Goal: Transaction & Acquisition: Purchase product/service

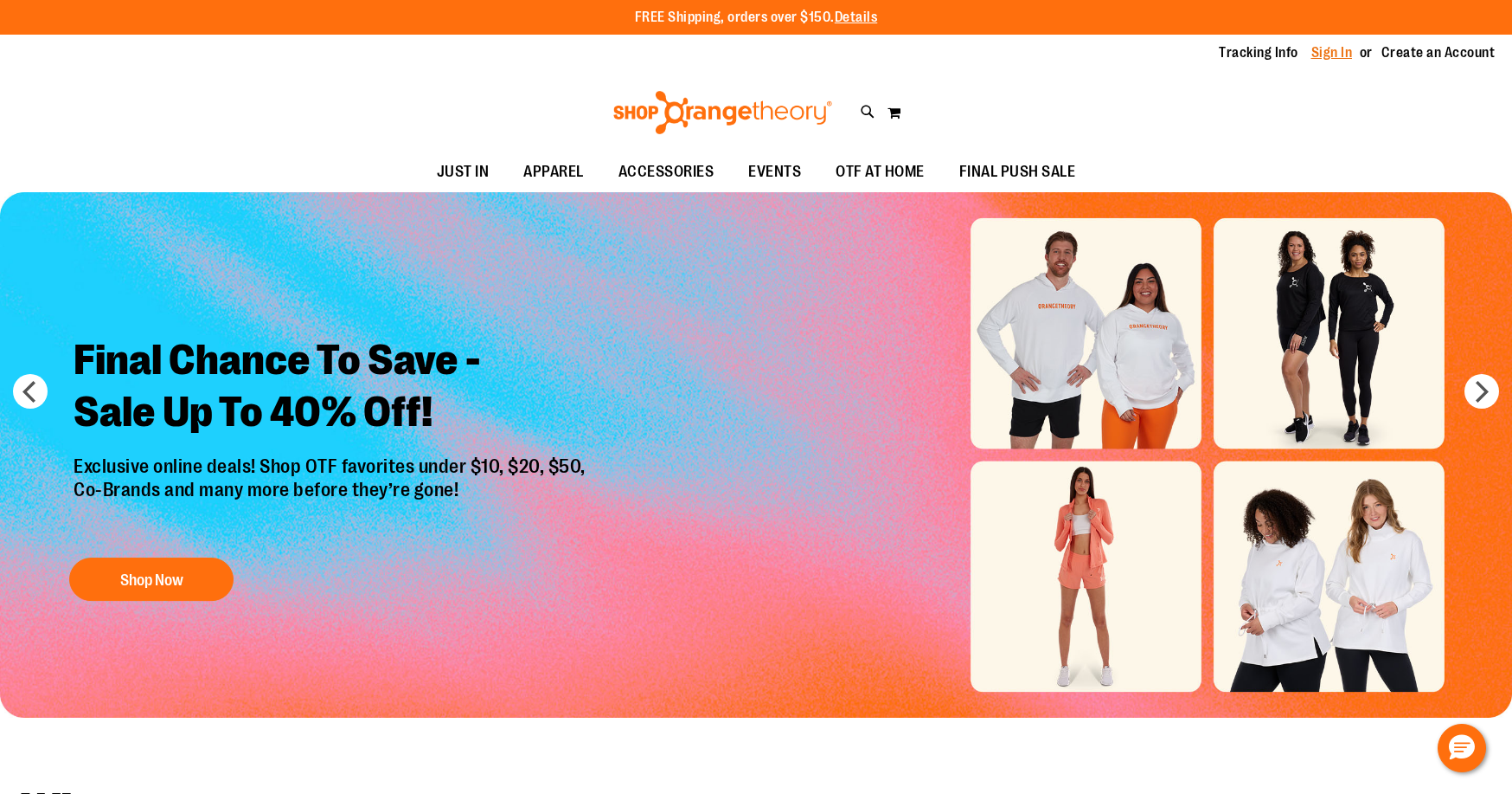
type input "**********"
click at [1334, 53] on link "Sign In" at bounding box center [1332, 53] width 42 height 19
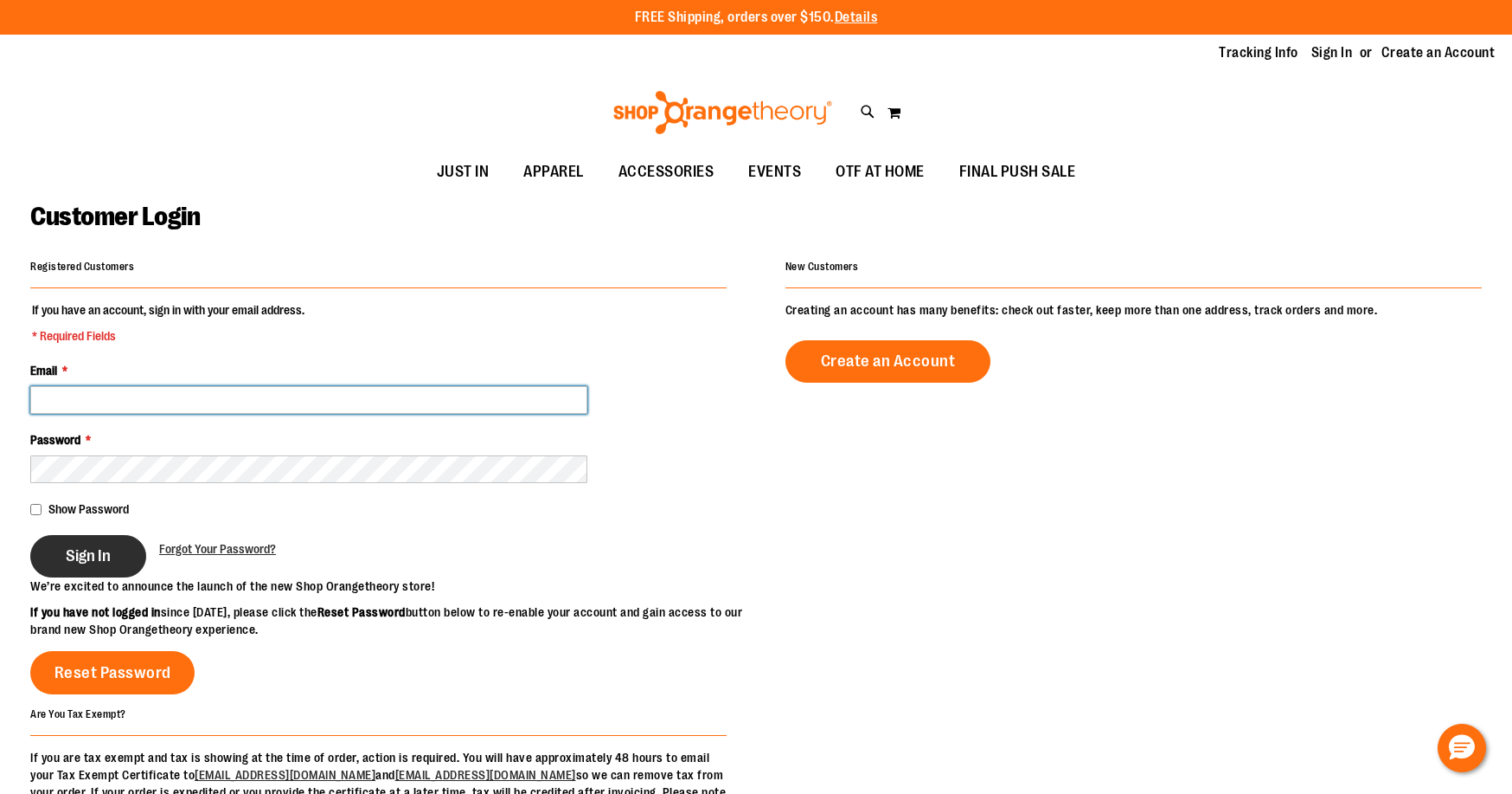
type input "**********"
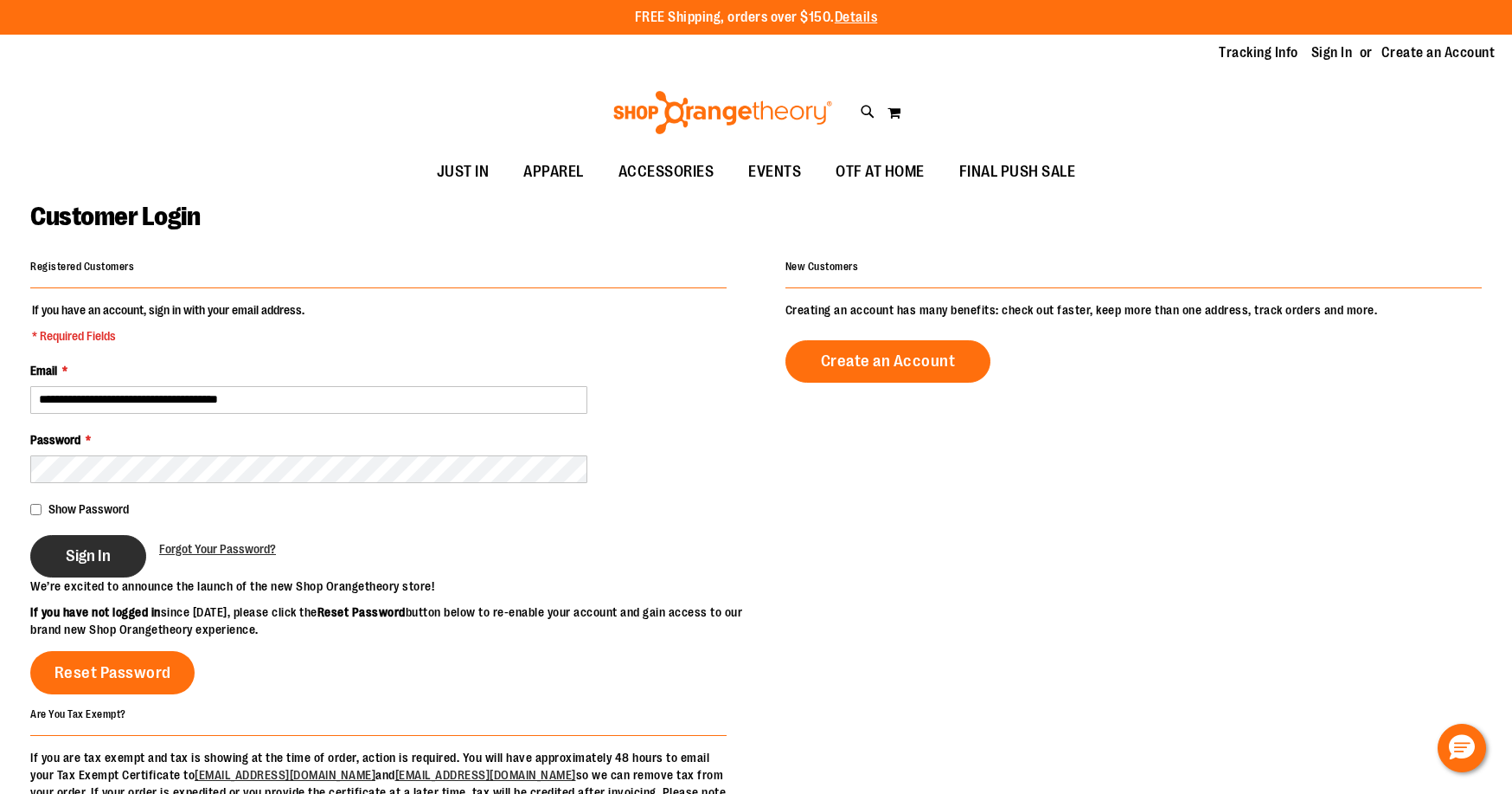
type input "**********"
click at [96, 548] on span "Sign In" at bounding box center [88, 555] width 45 height 19
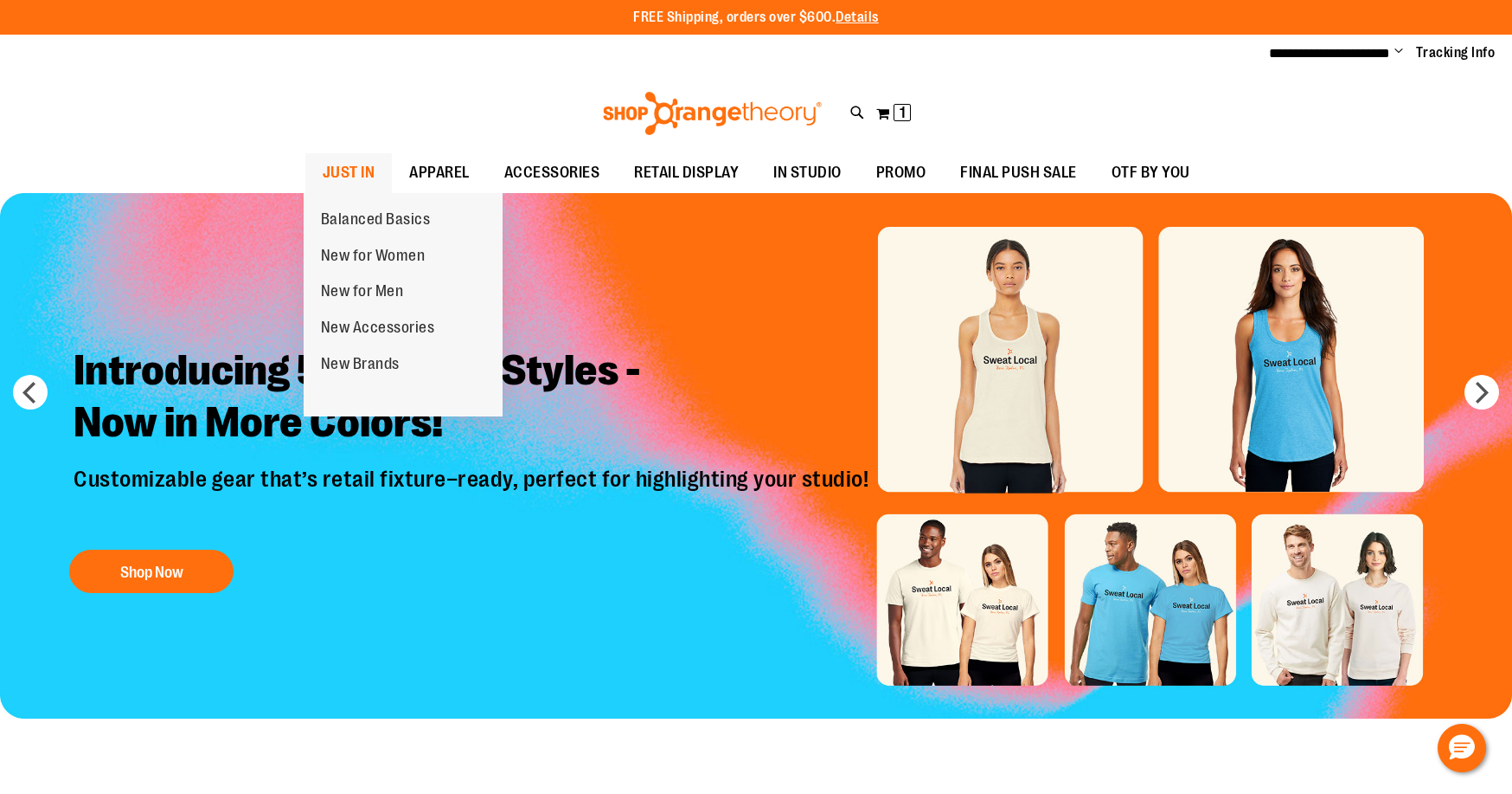
type input "**********"
click at [357, 171] on span "JUST IN" at bounding box center [349, 173] width 53 height 39
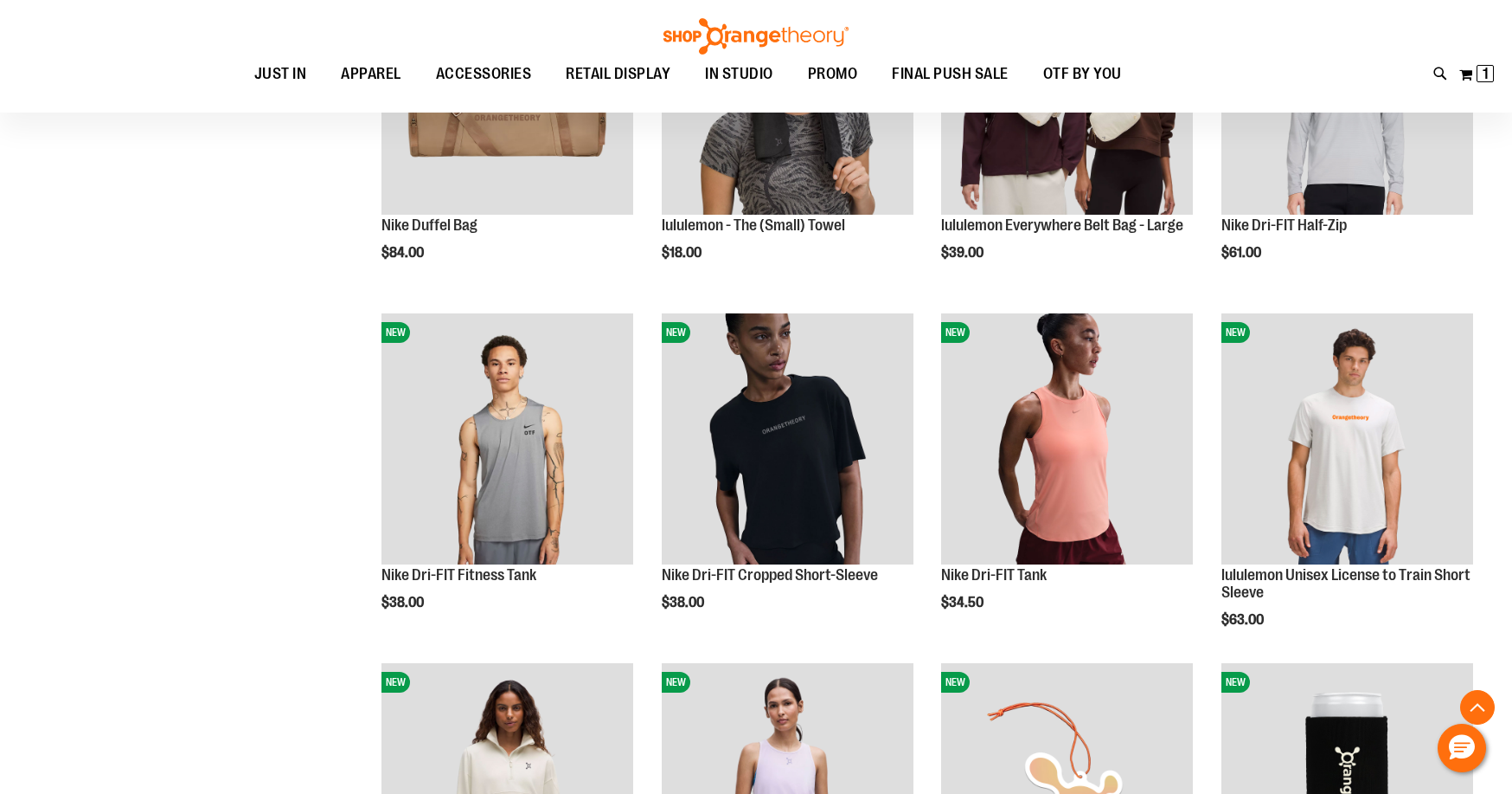
scroll to position [1471, 0]
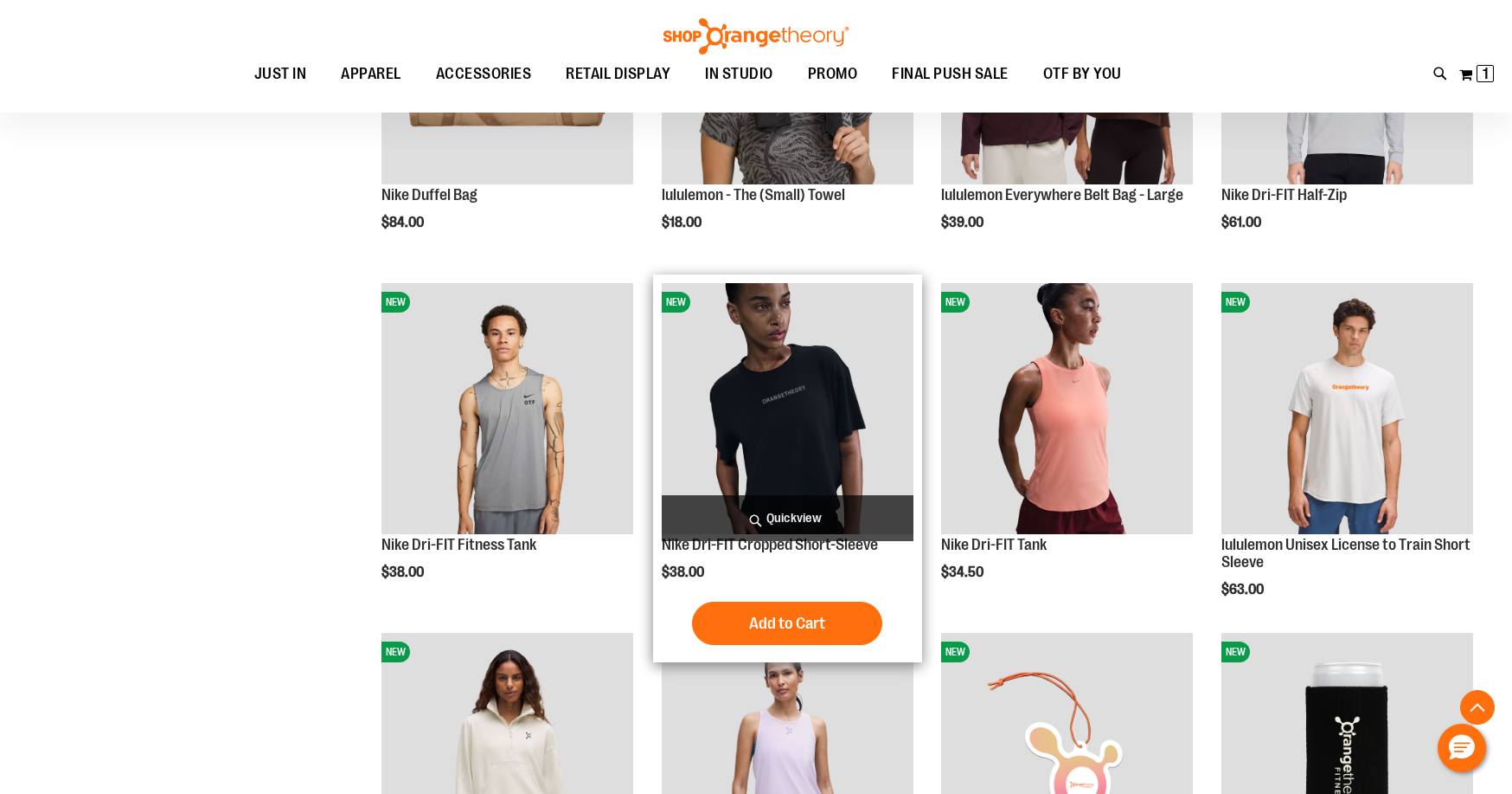
type input "**********"
click at [764, 391] on img "product" at bounding box center [788, 409] width 252 height 252
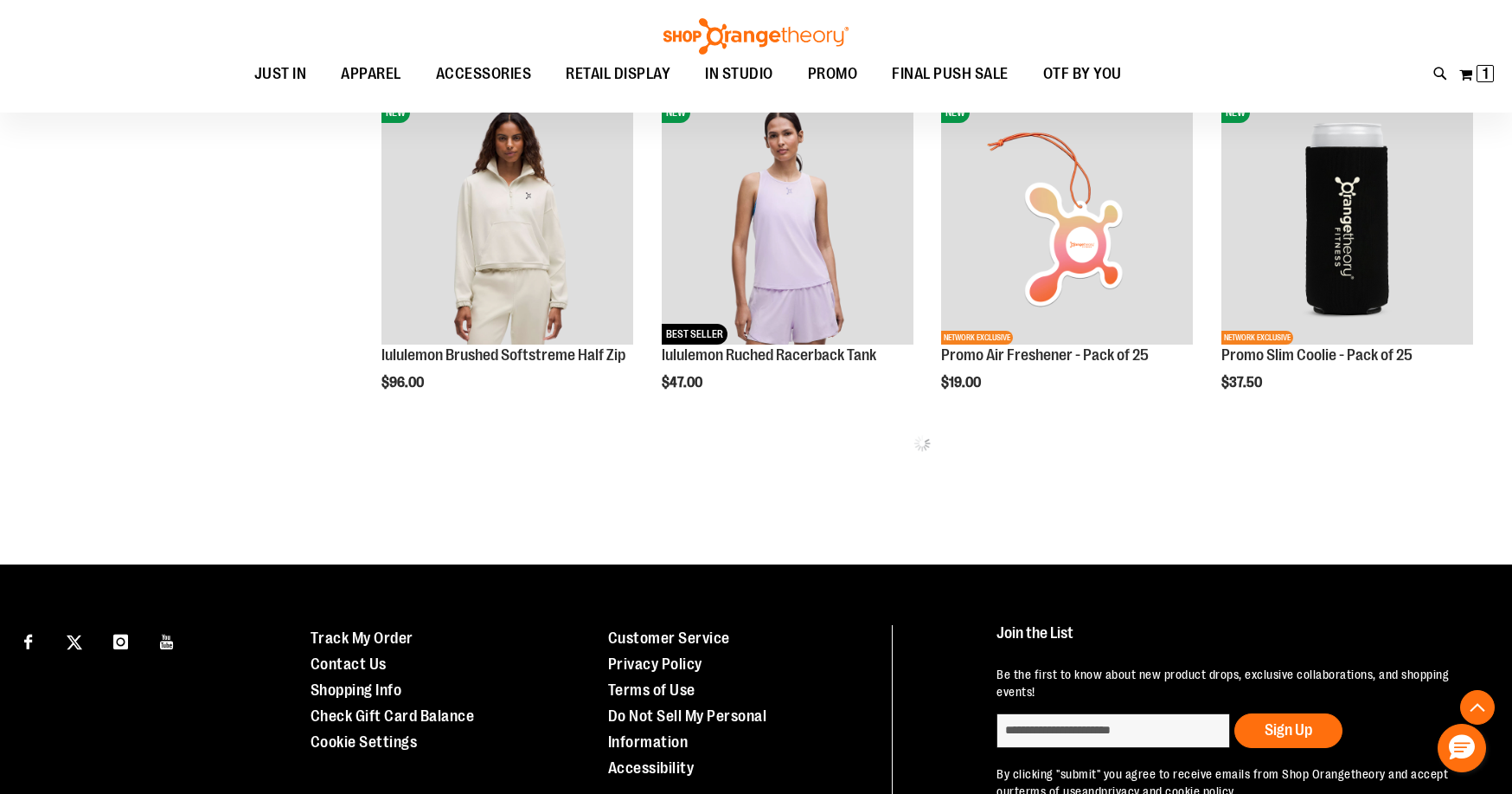
scroll to position [923, 0]
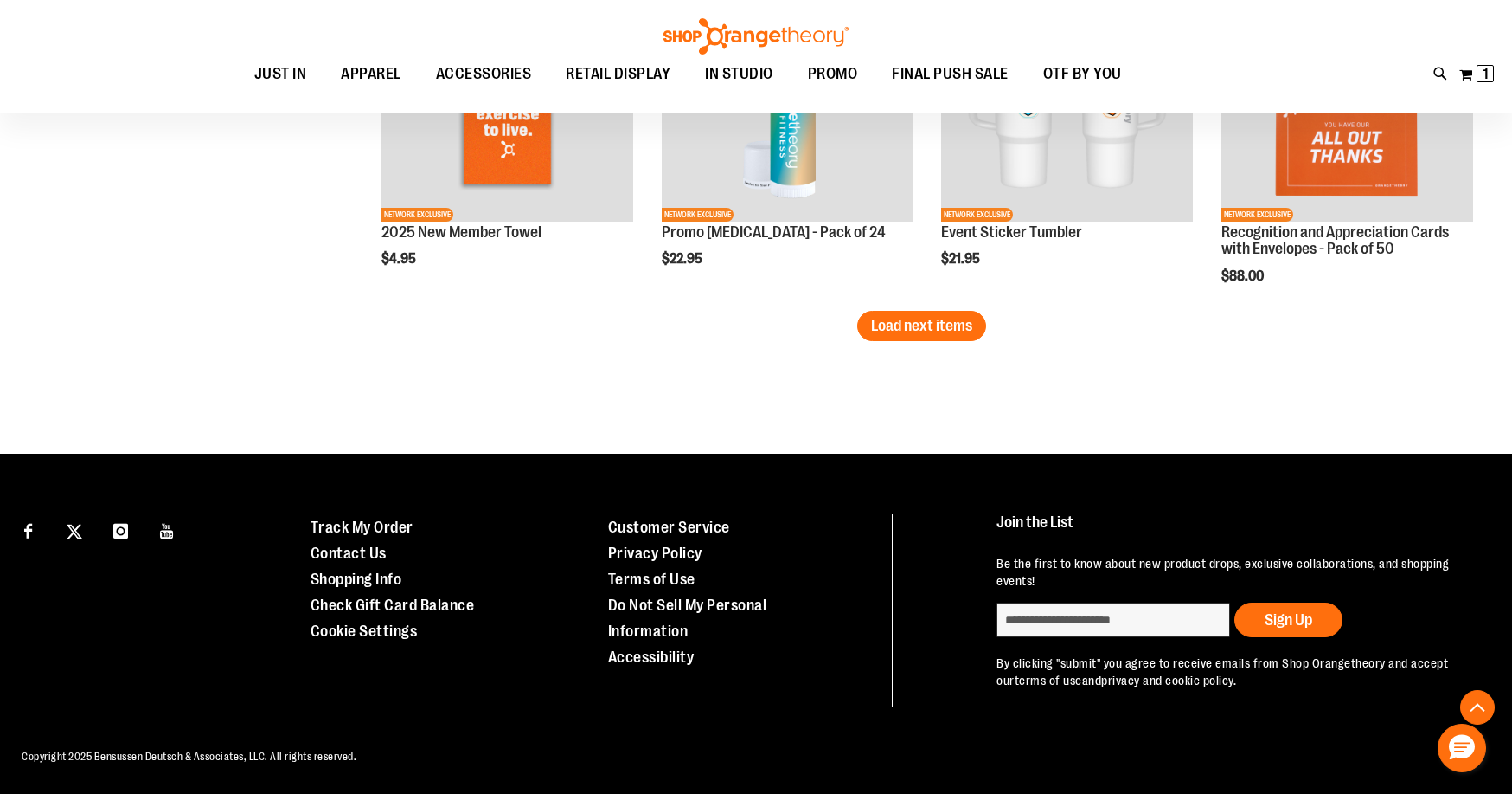
scroll to position [3038, 0]
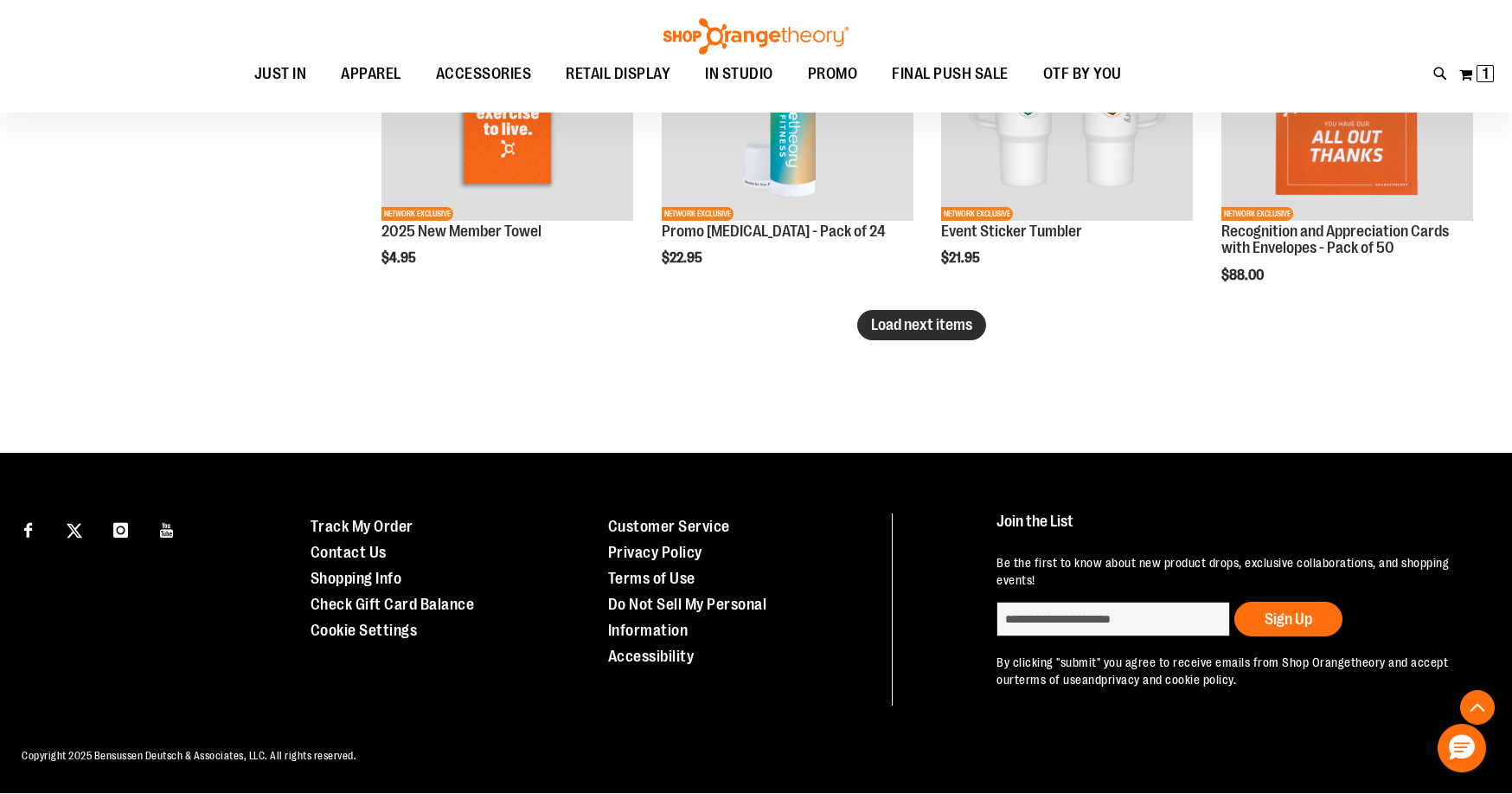
type input "**********"
click at [910, 329] on span "Load next items" at bounding box center [921, 325] width 101 height 17
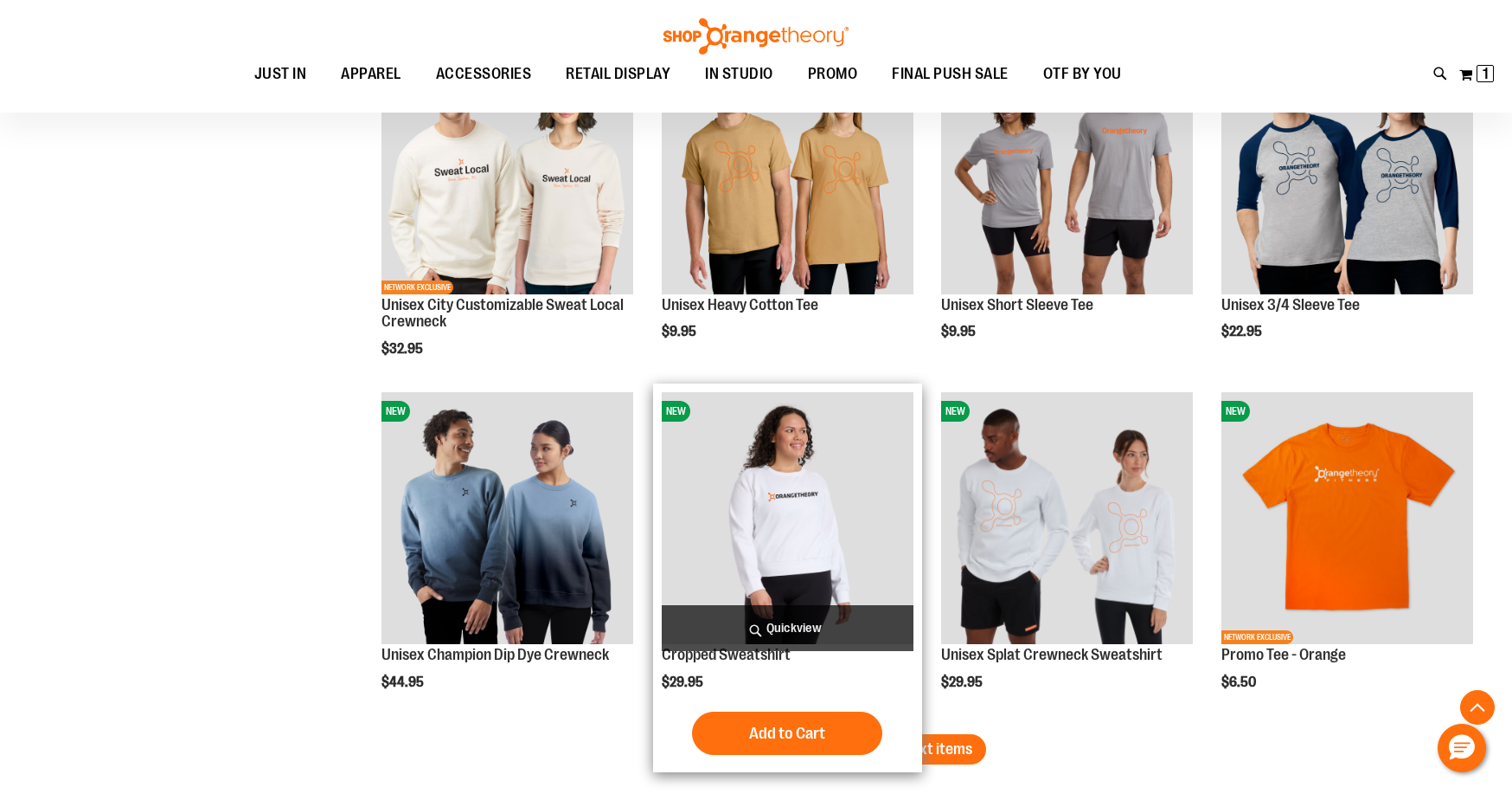
scroll to position [3730, 0]
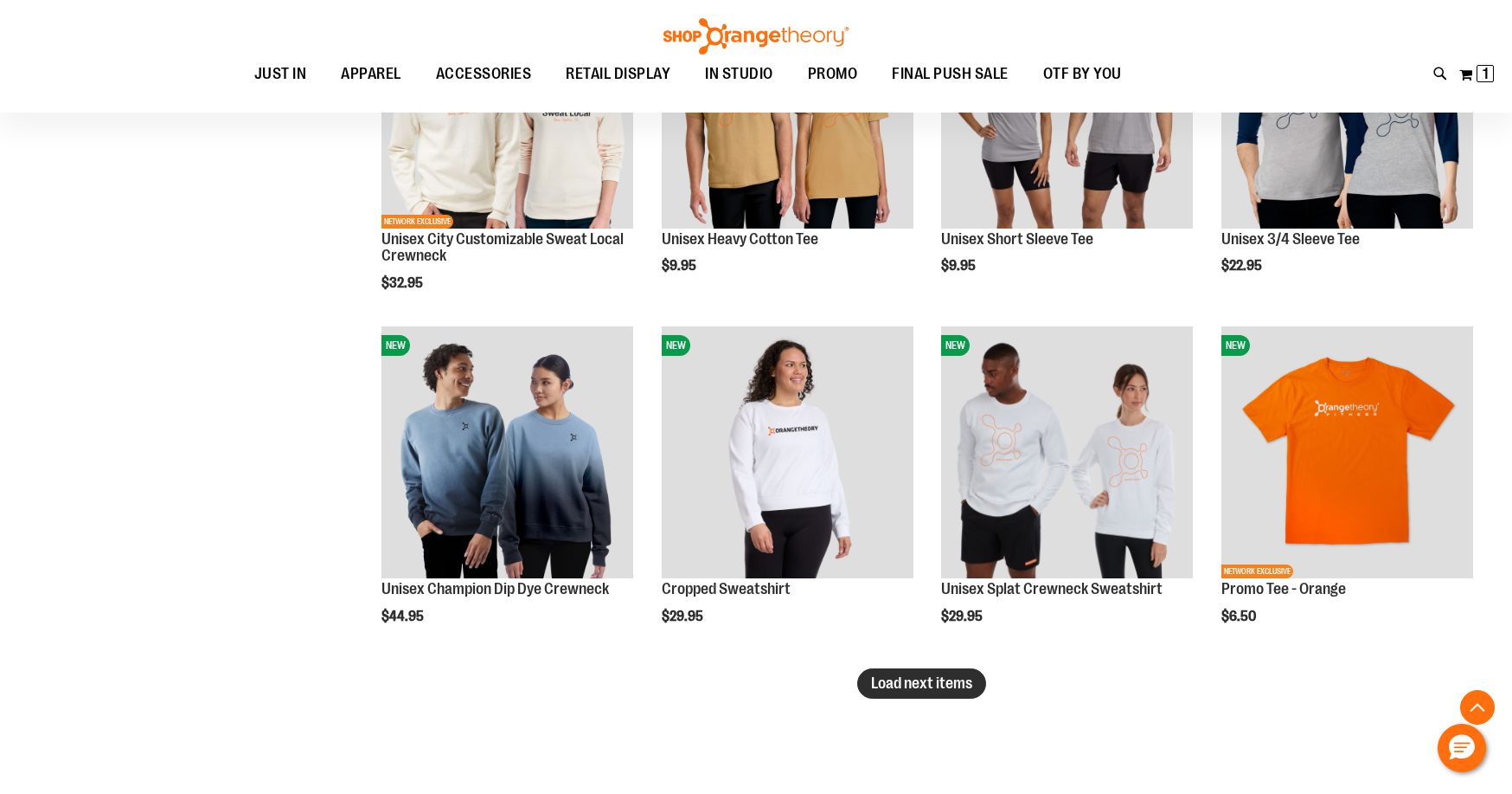
click at [910, 689] on span "Load next items" at bounding box center [921, 683] width 101 height 17
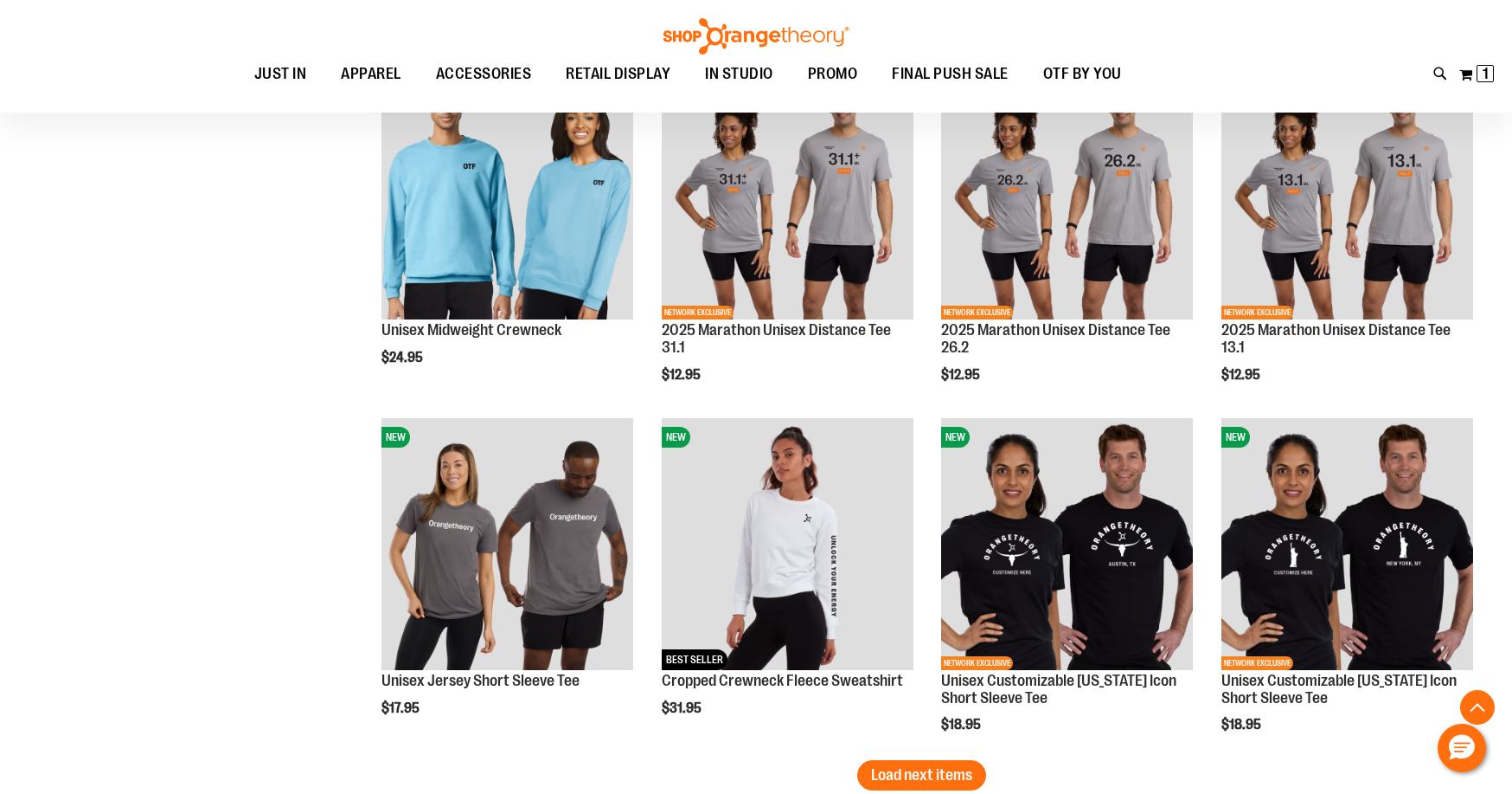
scroll to position [4942, 0]
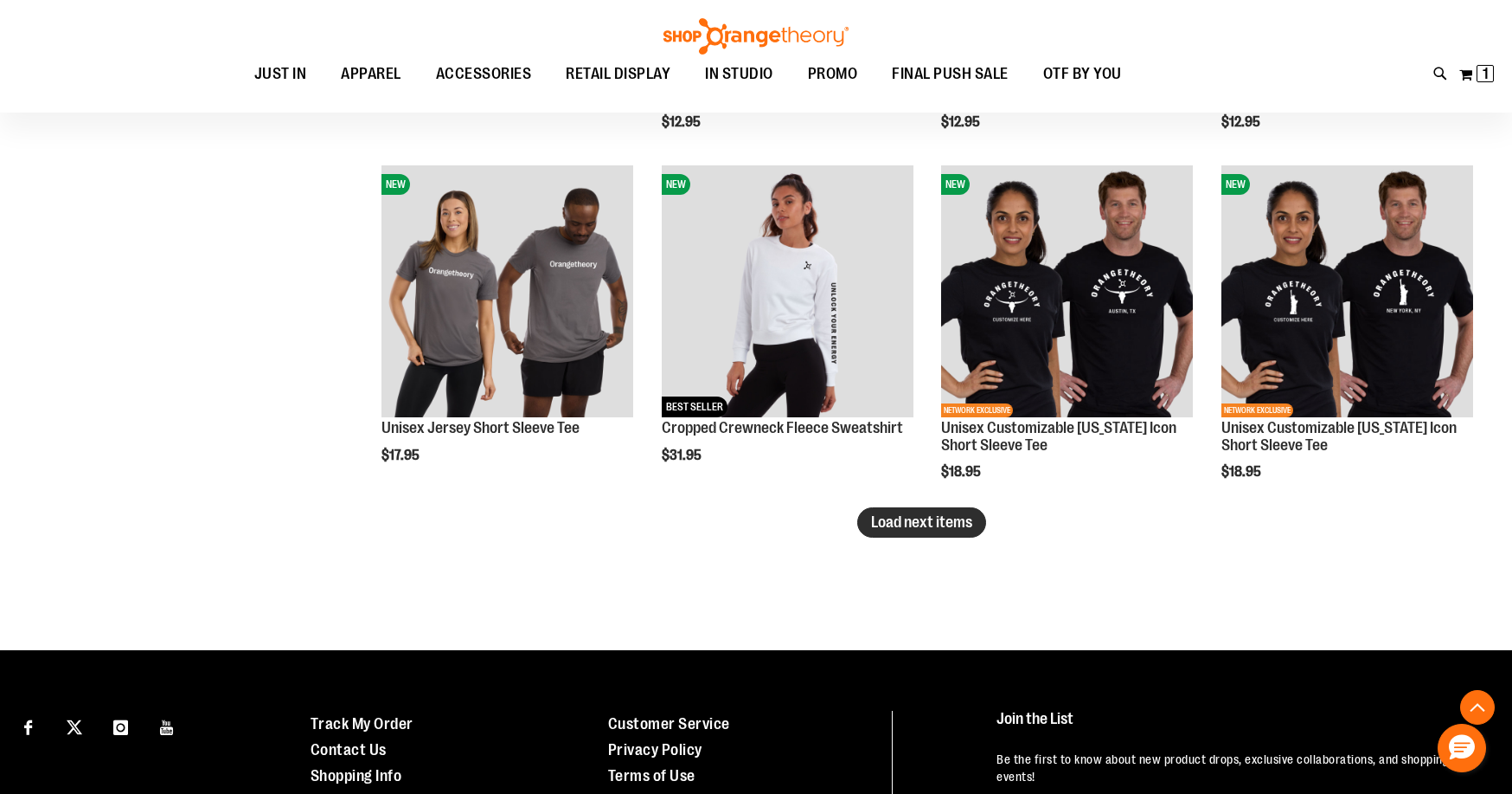
click at [952, 523] on span "Load next items" at bounding box center [921, 522] width 101 height 17
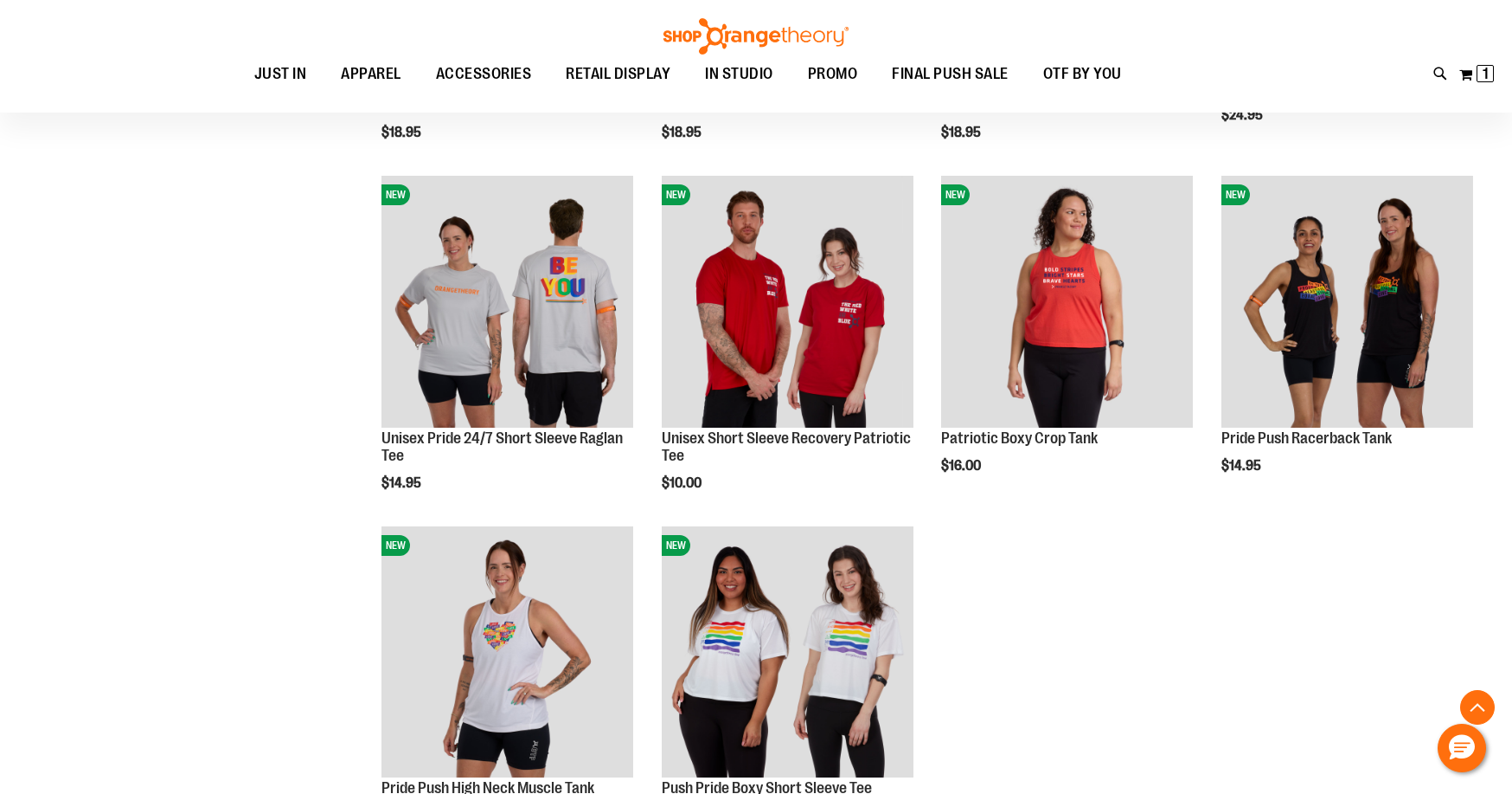
scroll to position [5807, 0]
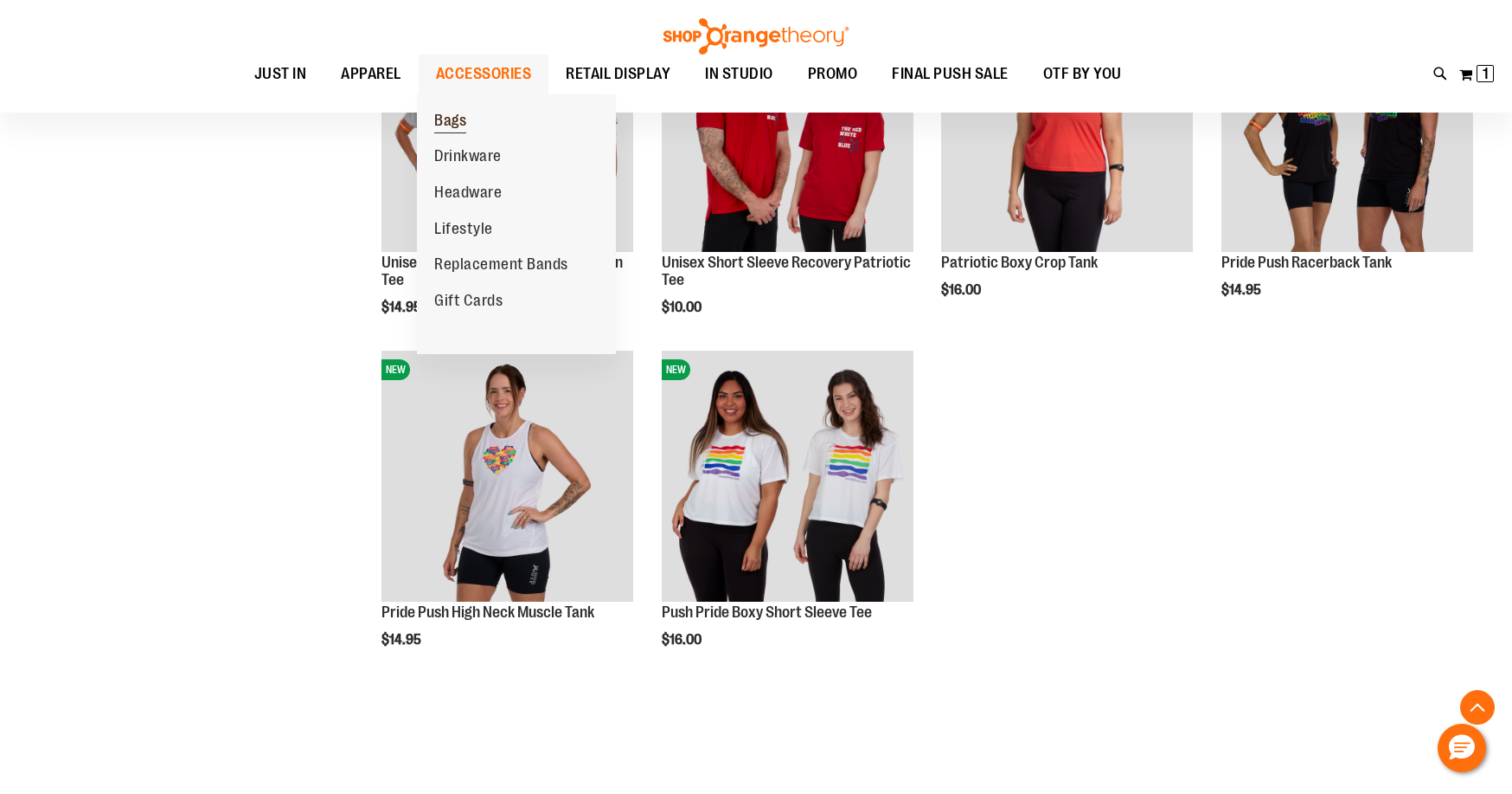
click at [463, 121] on span "Bags" at bounding box center [450, 123] width 32 height 21
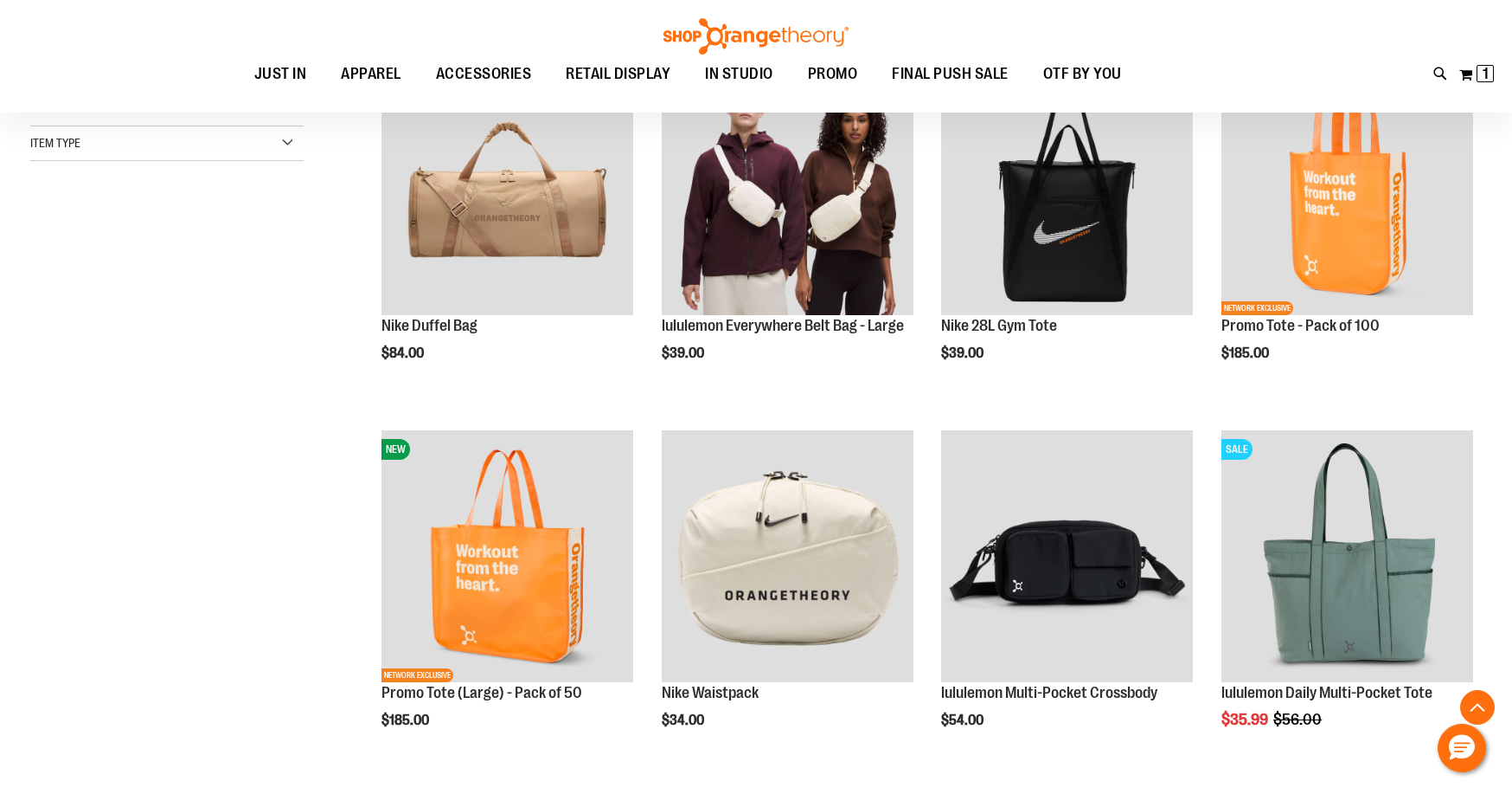
scroll to position [346, 0]
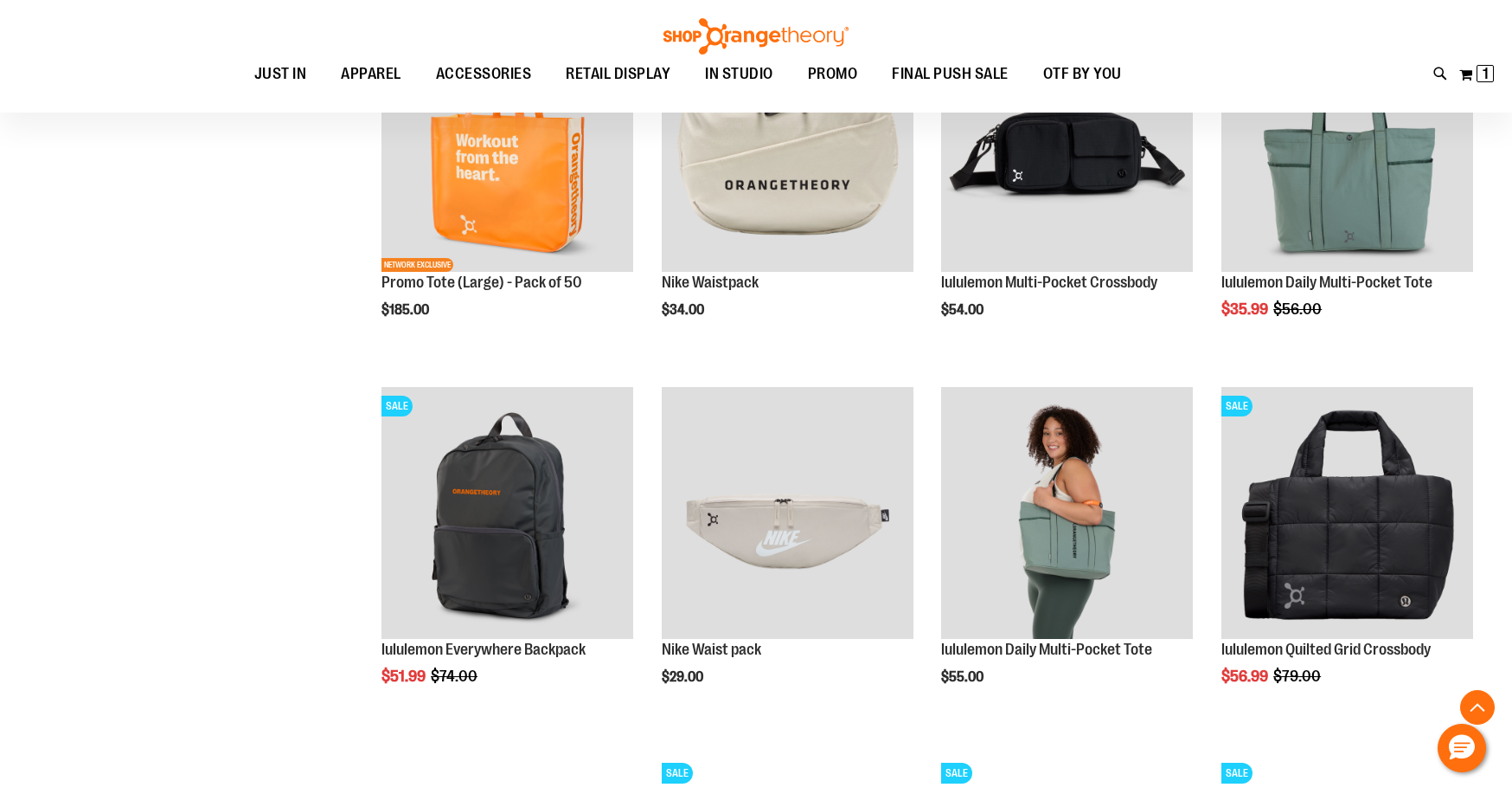
scroll to position [692, 0]
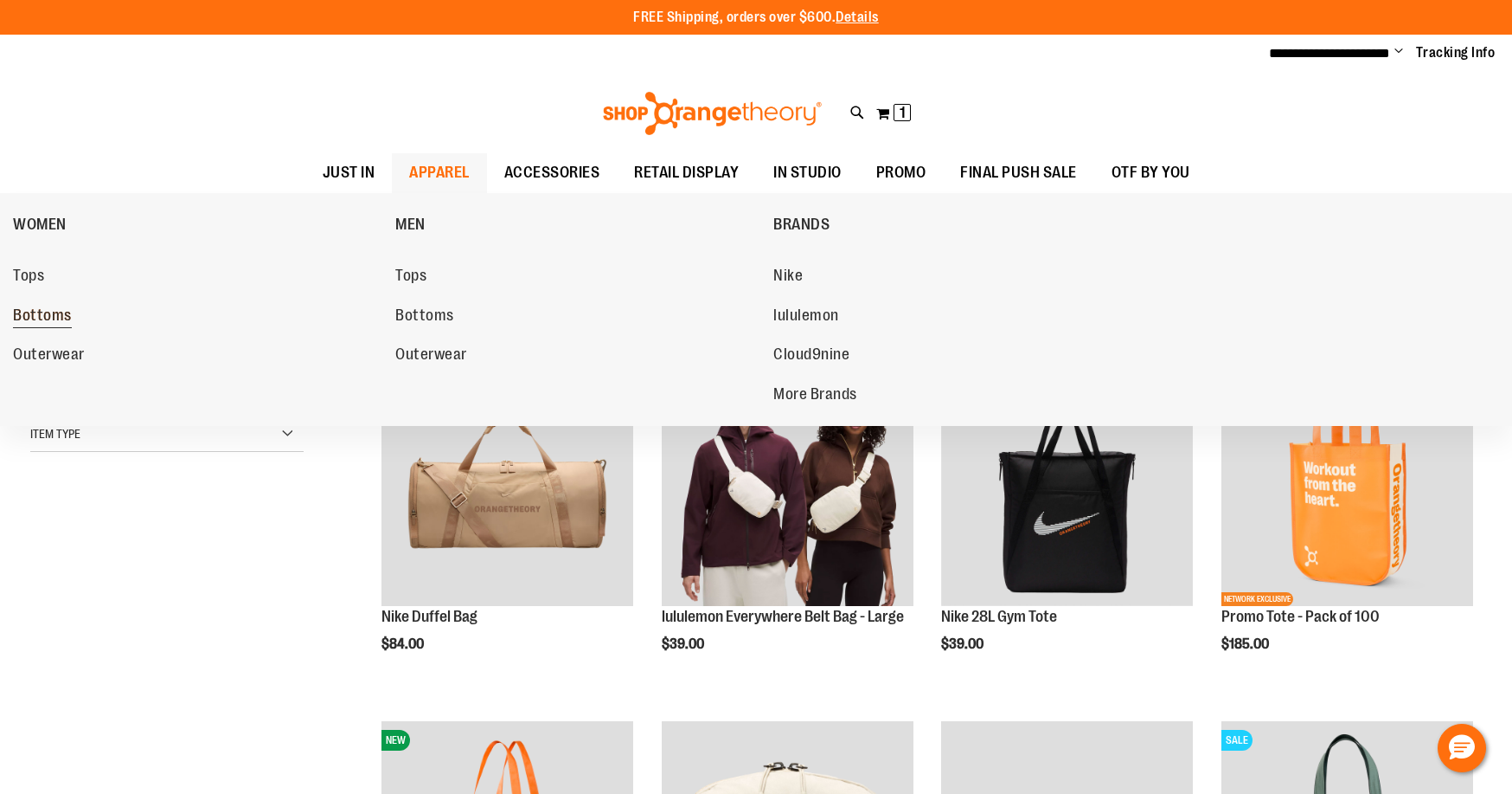
type input "**********"
click at [60, 310] on span "Bottoms" at bounding box center [42, 317] width 59 height 21
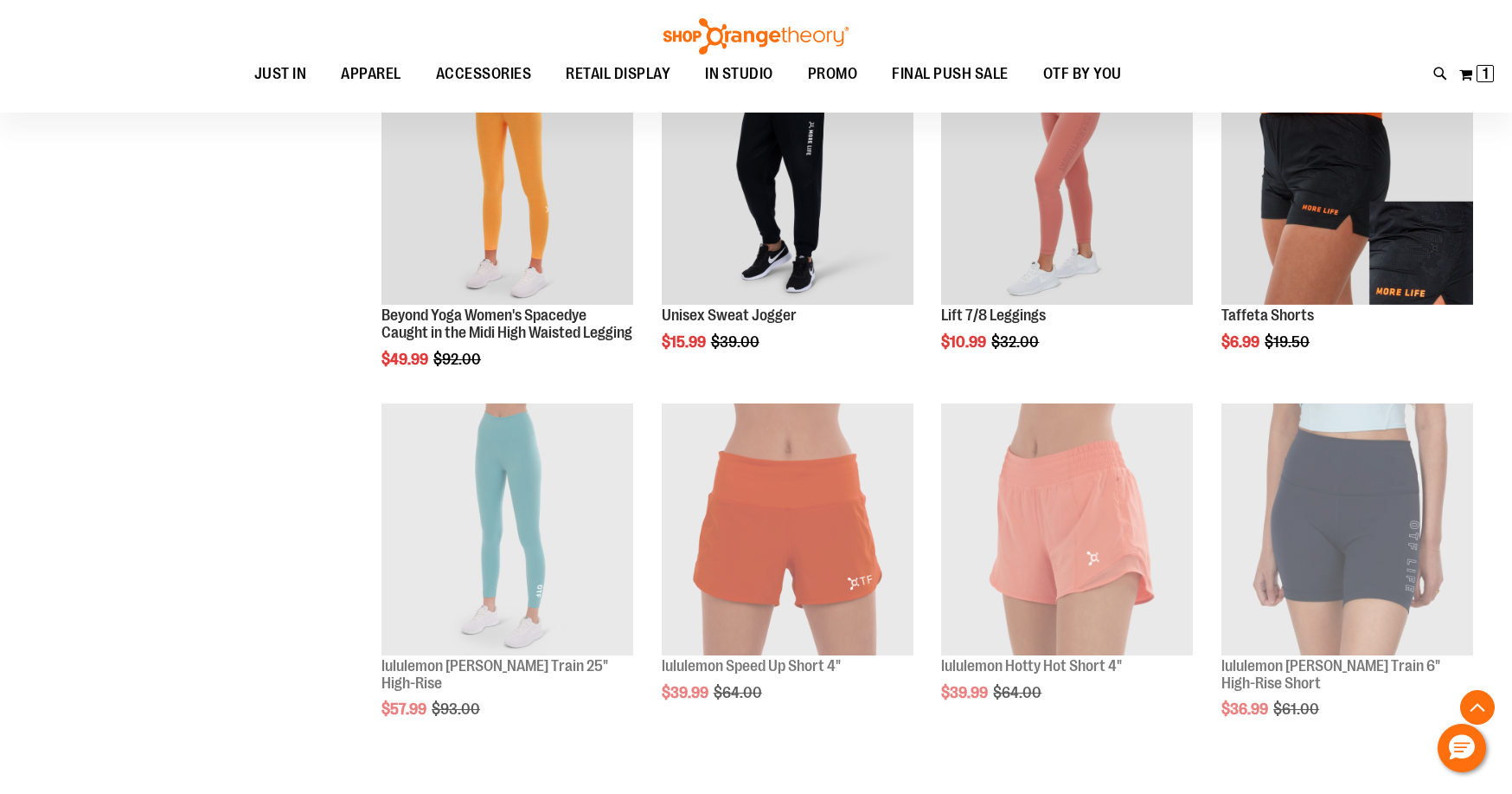
scroll to position [1038, 0]
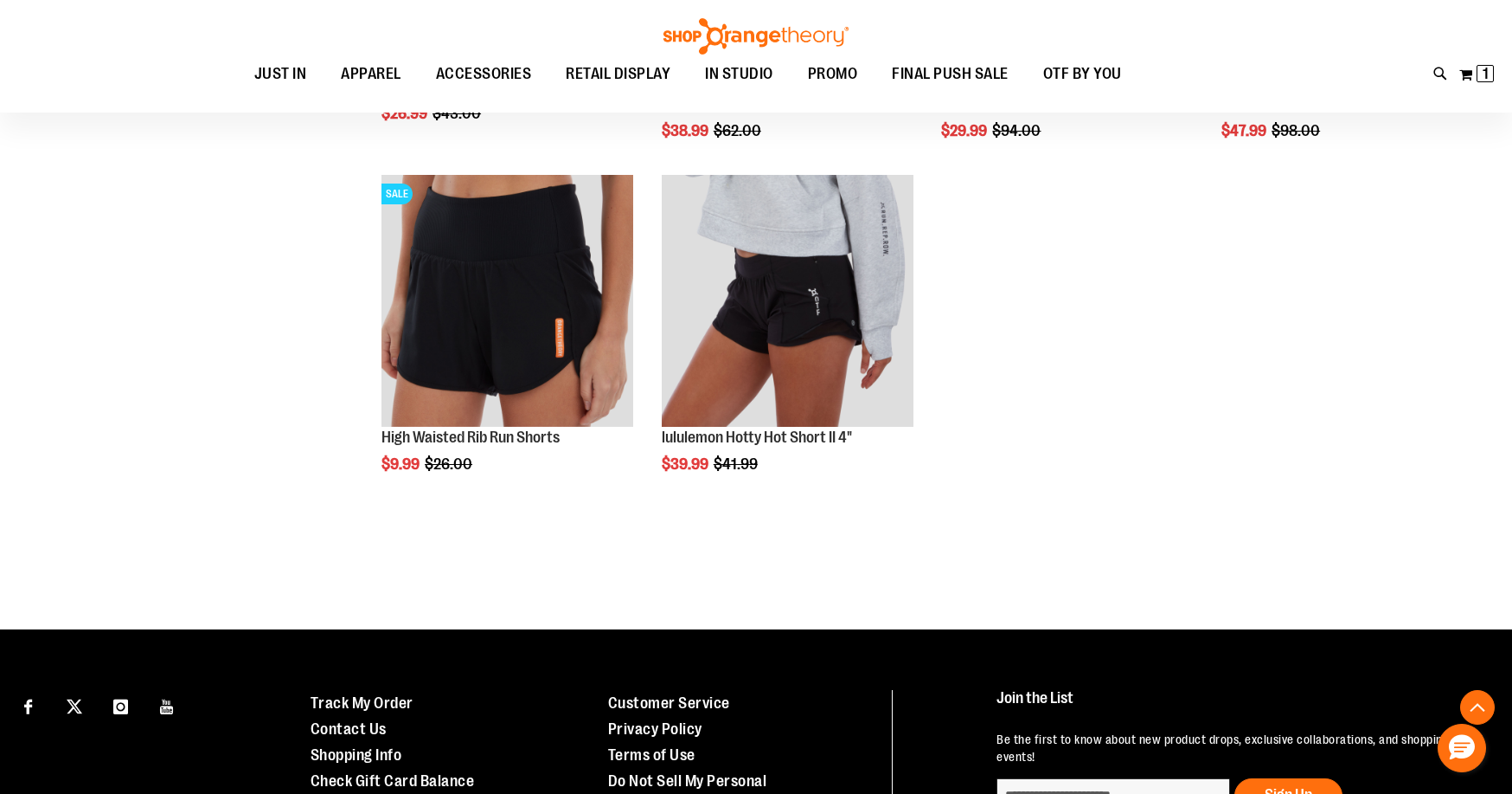
scroll to position [2805, 0]
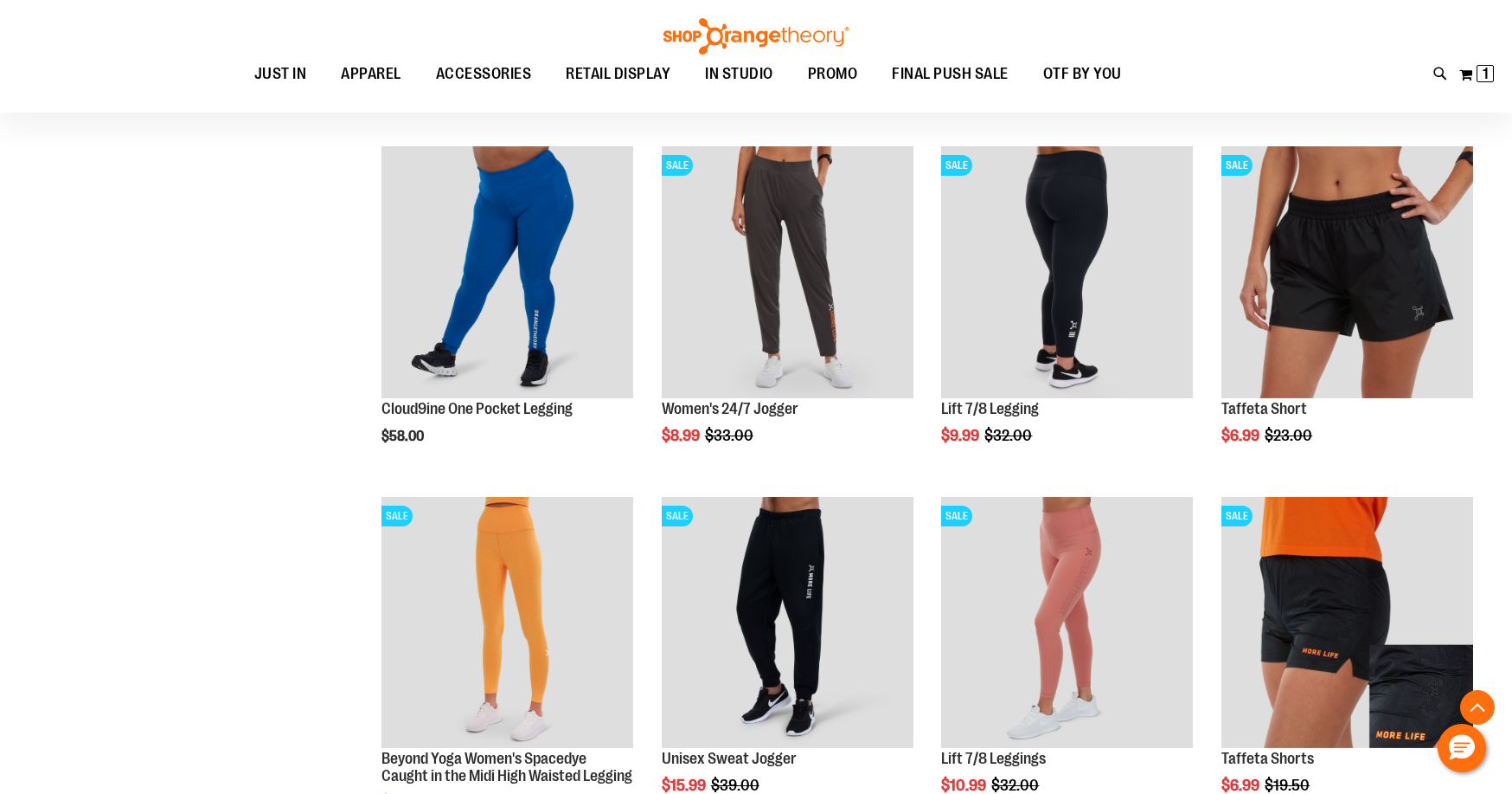
scroll to position [554, 0]
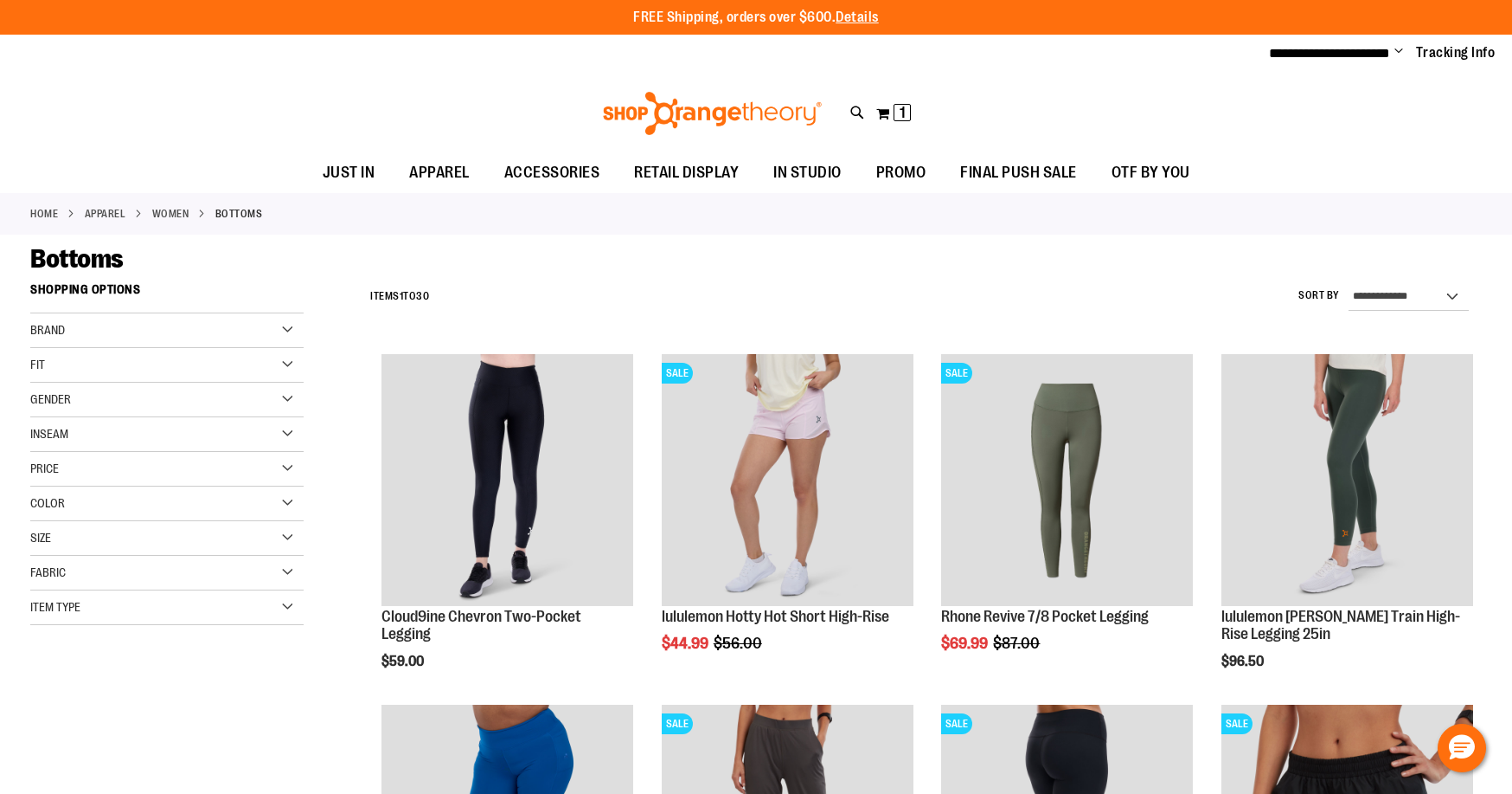
type input "**********"
click at [219, 103] on div "Toggle Nav Search Popular Suggestions Advanced Search" at bounding box center [756, 113] width 1512 height 79
click at [574, 29] on div "FREE Shipping, orders over $600. Details To order the Spring Dri Tri event bund…" at bounding box center [756, 17] width 1512 height 35
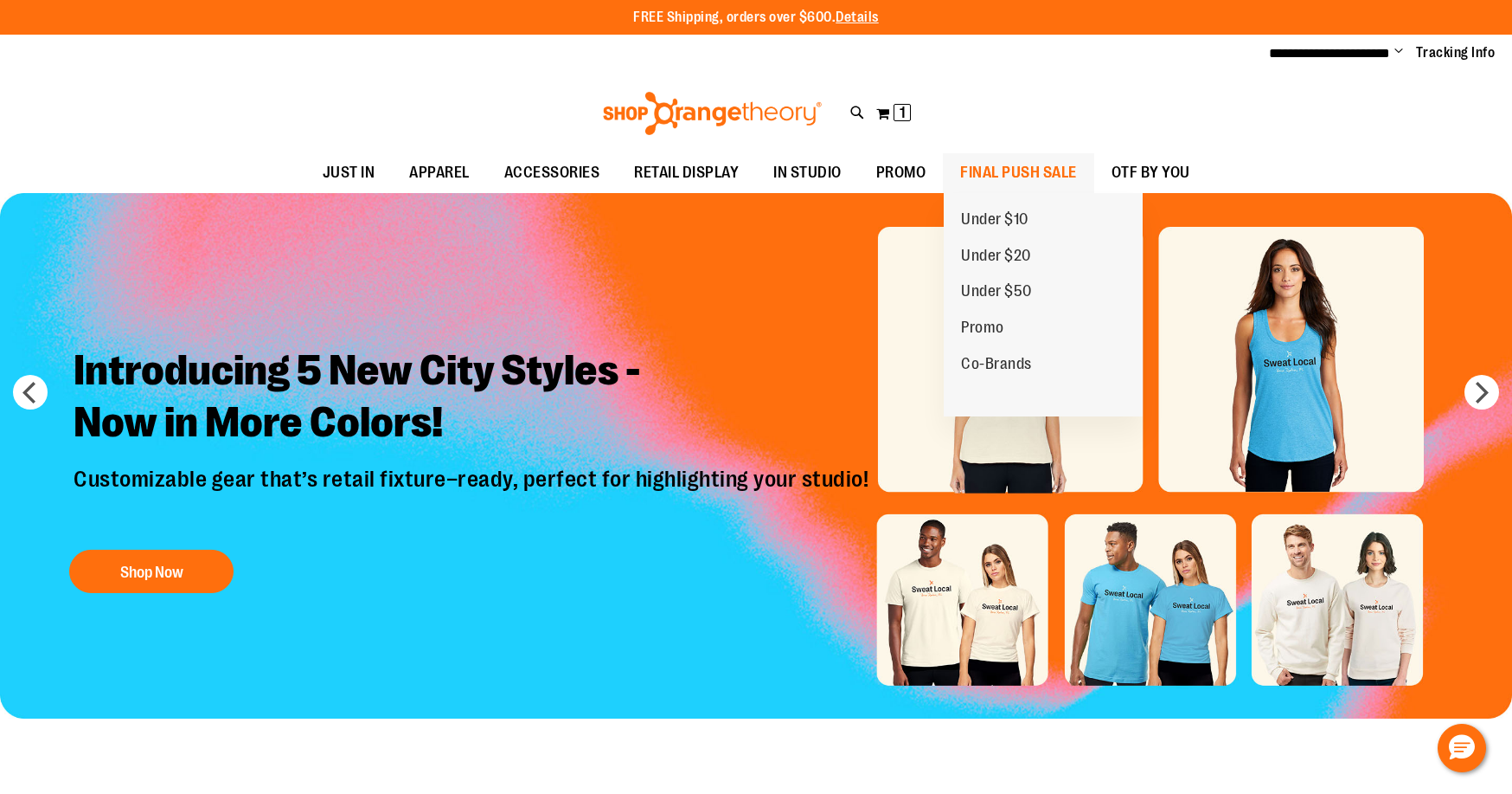
type input "**********"
click at [994, 170] on span "FINAL PUSH SALE" at bounding box center [1019, 173] width 117 height 39
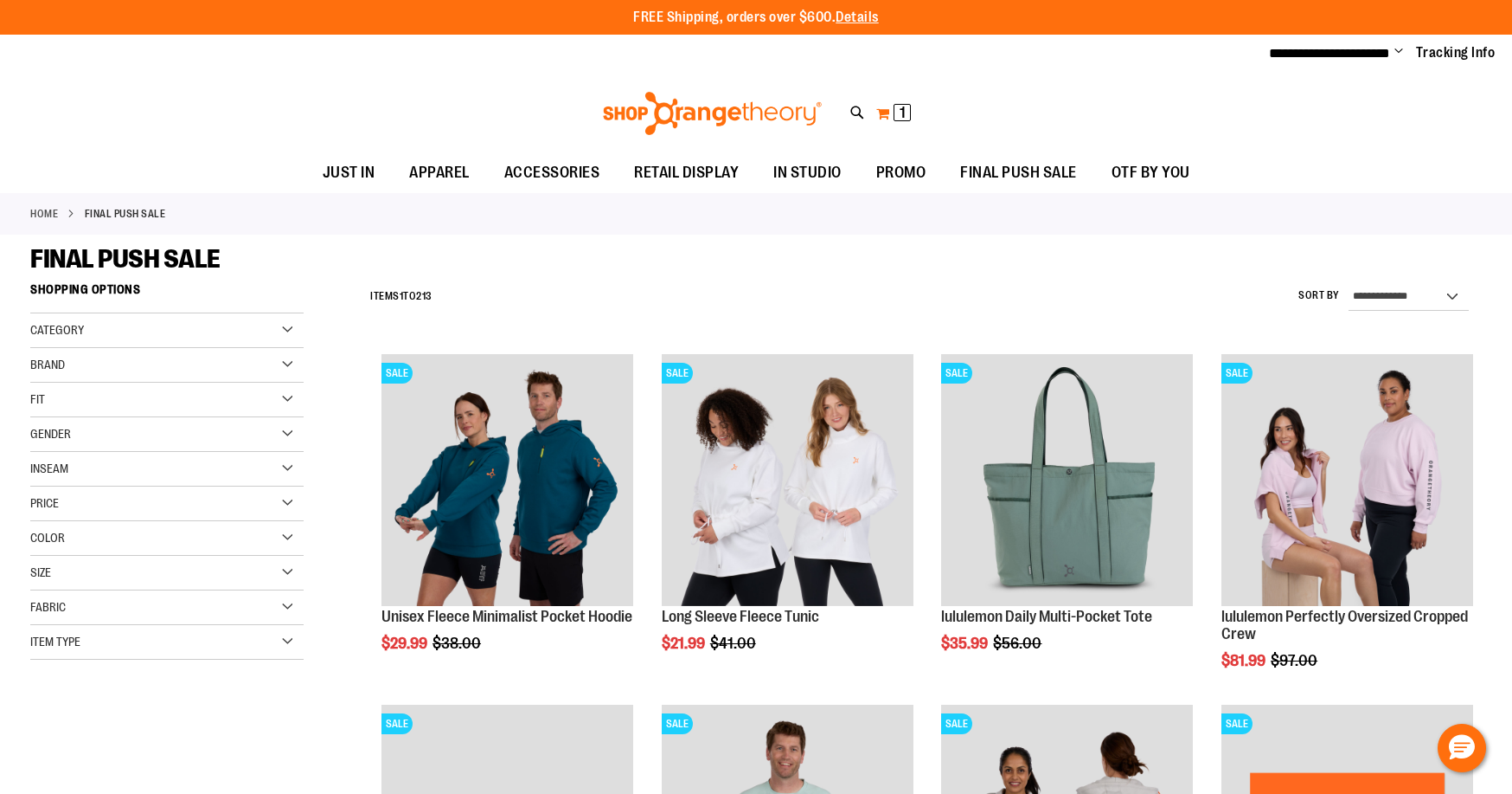
type input "**********"
click at [901, 108] on span "1" at bounding box center [903, 113] width 6 height 17
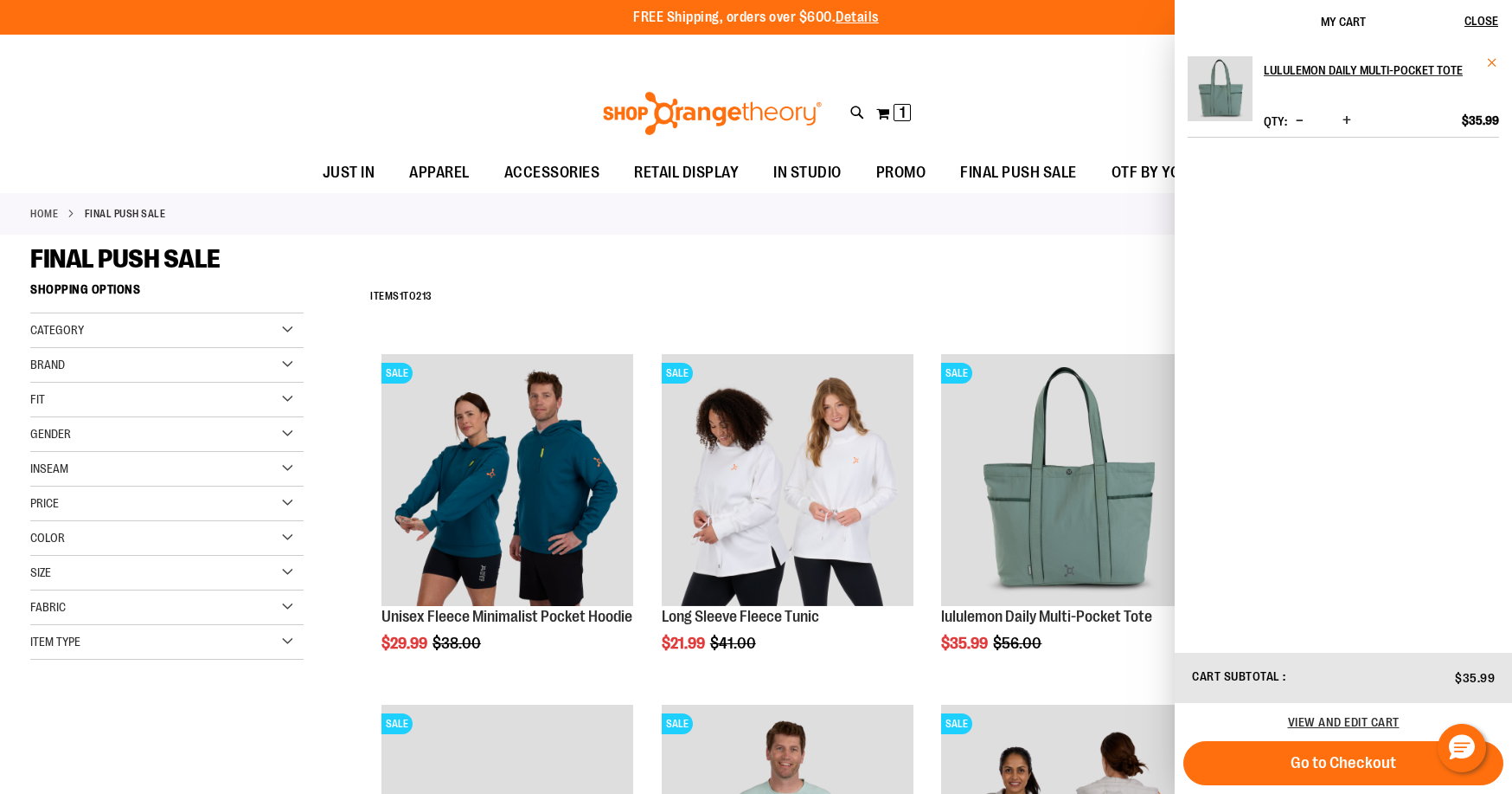
click at [1496, 58] on span "Remove item" at bounding box center [1493, 62] width 13 height 13
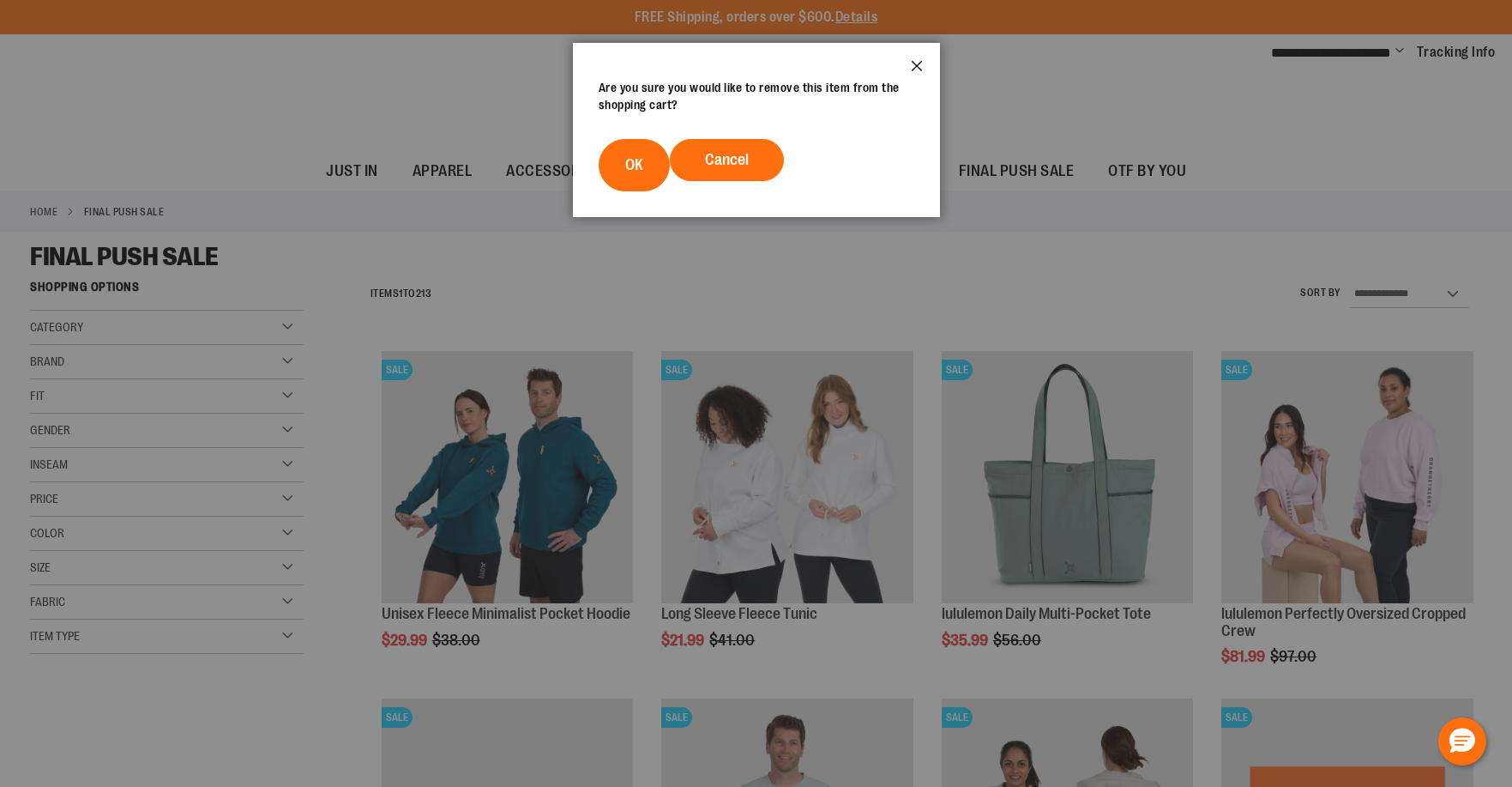
click at [917, 62] on button "Close" at bounding box center [917, 71] width 46 height 56
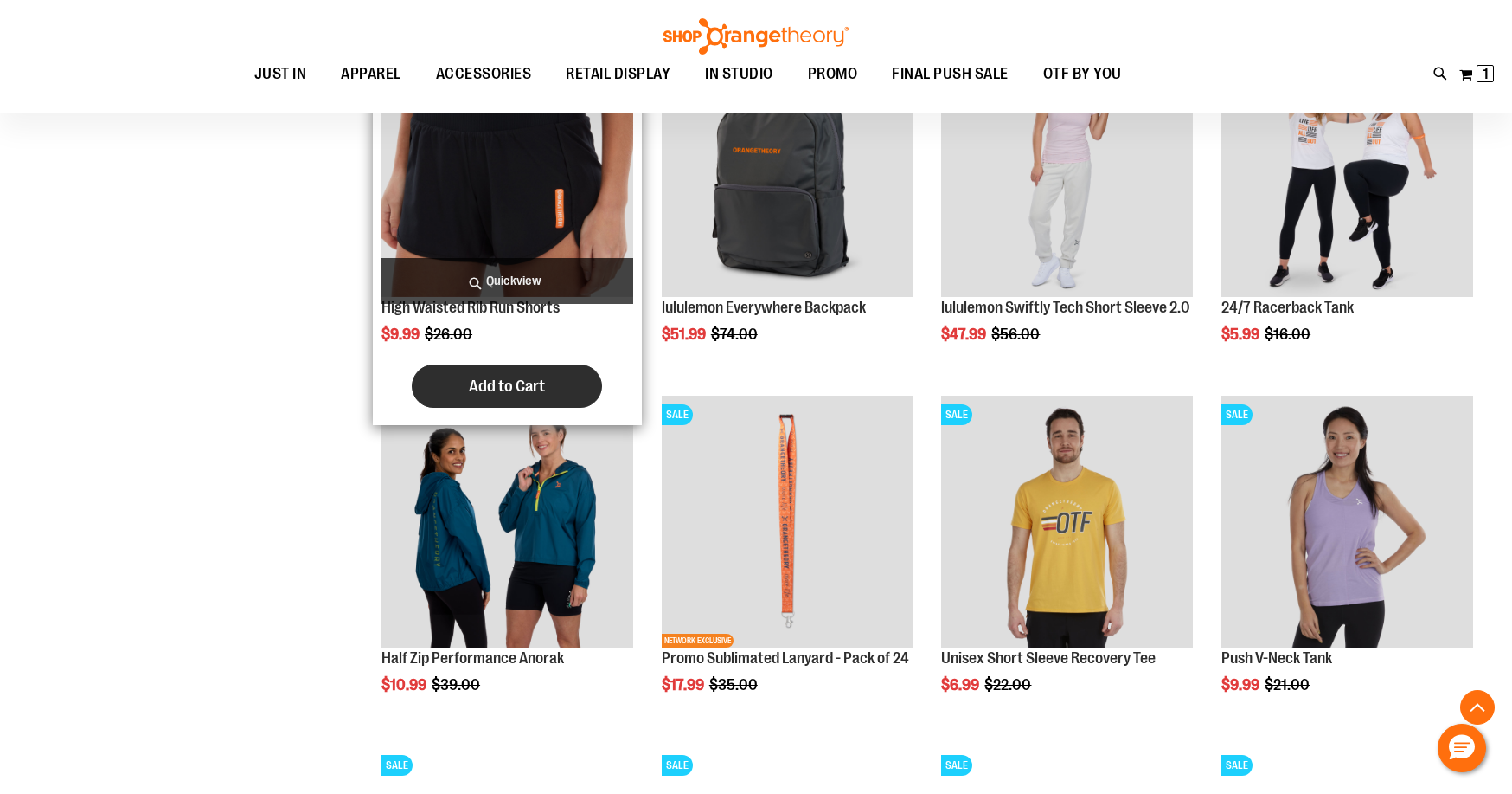
scroll to position [1038, 0]
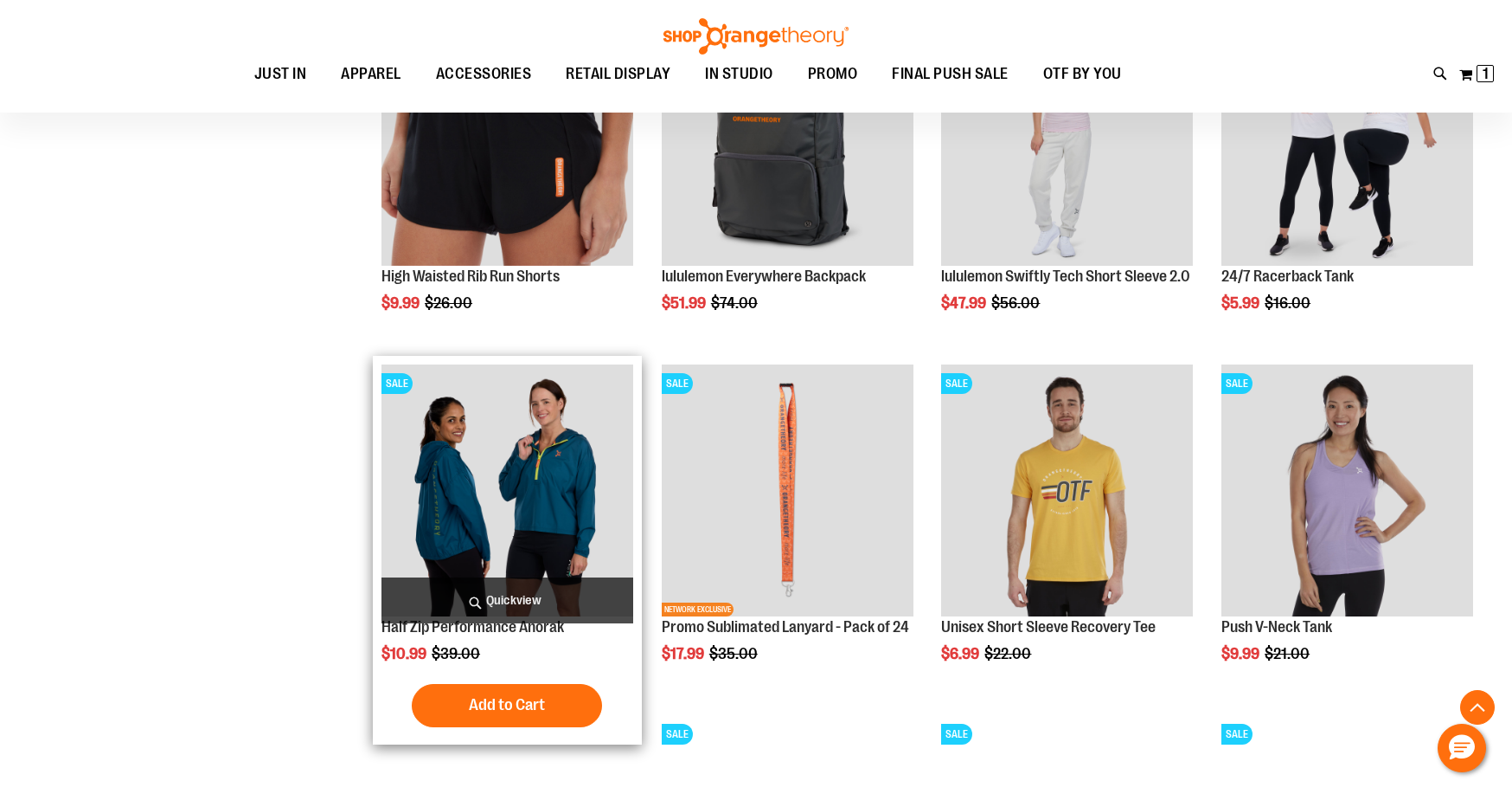
click at [504, 521] on img "product" at bounding box center [507, 490] width 252 height 252
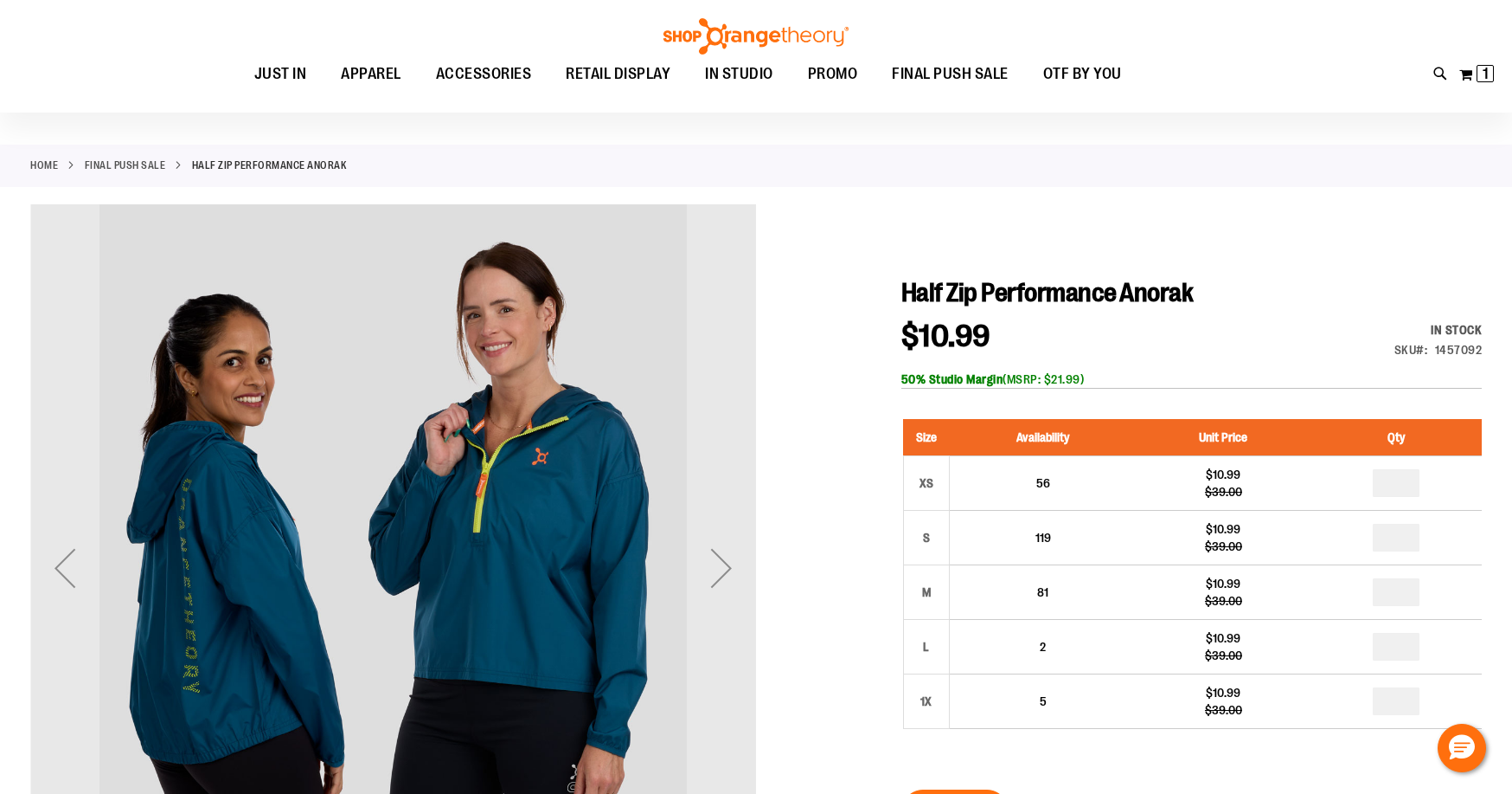
scroll to position [172, 0]
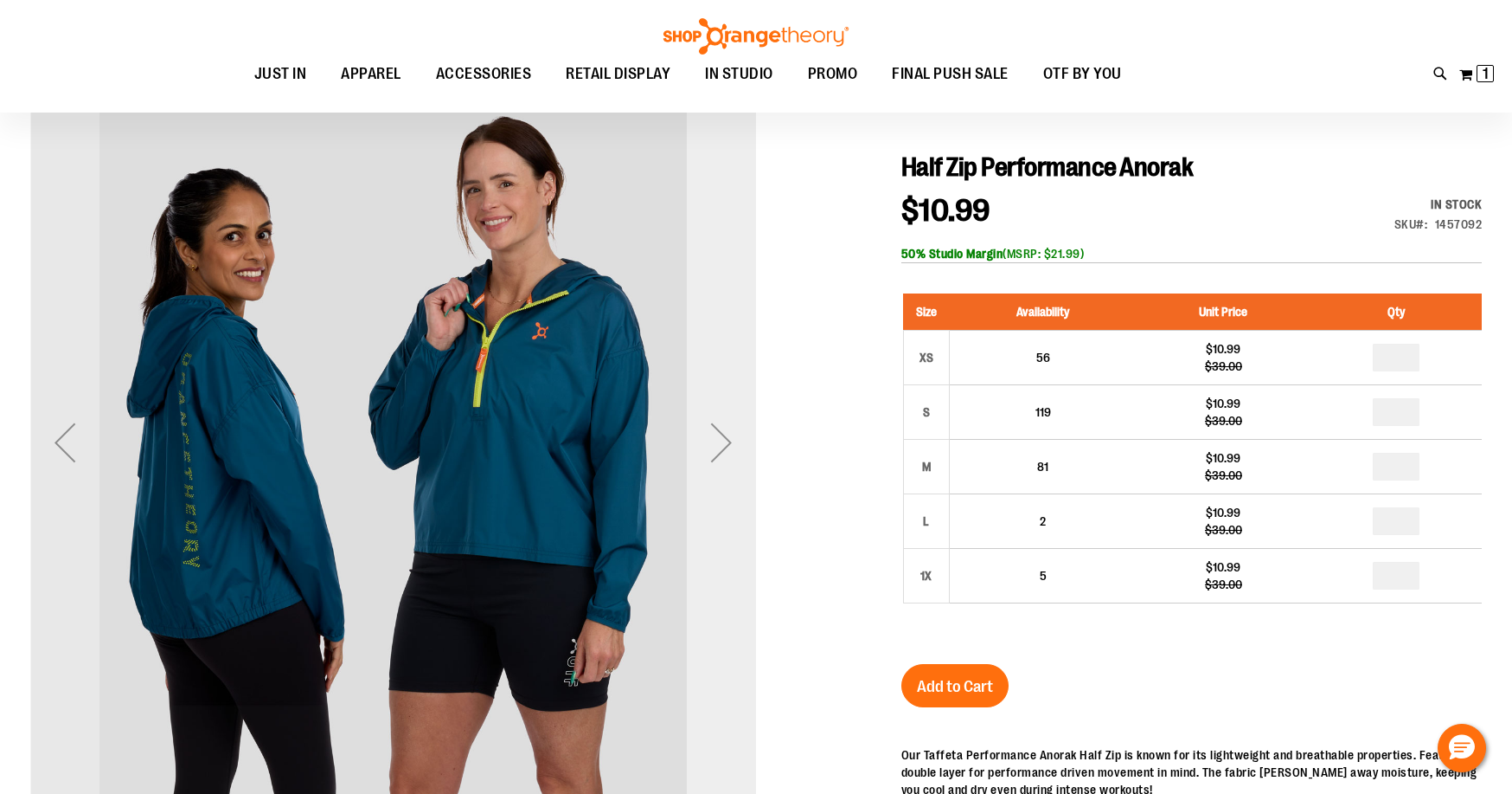
type input "**********"
click at [712, 455] on div "Next" at bounding box center [722, 442] width 70 height 70
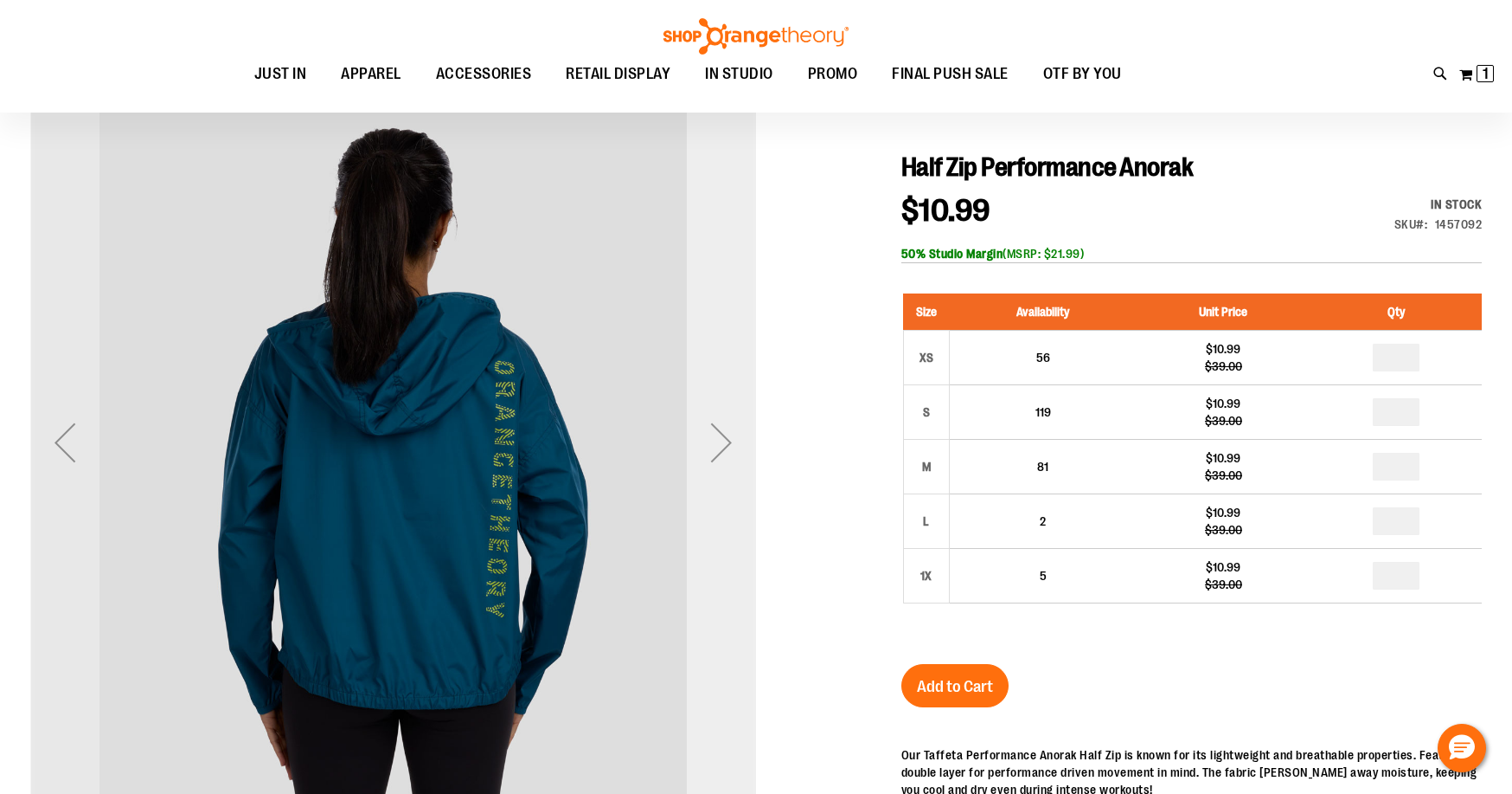
click at [713, 456] on div "Next" at bounding box center [722, 442] width 70 height 70
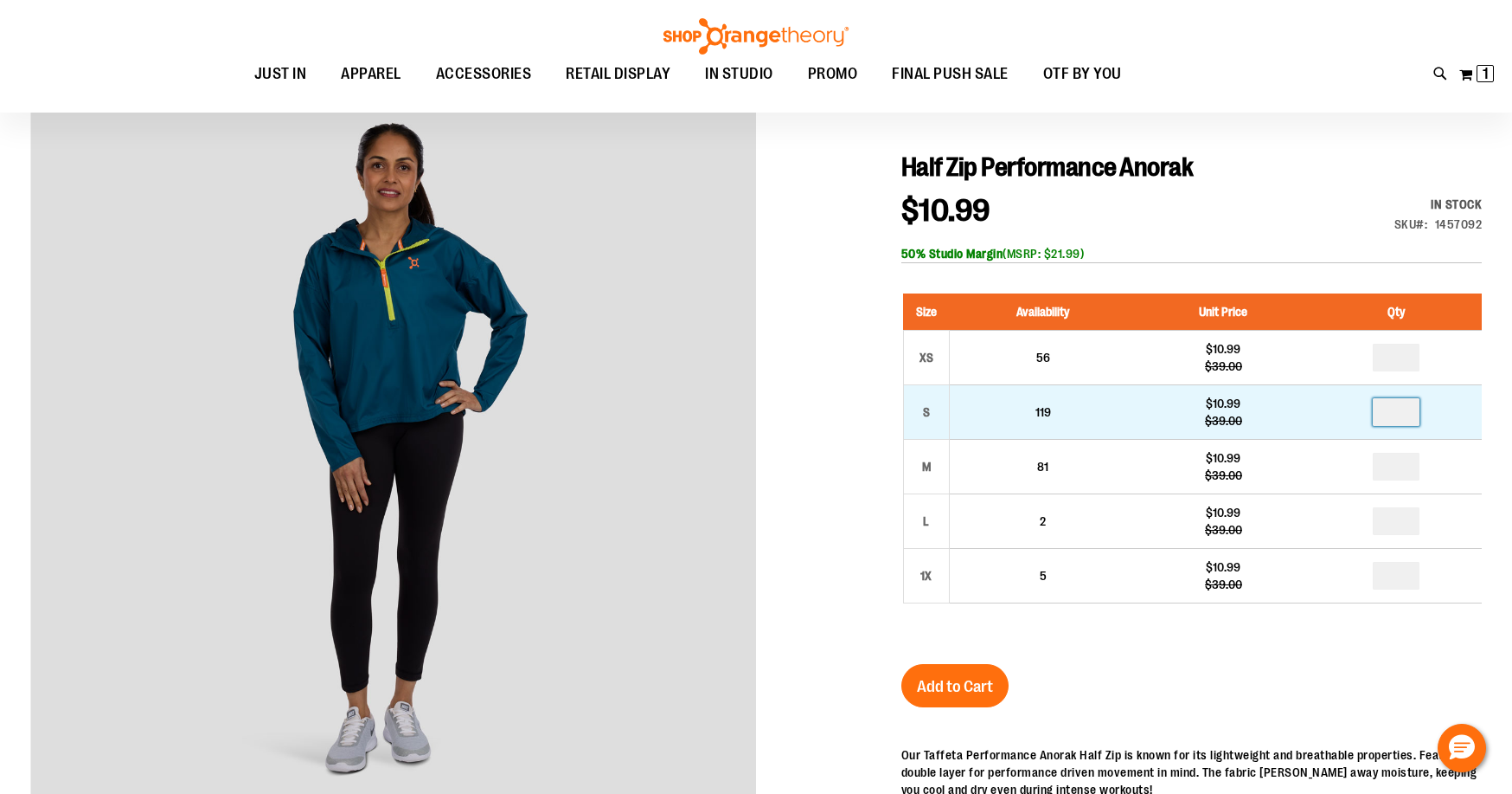
drag, startPoint x: 1396, startPoint y: 418, endPoint x: 1410, endPoint y: 417, distance: 14.0
click at [1410, 417] on input "number" at bounding box center [1396, 411] width 46 height 28
type input "*"
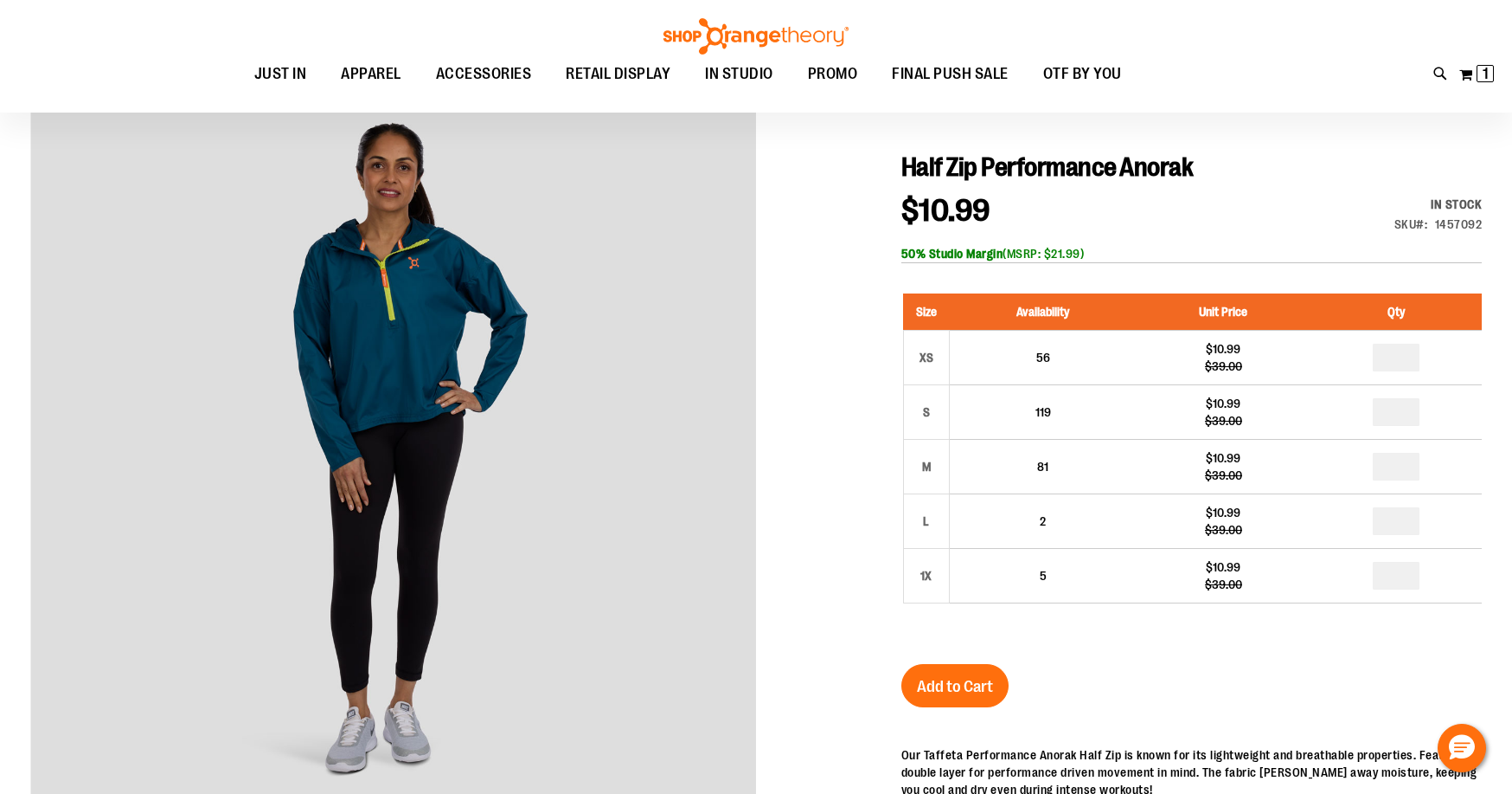
click at [986, 701] on button "Add to Cart" at bounding box center [955, 685] width 107 height 43
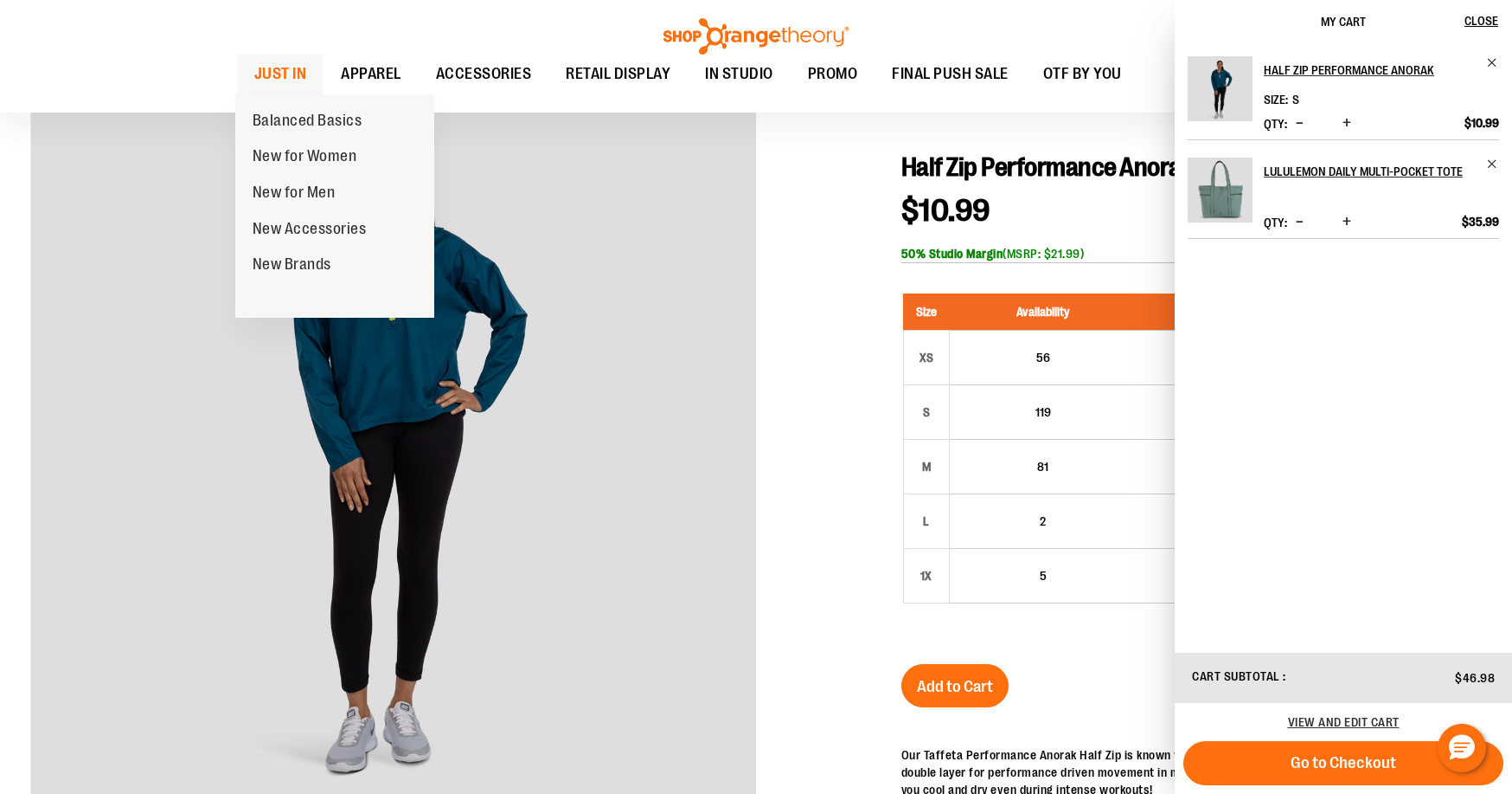
click at [270, 66] on span "JUST IN" at bounding box center [280, 73] width 53 height 39
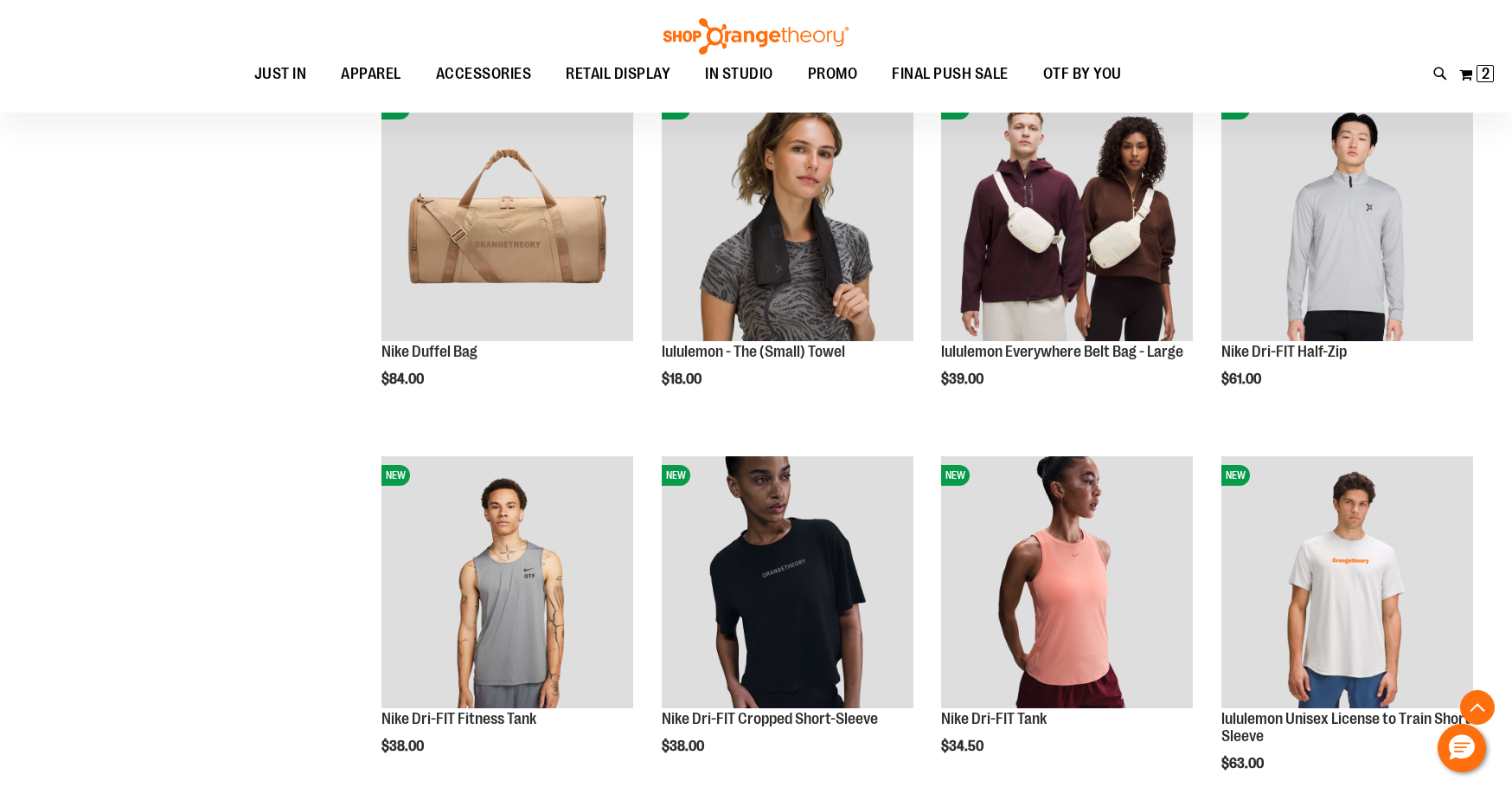
scroll to position [1557, 0]
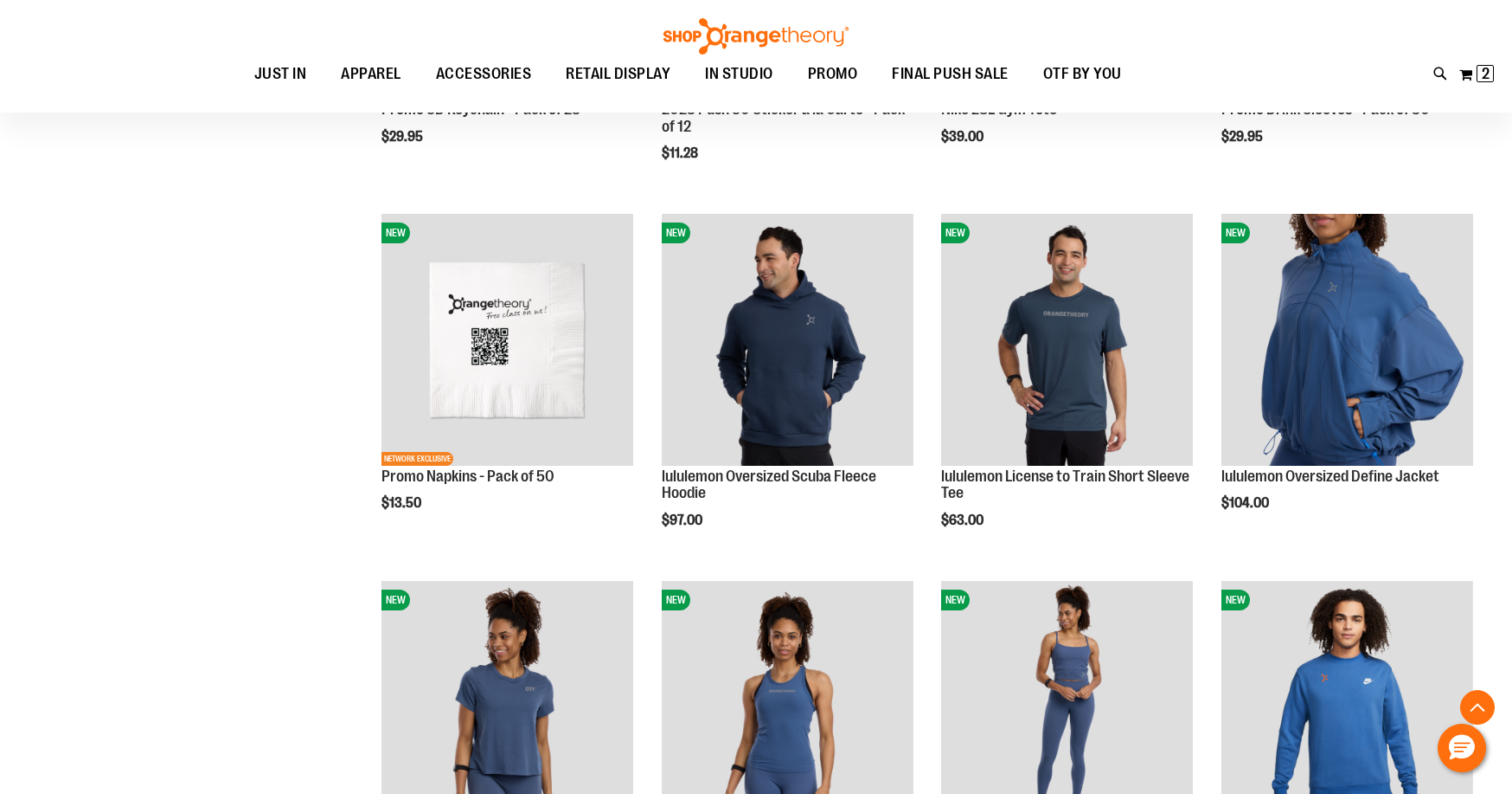
scroll to position [2682, 0]
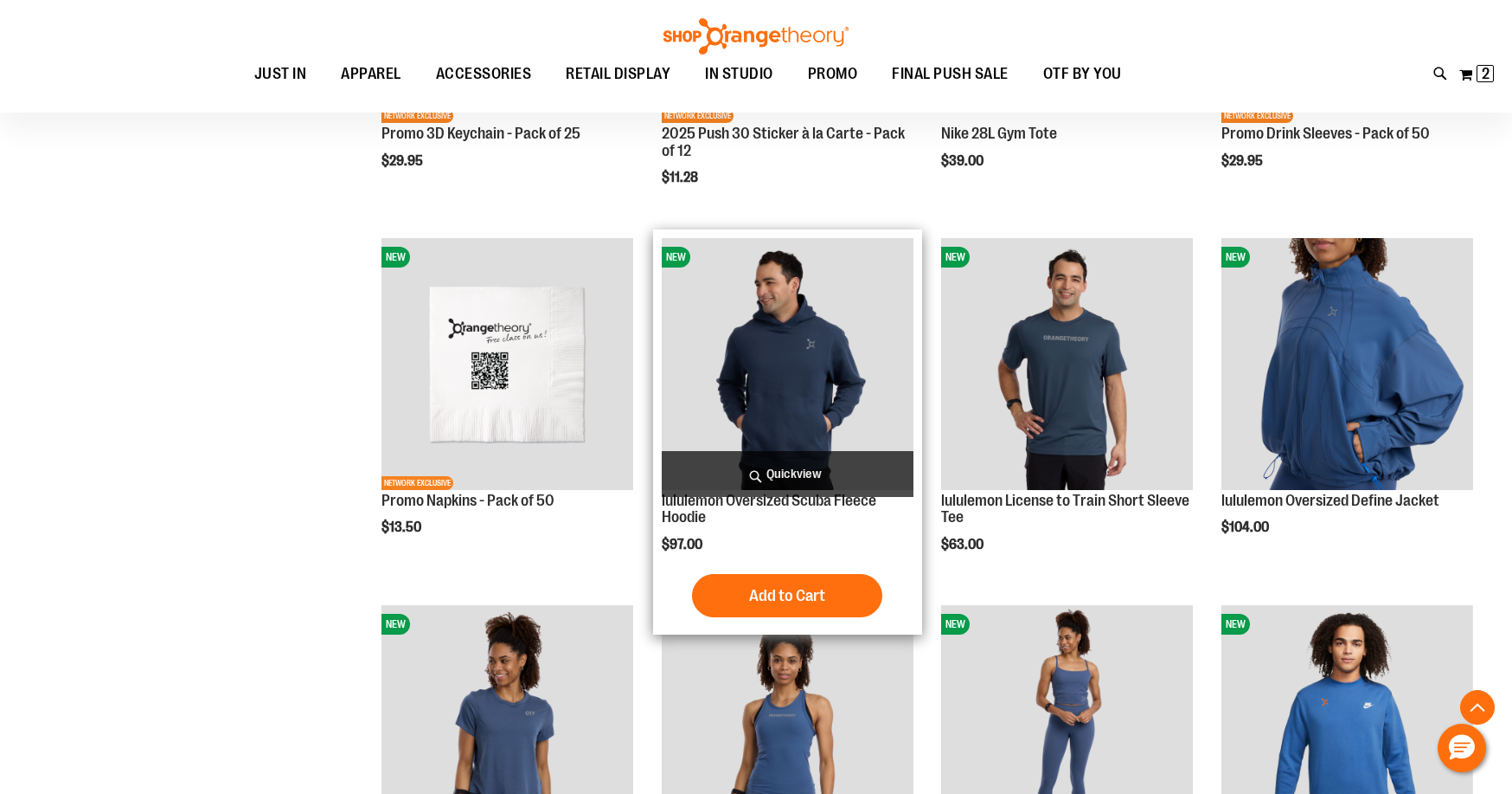
type input "**********"
drag, startPoint x: 781, startPoint y: 396, endPoint x: 763, endPoint y: 396, distance: 18.0
click at [781, 396] on img "product" at bounding box center [788, 363] width 252 height 252
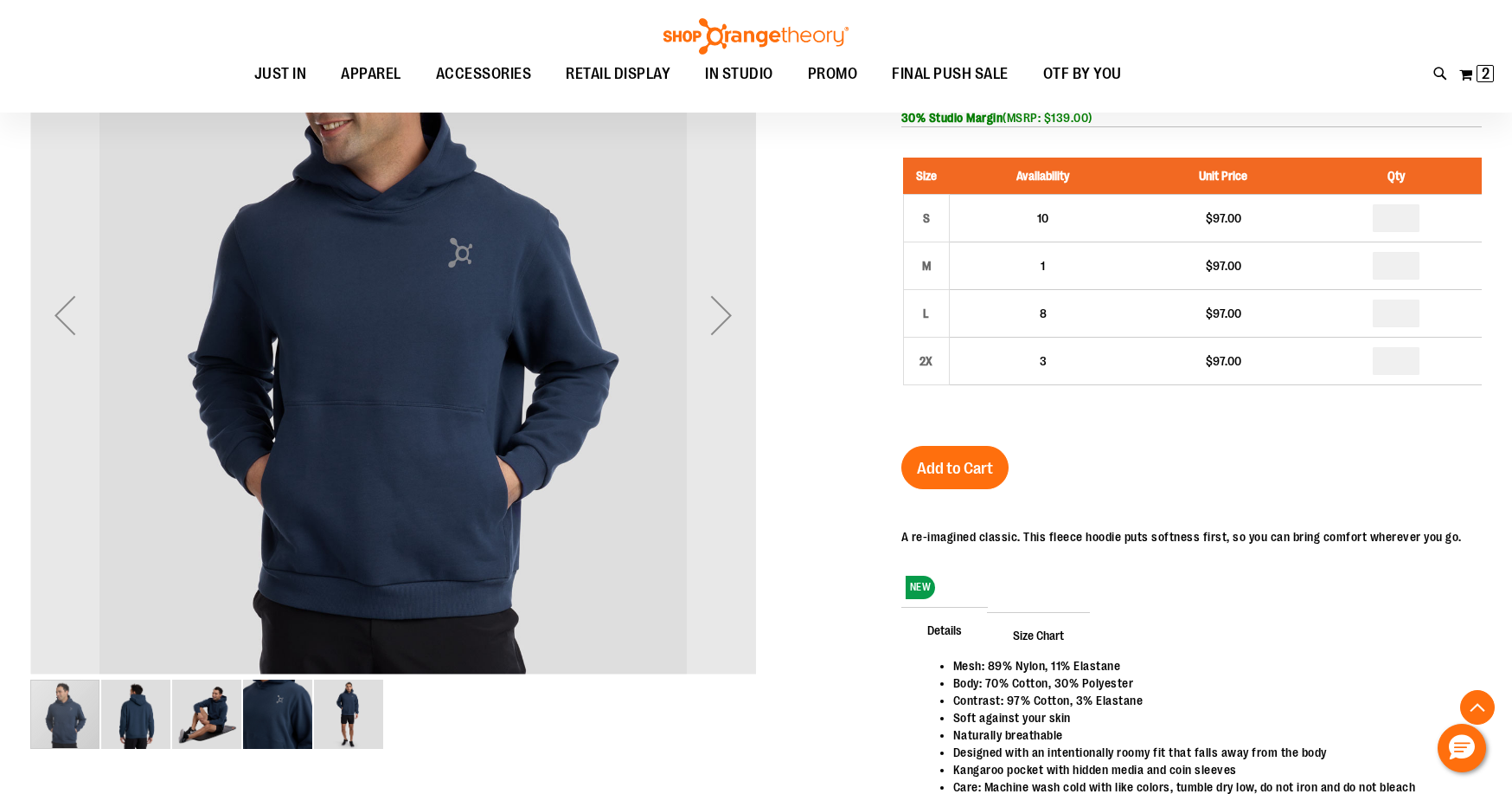
scroll to position [85, 0]
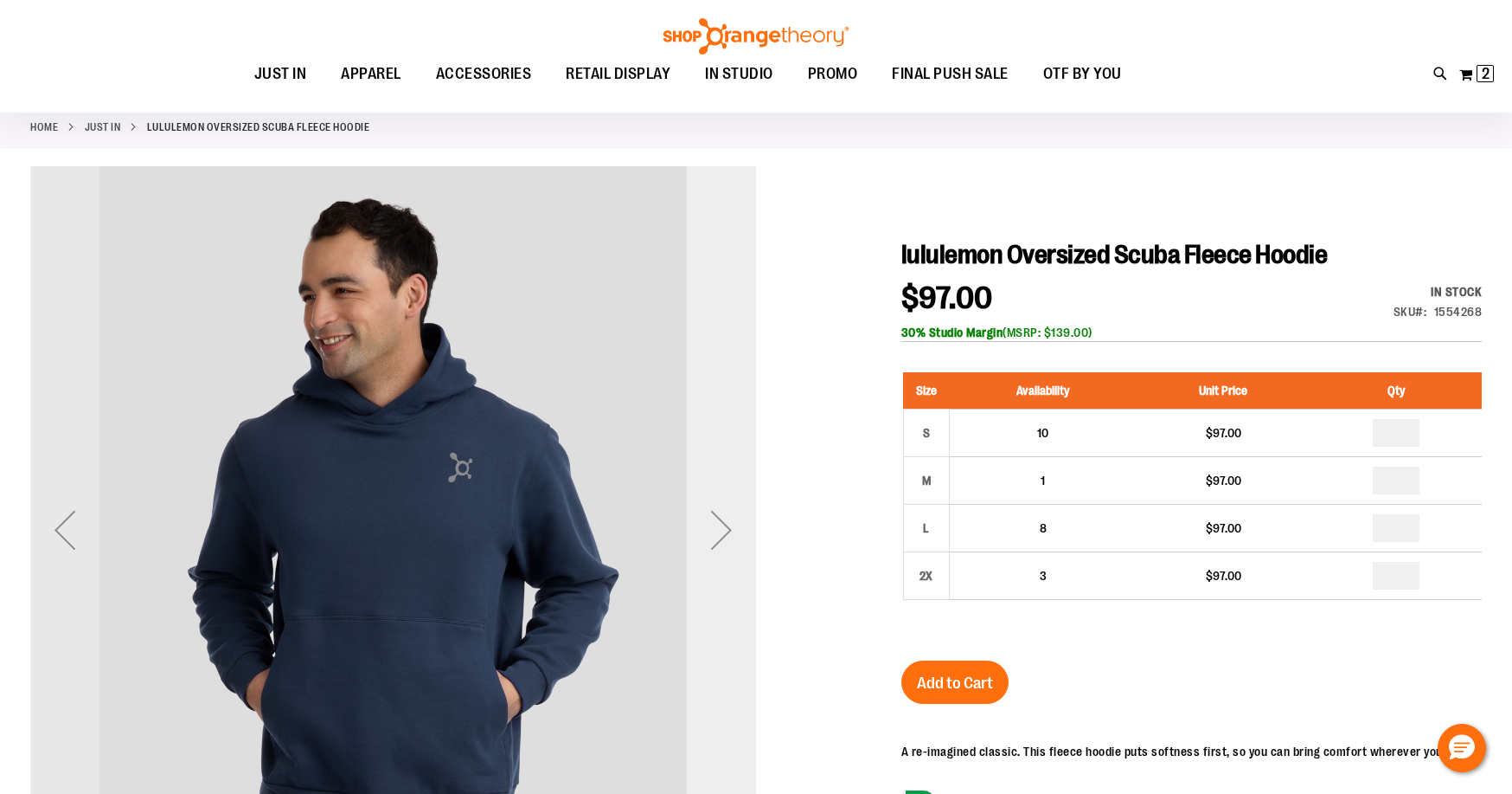
type input "**********"
click at [711, 504] on div "Next" at bounding box center [722, 530] width 70 height 70
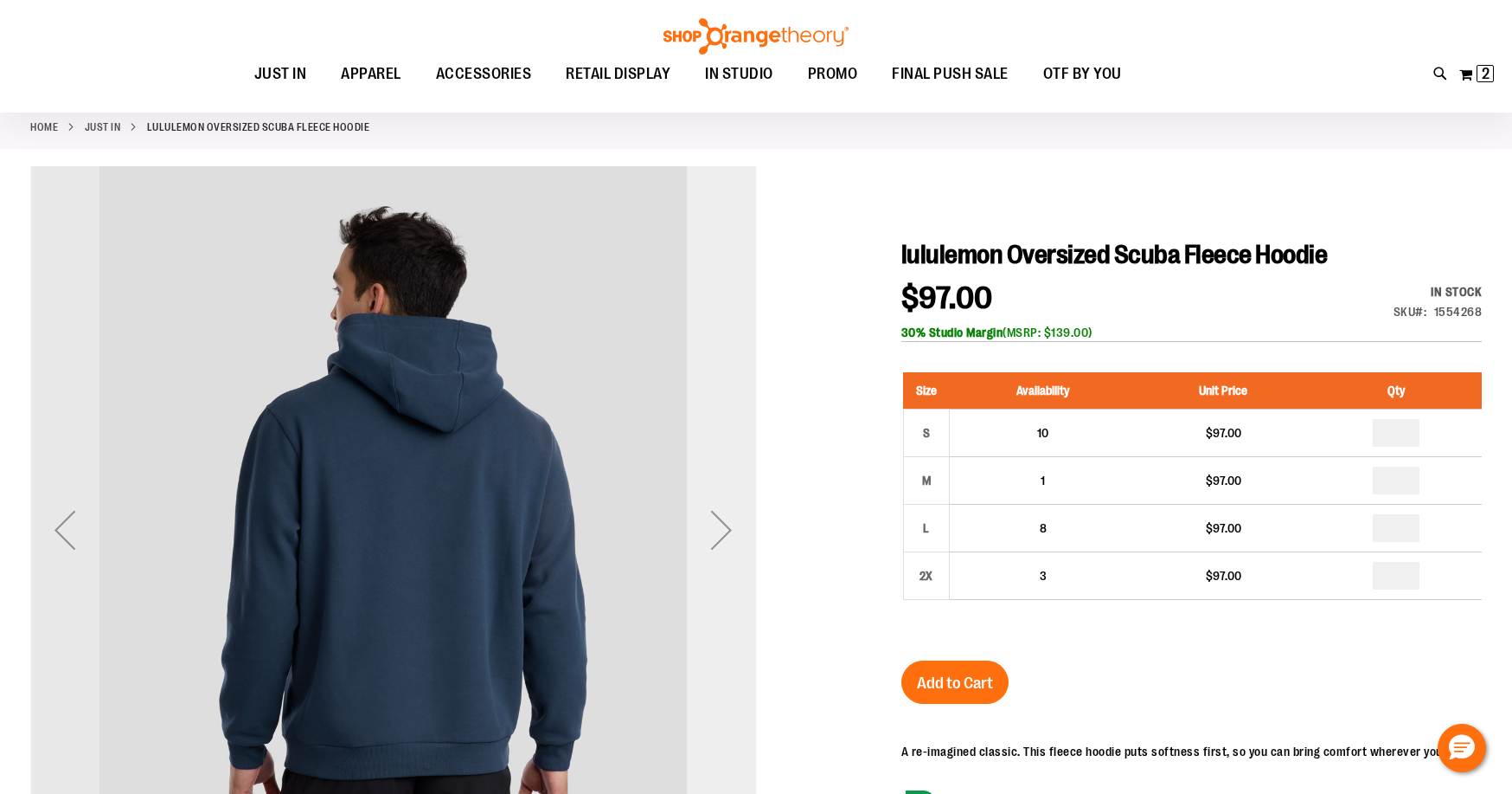
click at [713, 501] on div "Next" at bounding box center [722, 530] width 70 height 70
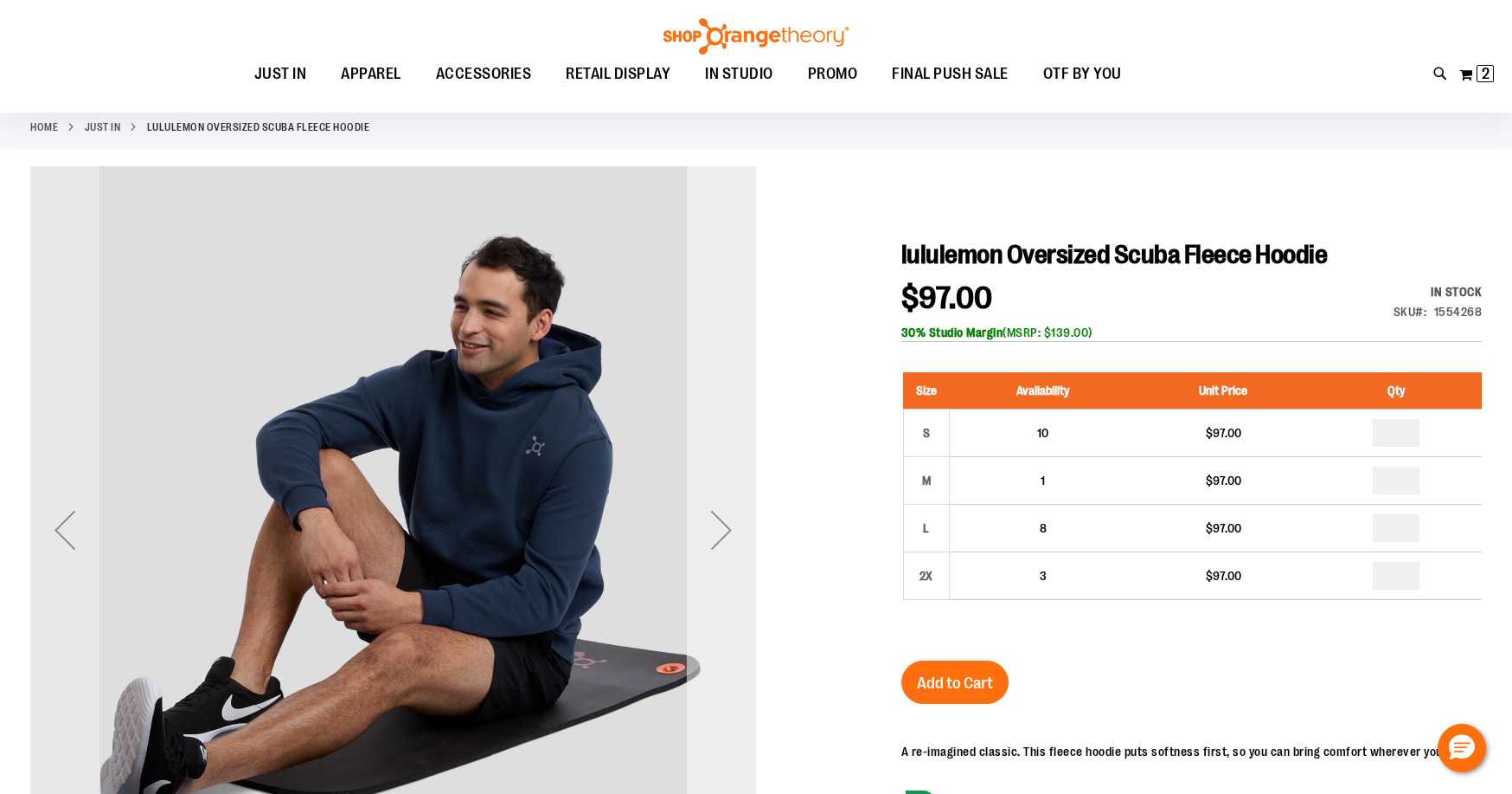
click at [713, 501] on div "Next" at bounding box center [722, 530] width 70 height 70
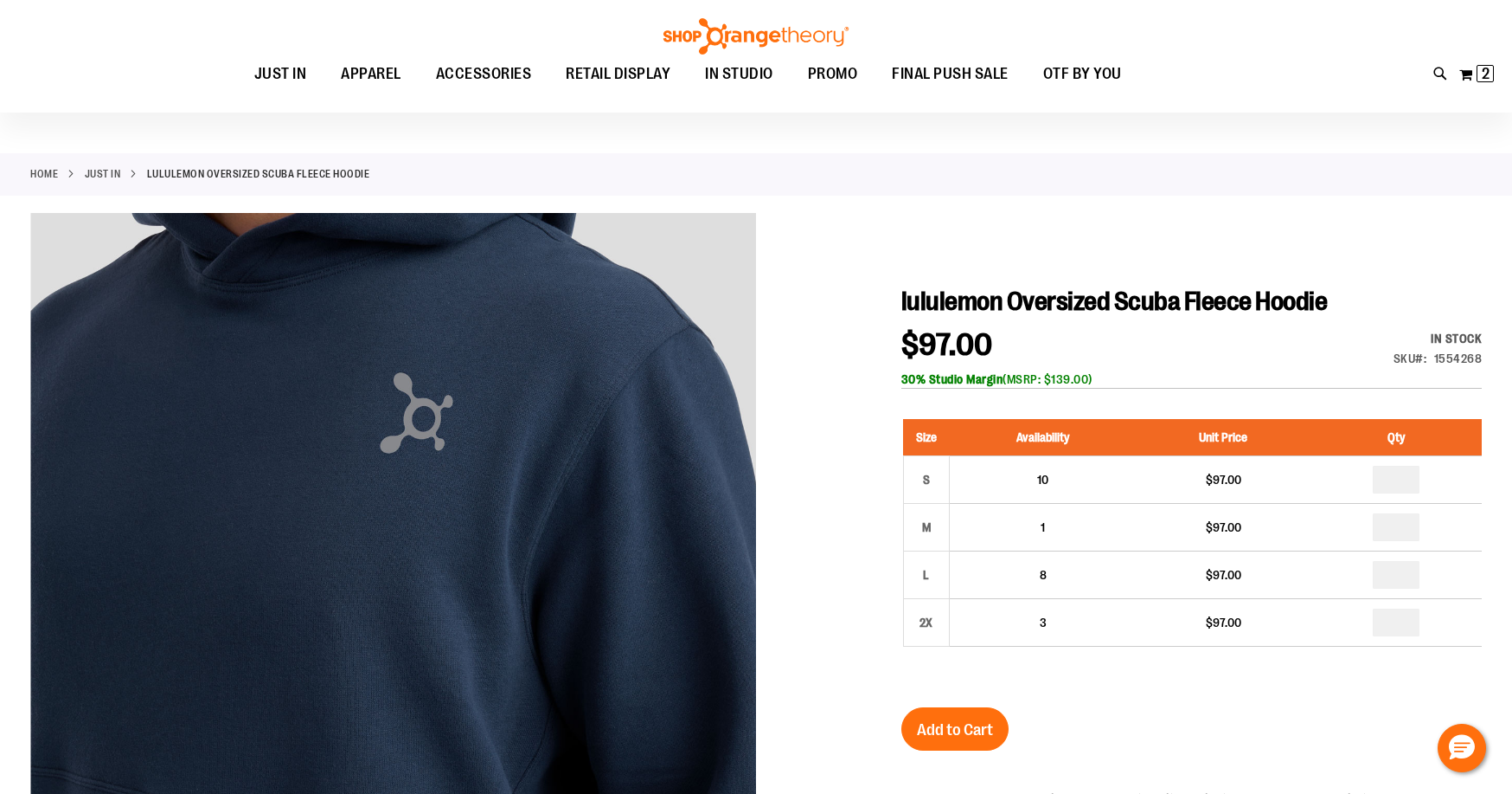
scroll to position [0, 0]
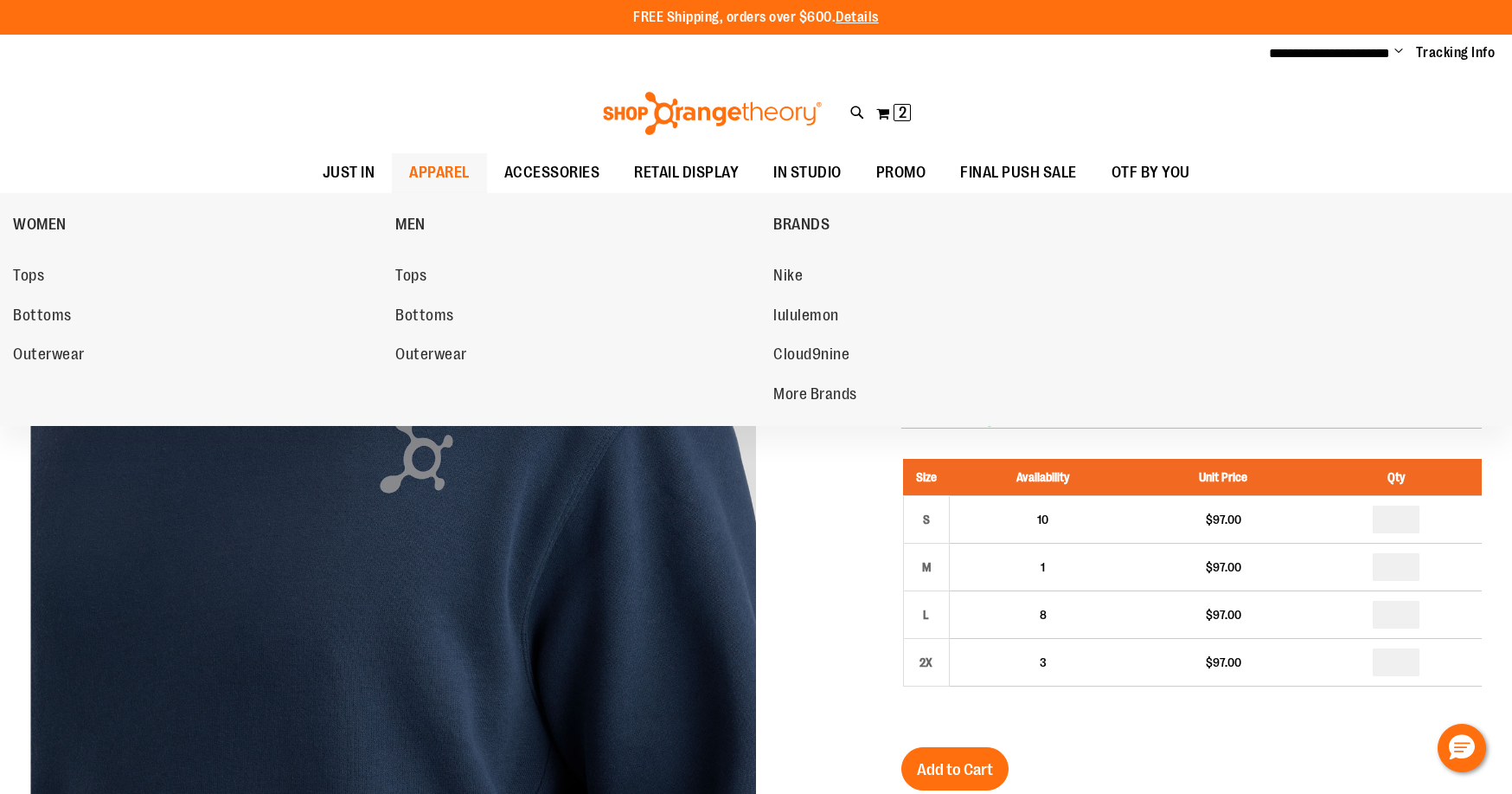
click at [435, 171] on span "APPAREL" at bounding box center [439, 173] width 61 height 39
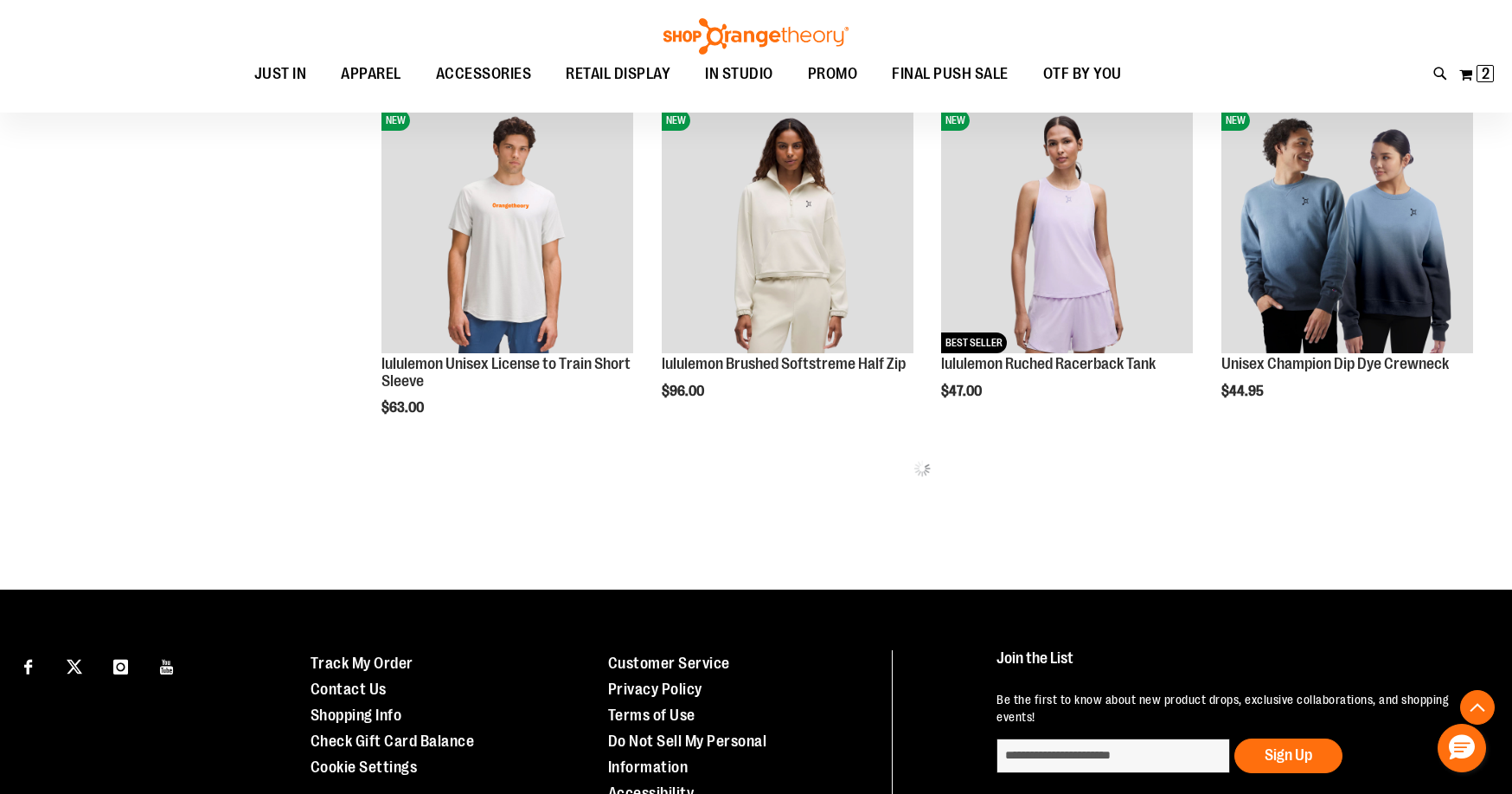
scroll to position [1121, 0]
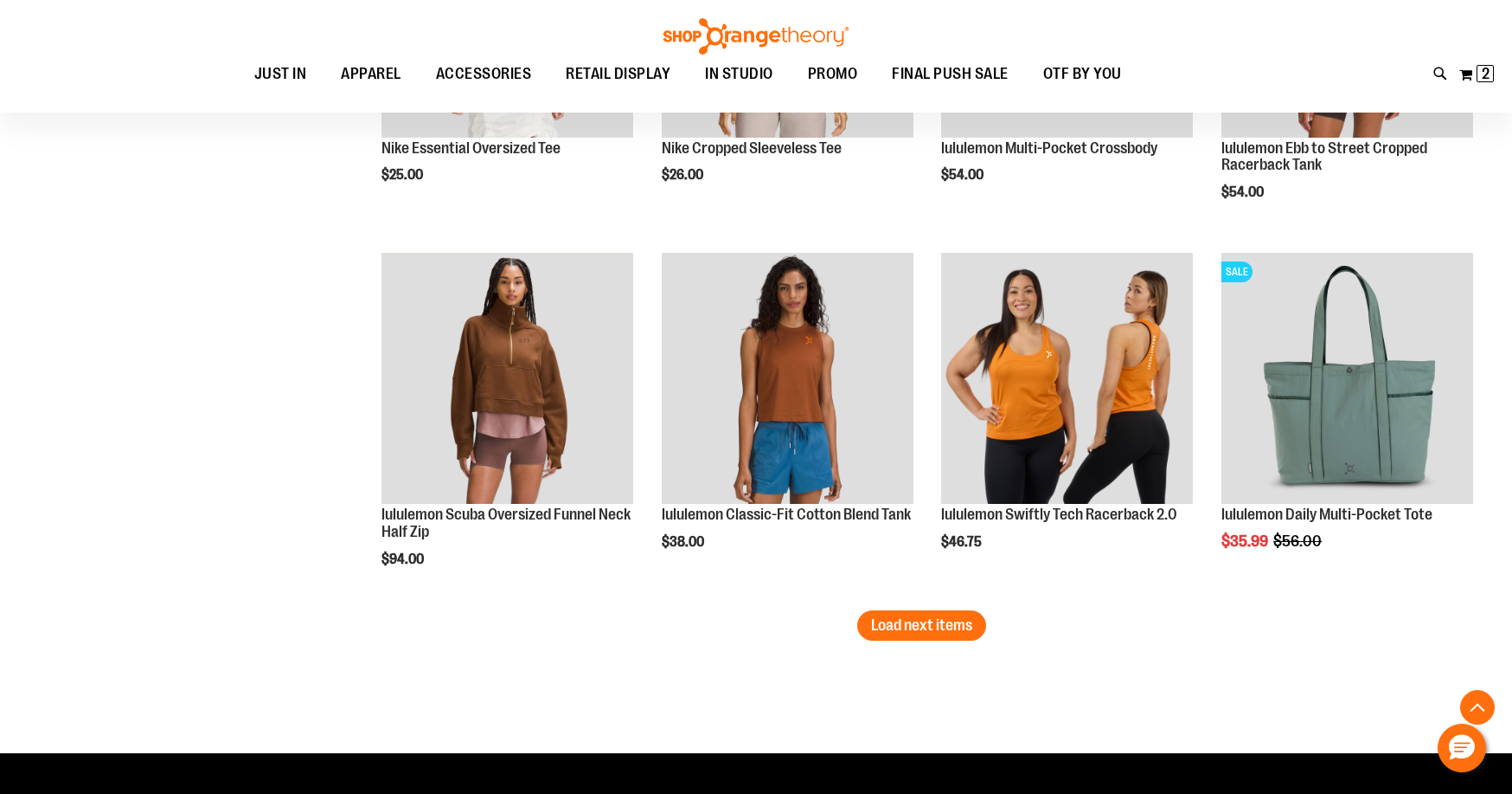
scroll to position [3088, 0]
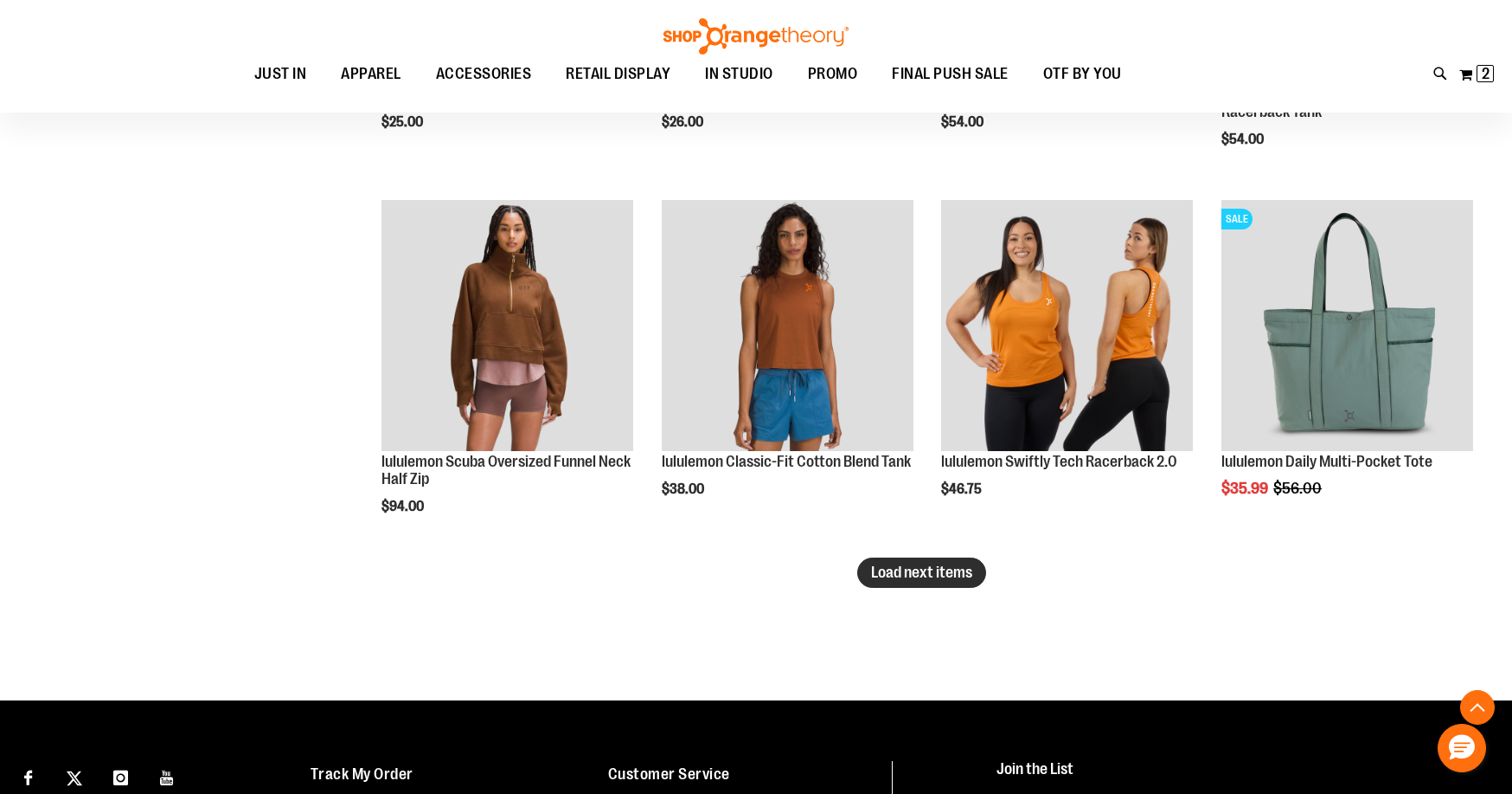
type input "**********"
click at [887, 587] on button "Load next items" at bounding box center [922, 572] width 129 height 30
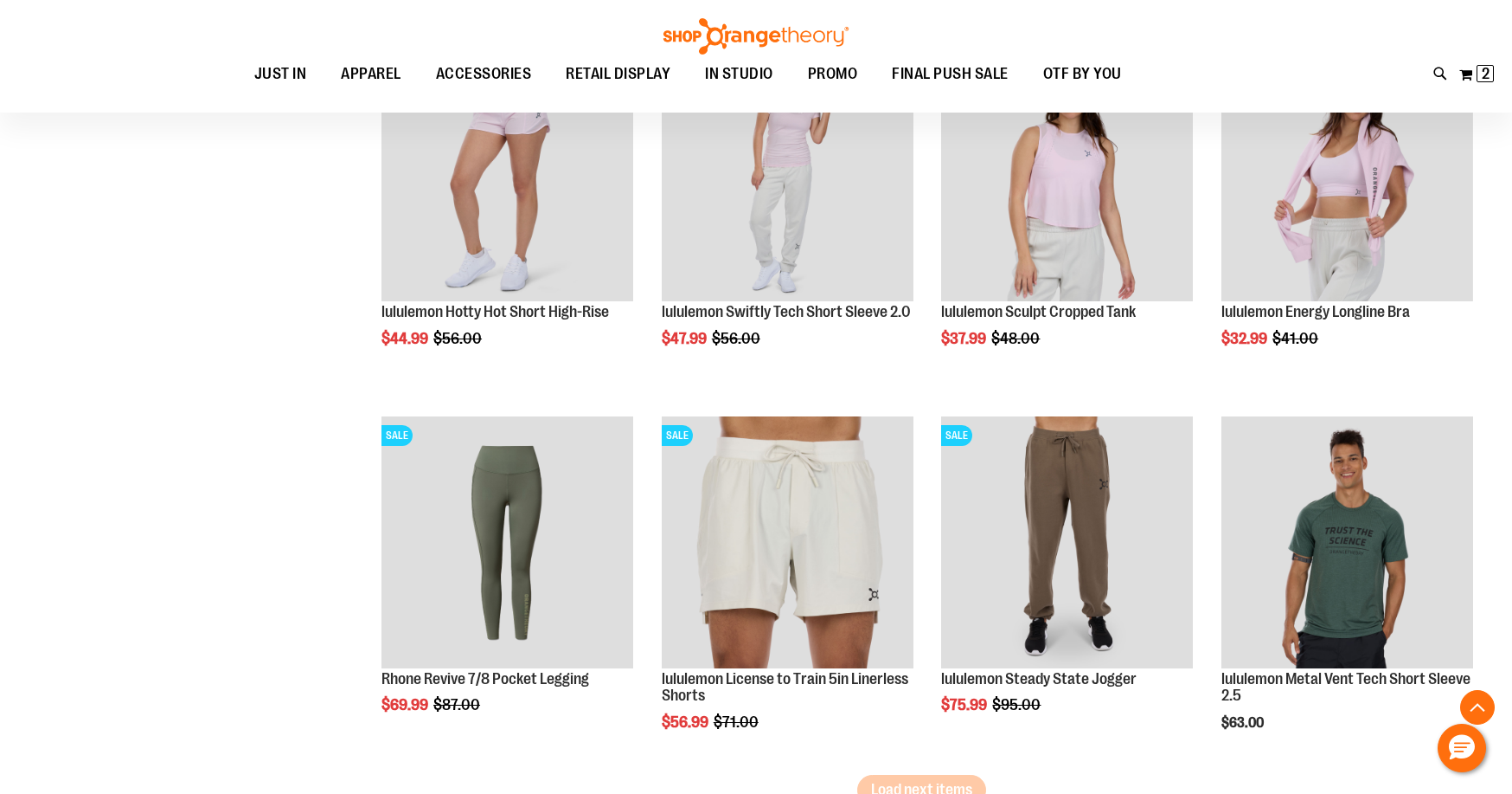
scroll to position [4213, 0]
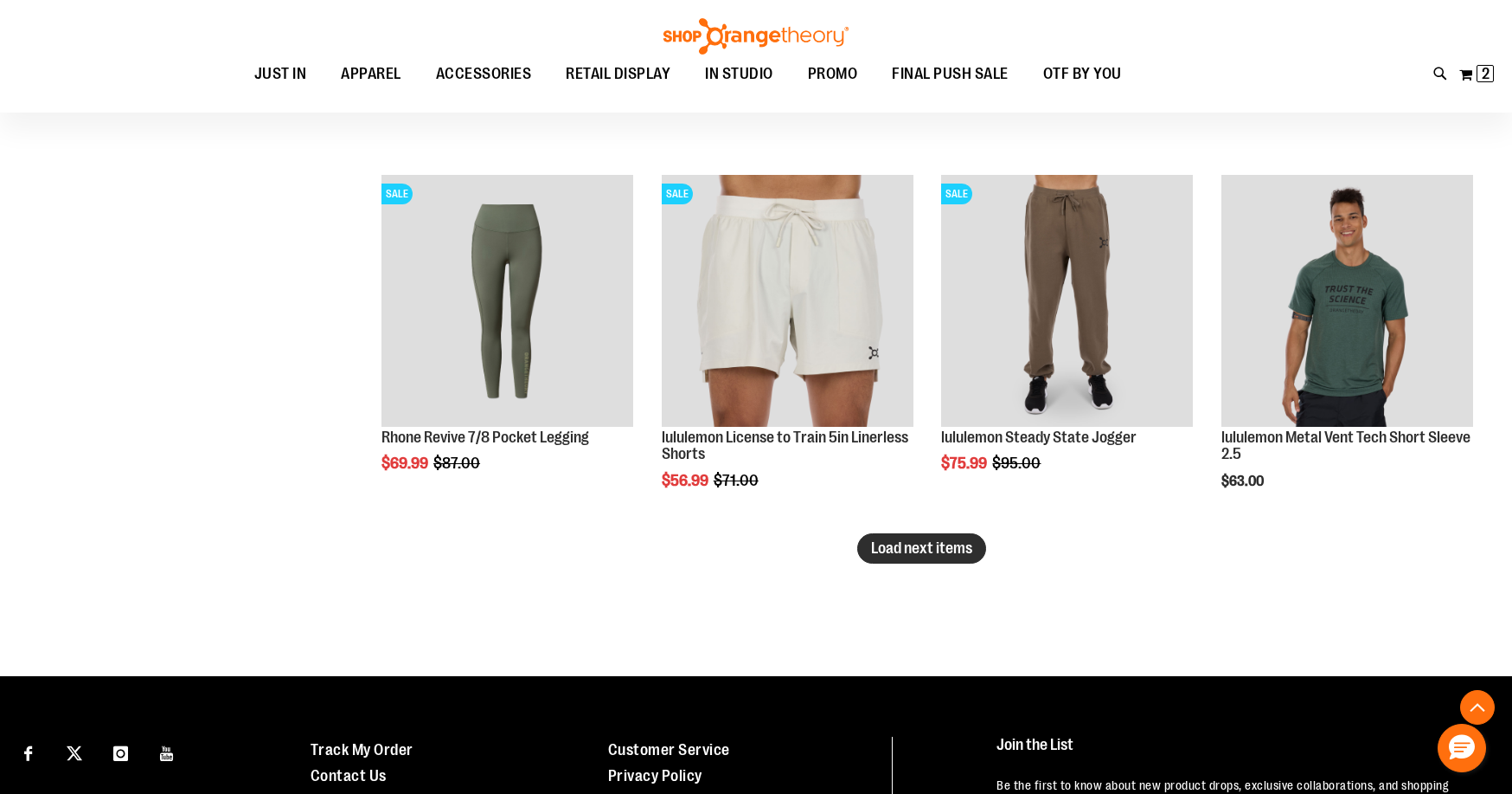
click at [887, 549] on span "Load next items" at bounding box center [921, 548] width 101 height 17
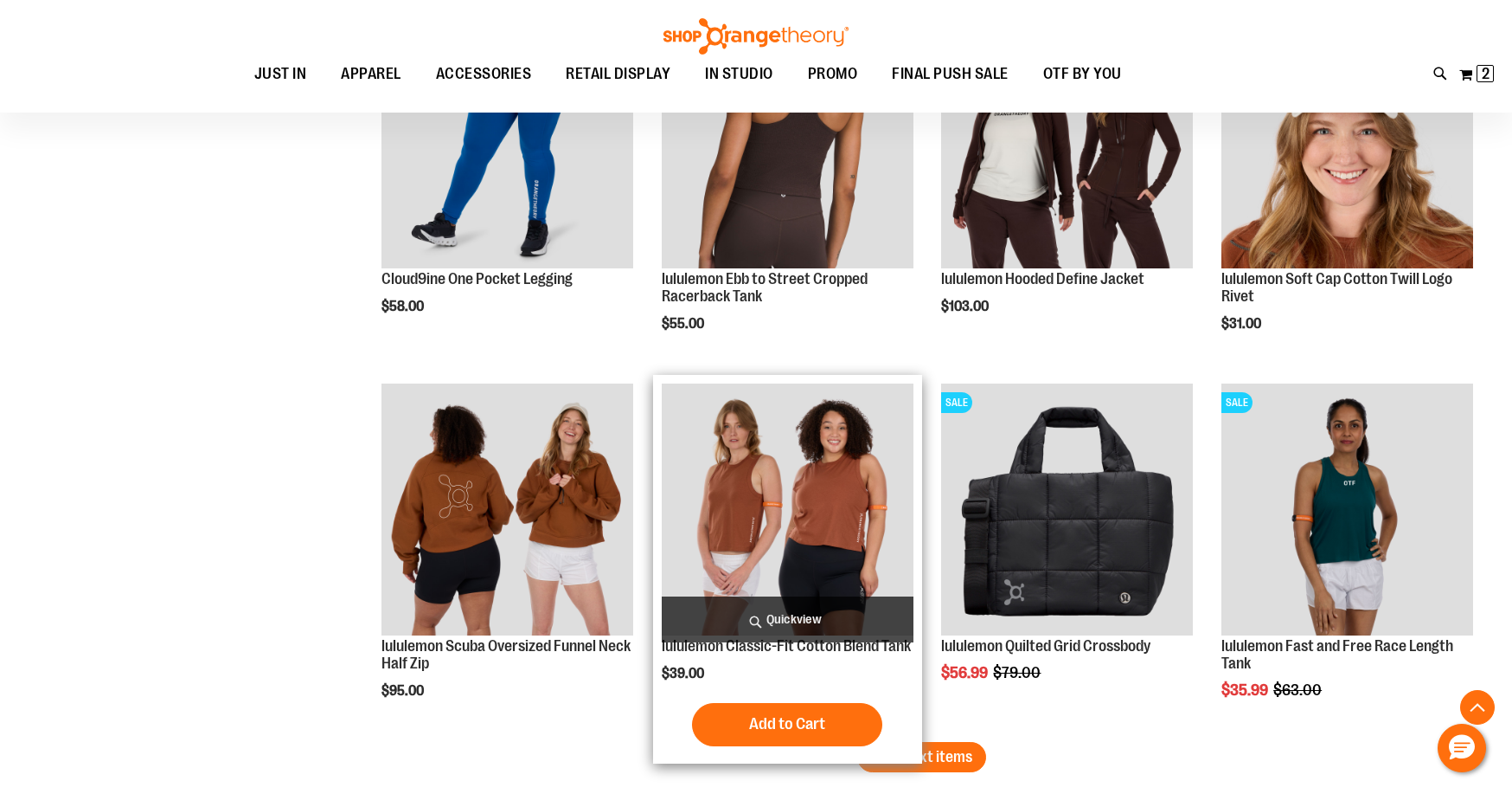
scroll to position [5425, 0]
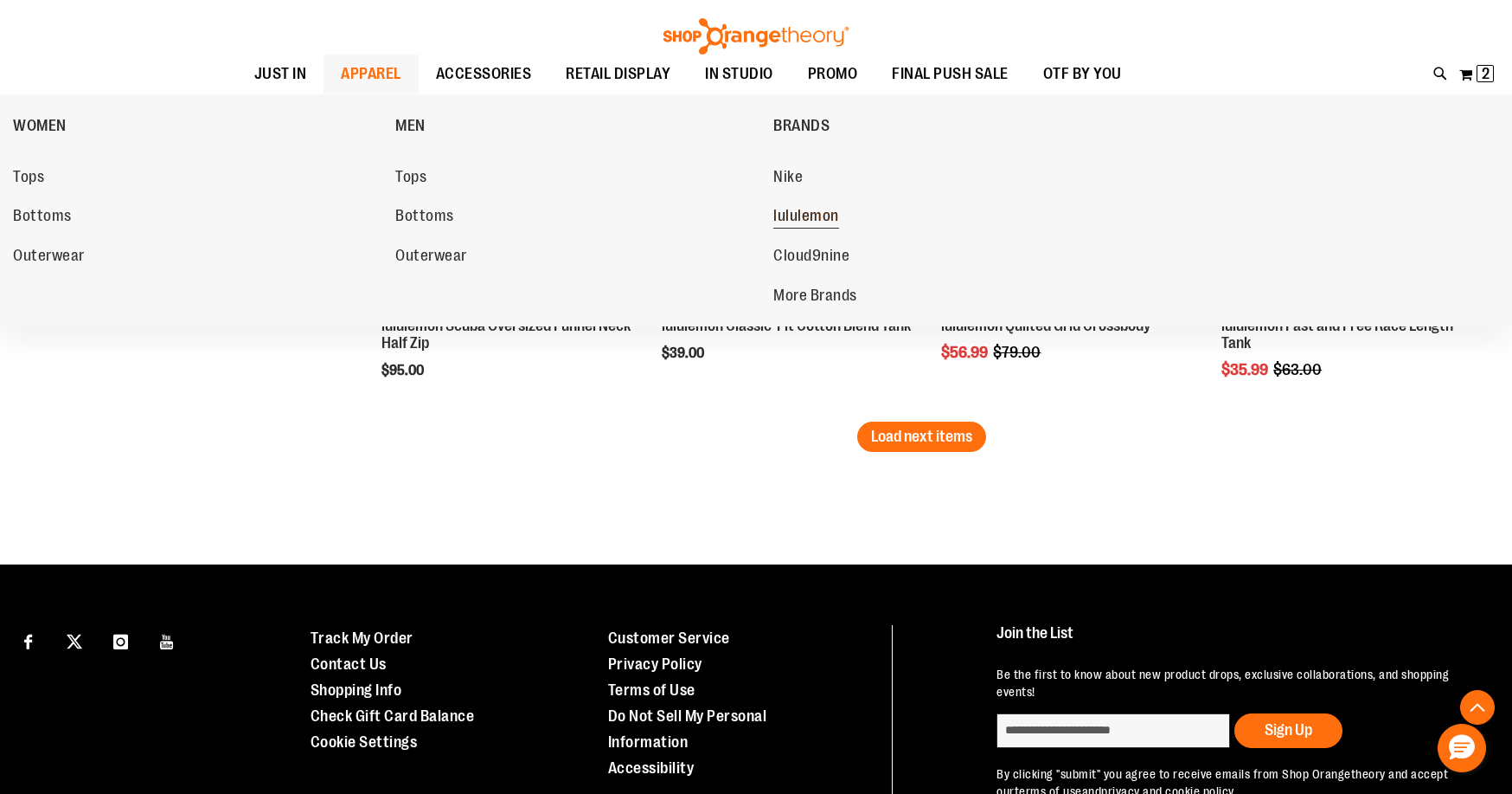
click at [833, 215] on span "lululemon" at bounding box center [806, 217] width 66 height 21
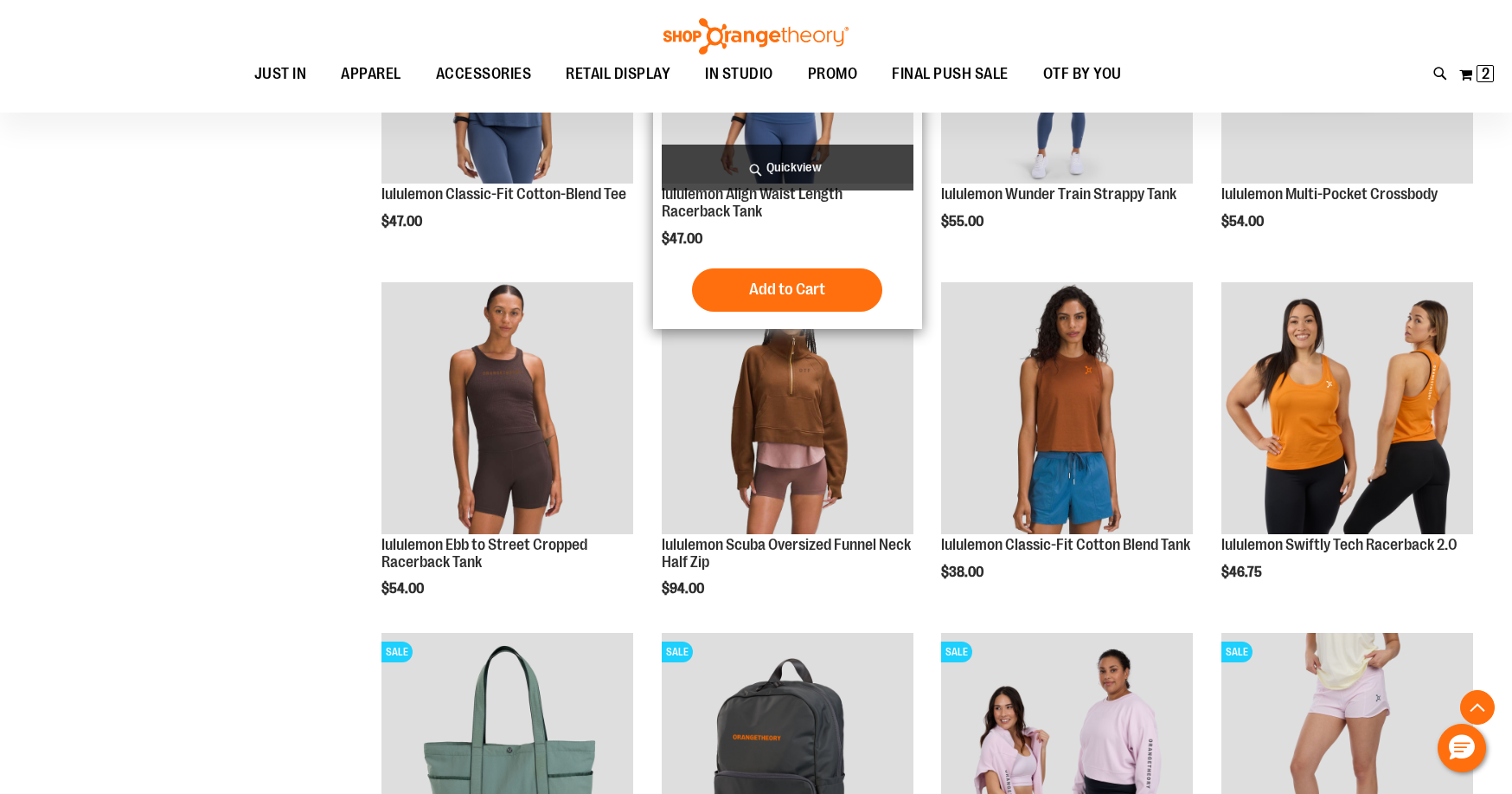
scroll to position [1384, 0]
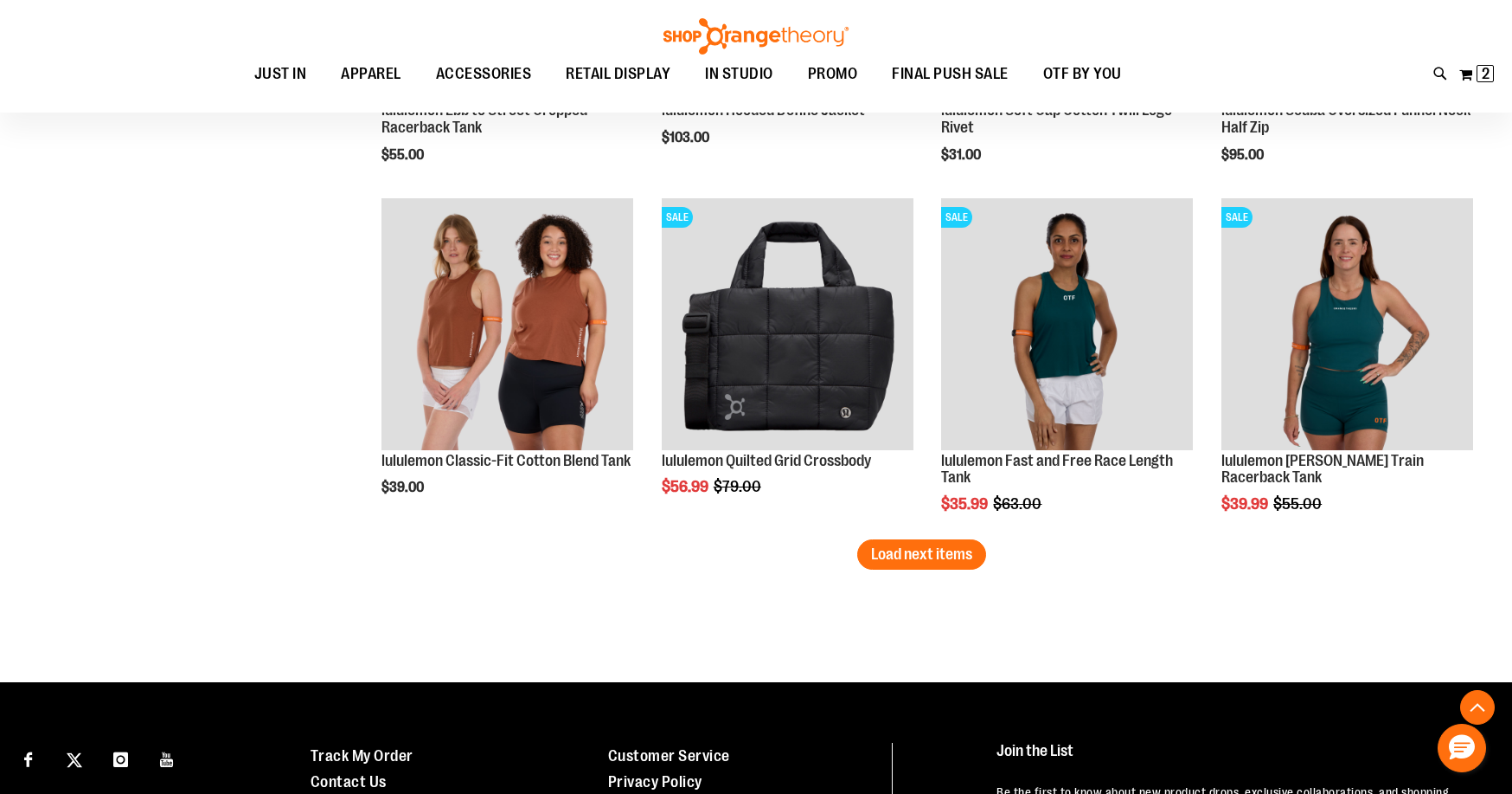
scroll to position [3115, 0]
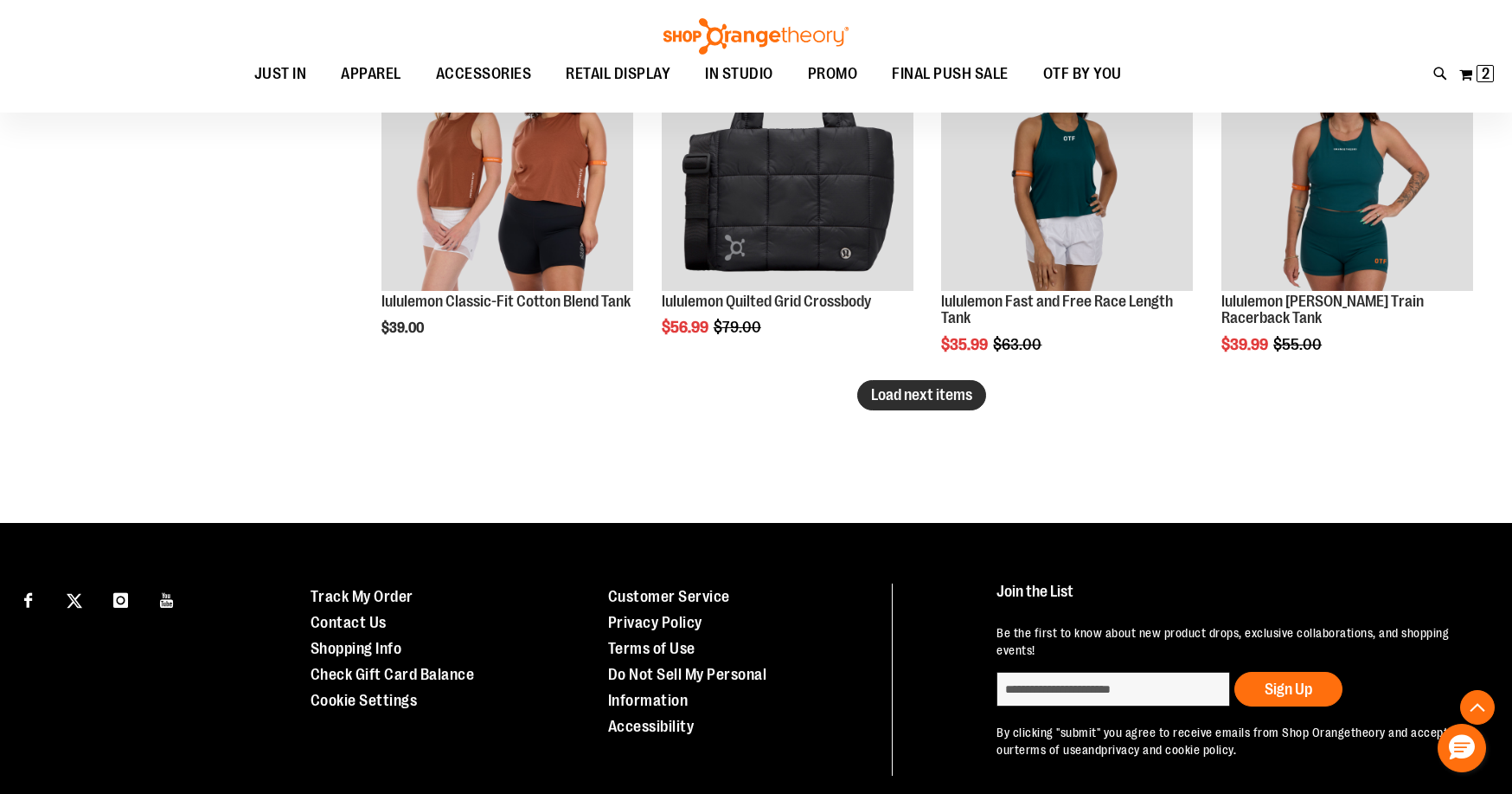
type input "**********"
click at [922, 392] on span "Load next items" at bounding box center [921, 395] width 101 height 17
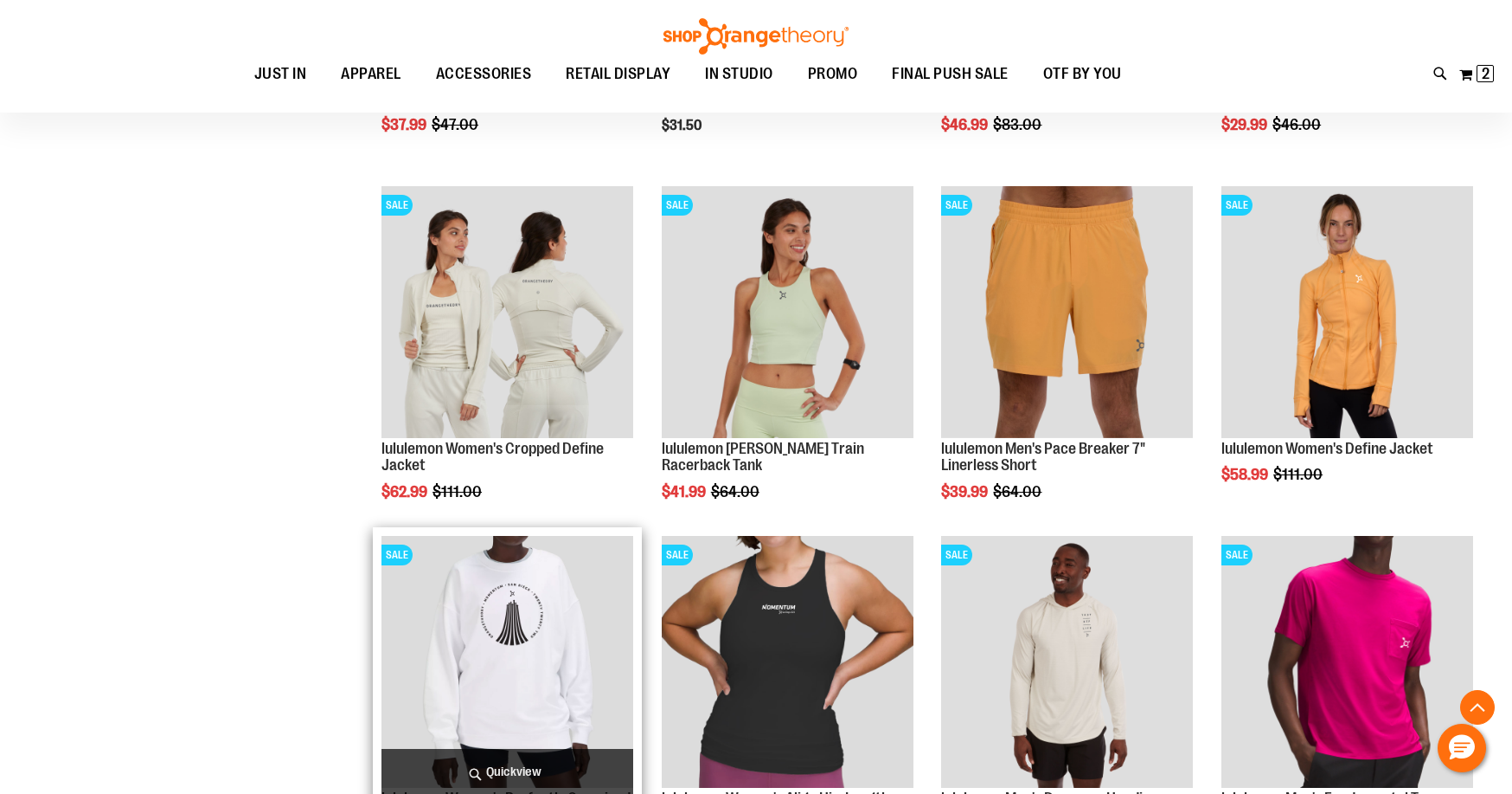
scroll to position [3981, 0]
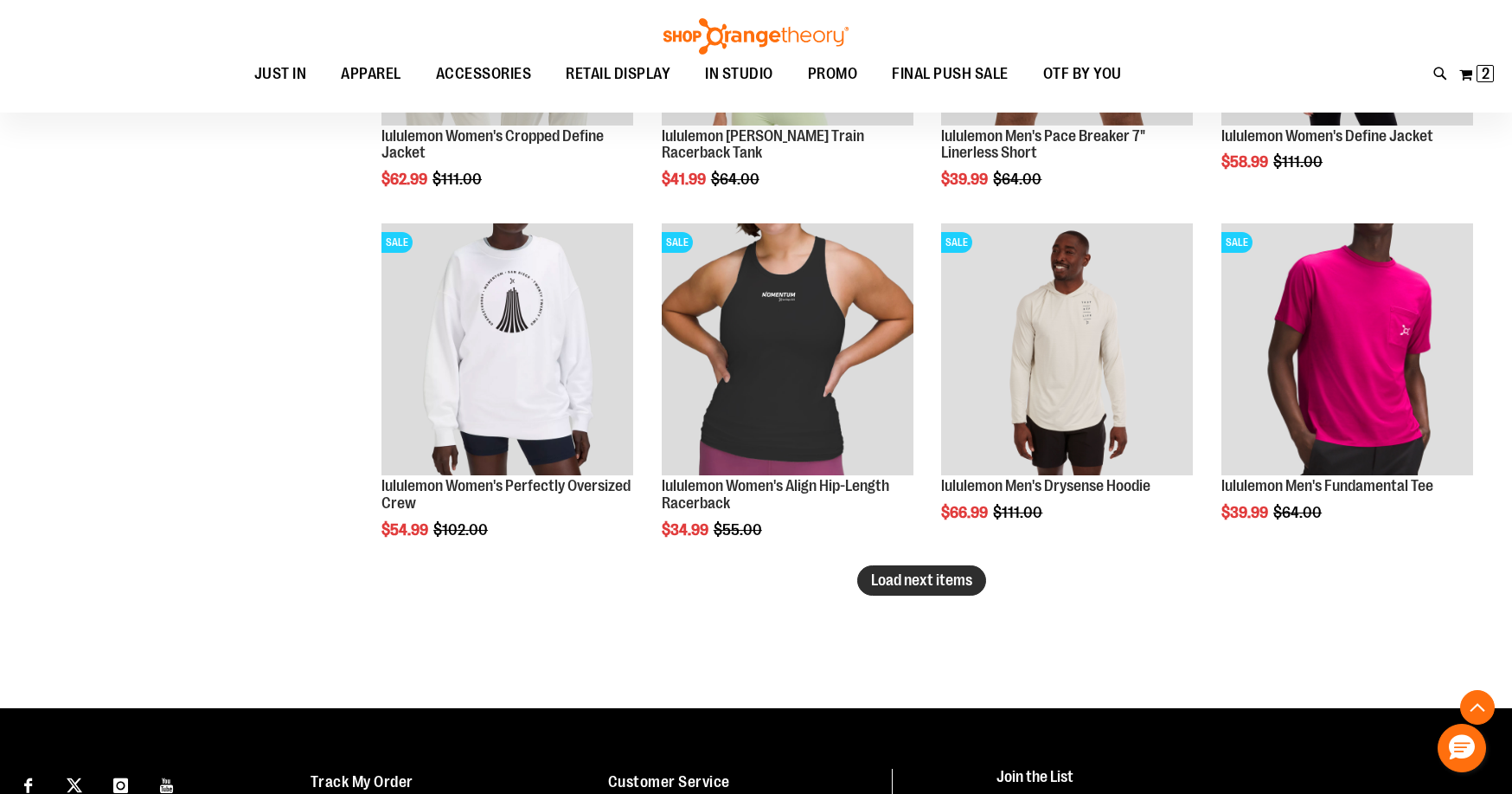
click at [973, 576] on button "Load next items" at bounding box center [922, 580] width 129 height 30
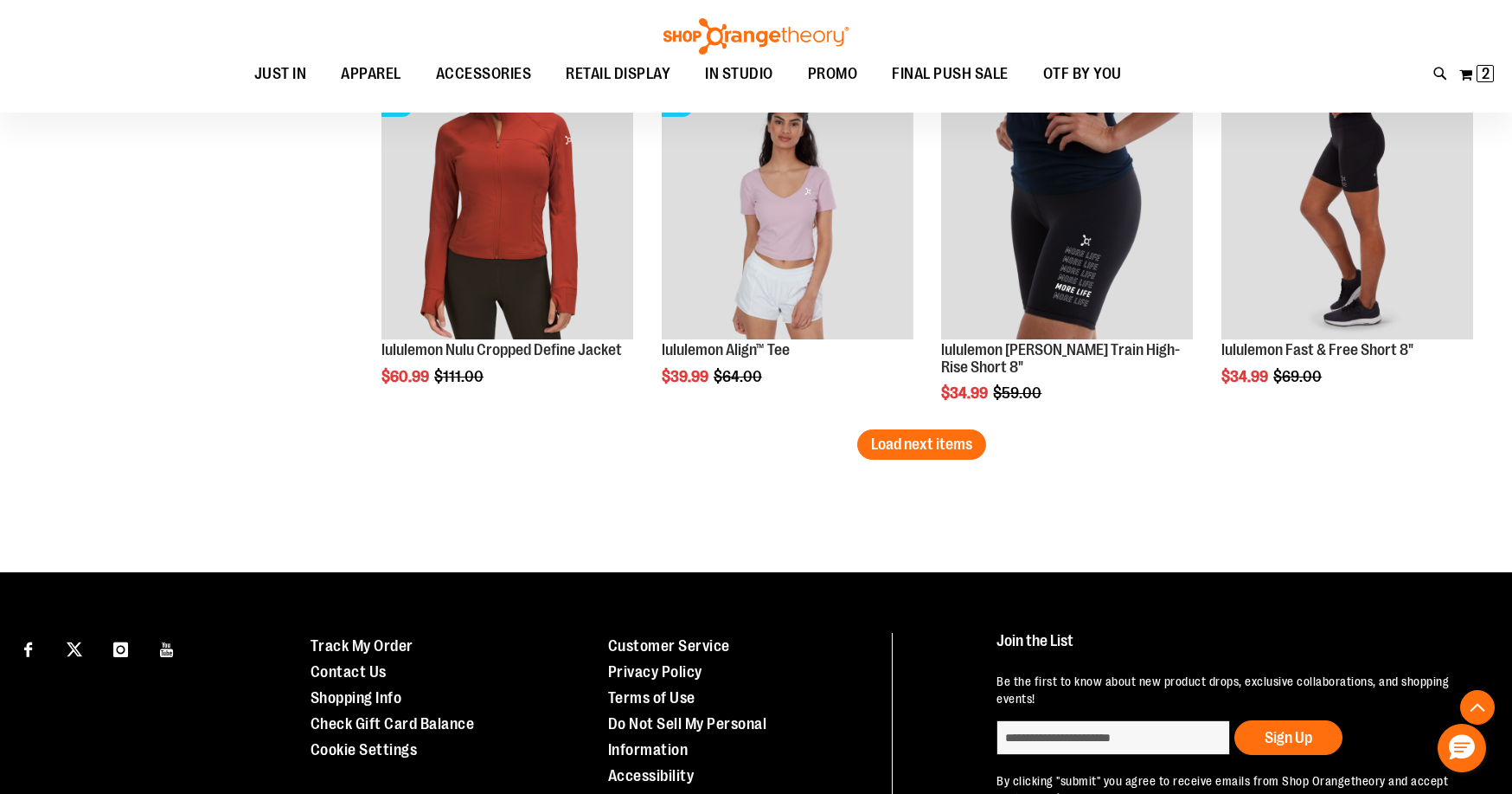
scroll to position [5115, 0]
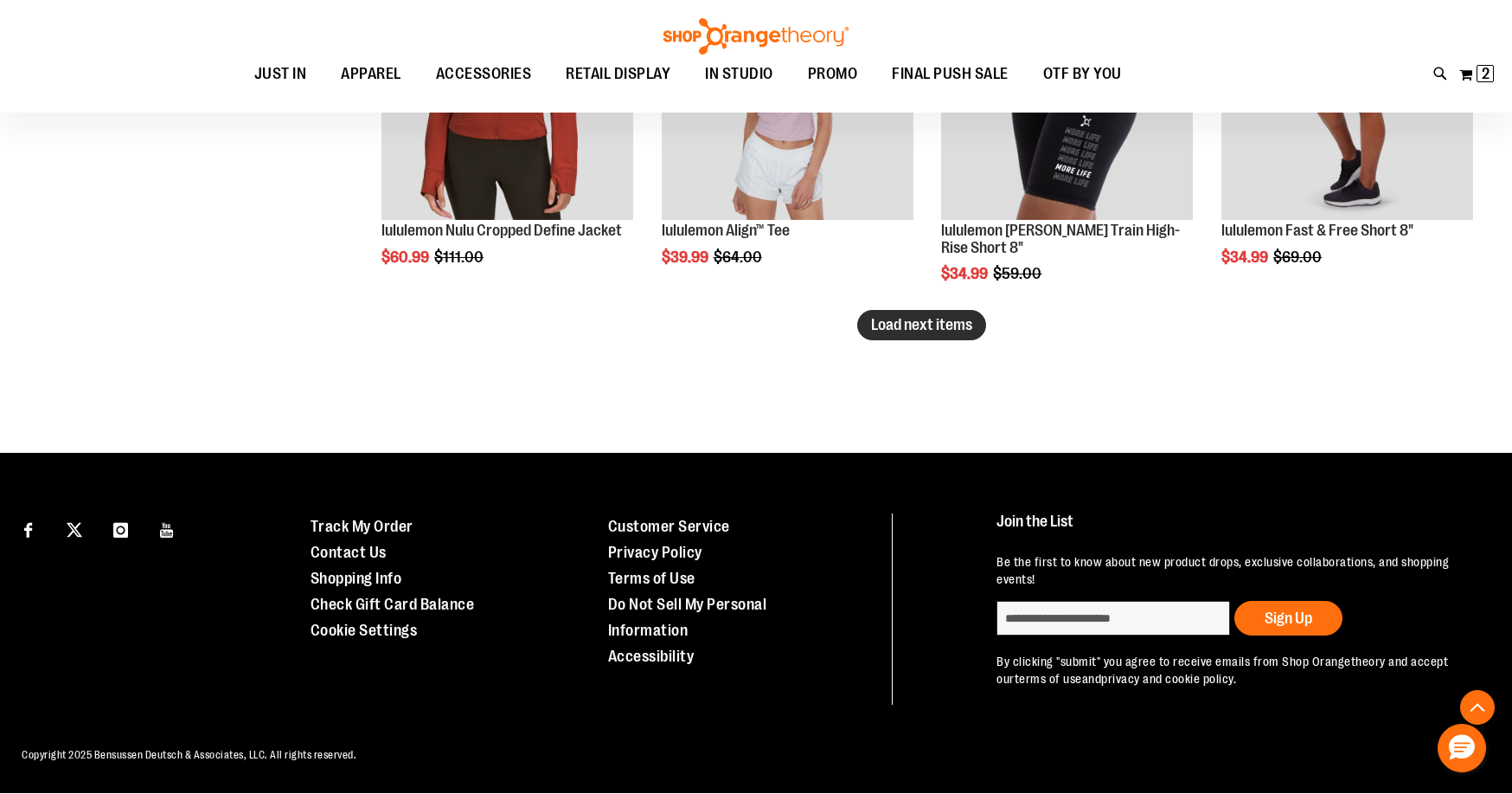
click at [888, 325] on span "Load next items" at bounding box center [921, 325] width 101 height 17
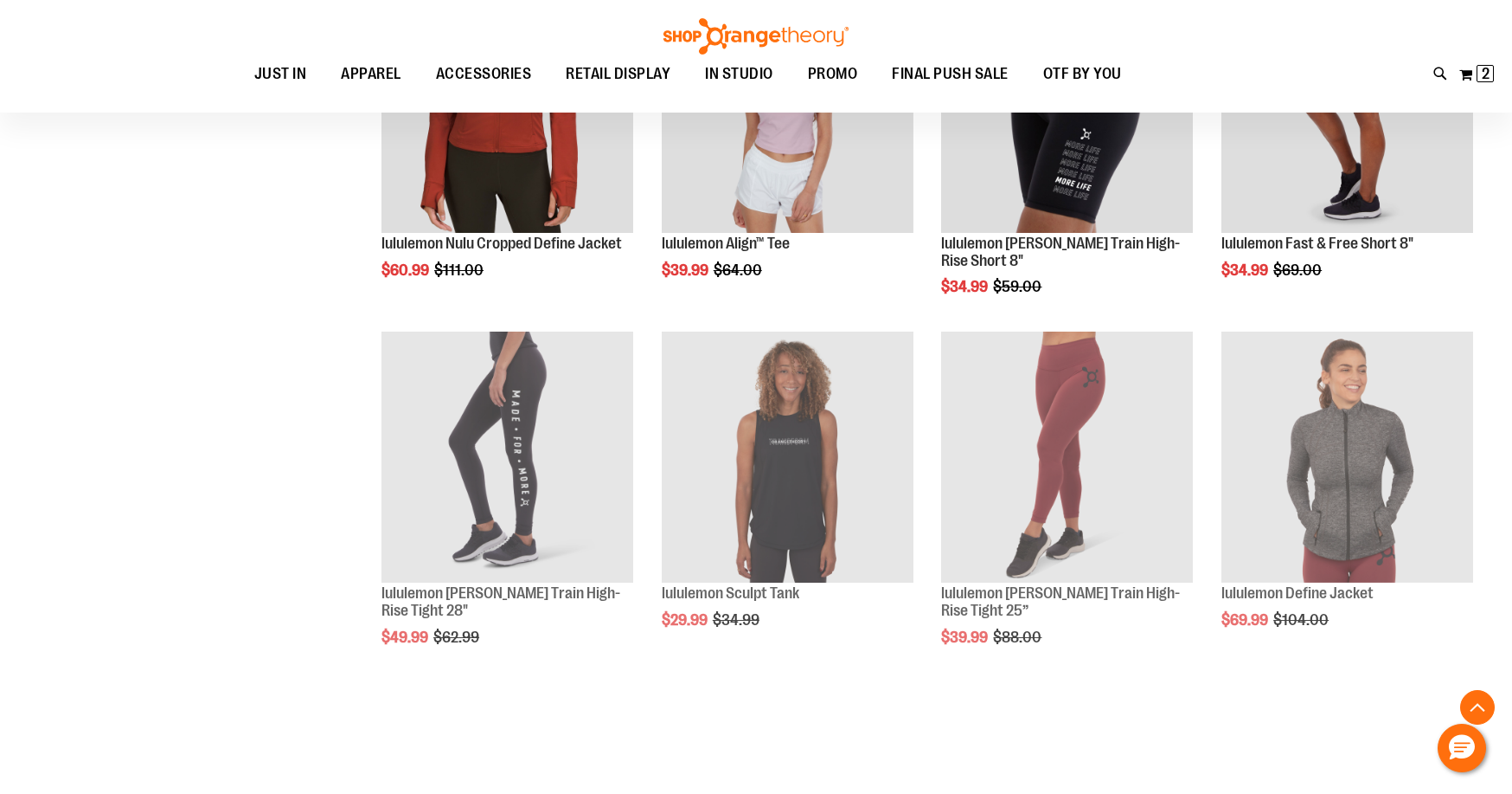
scroll to position [5288, 0]
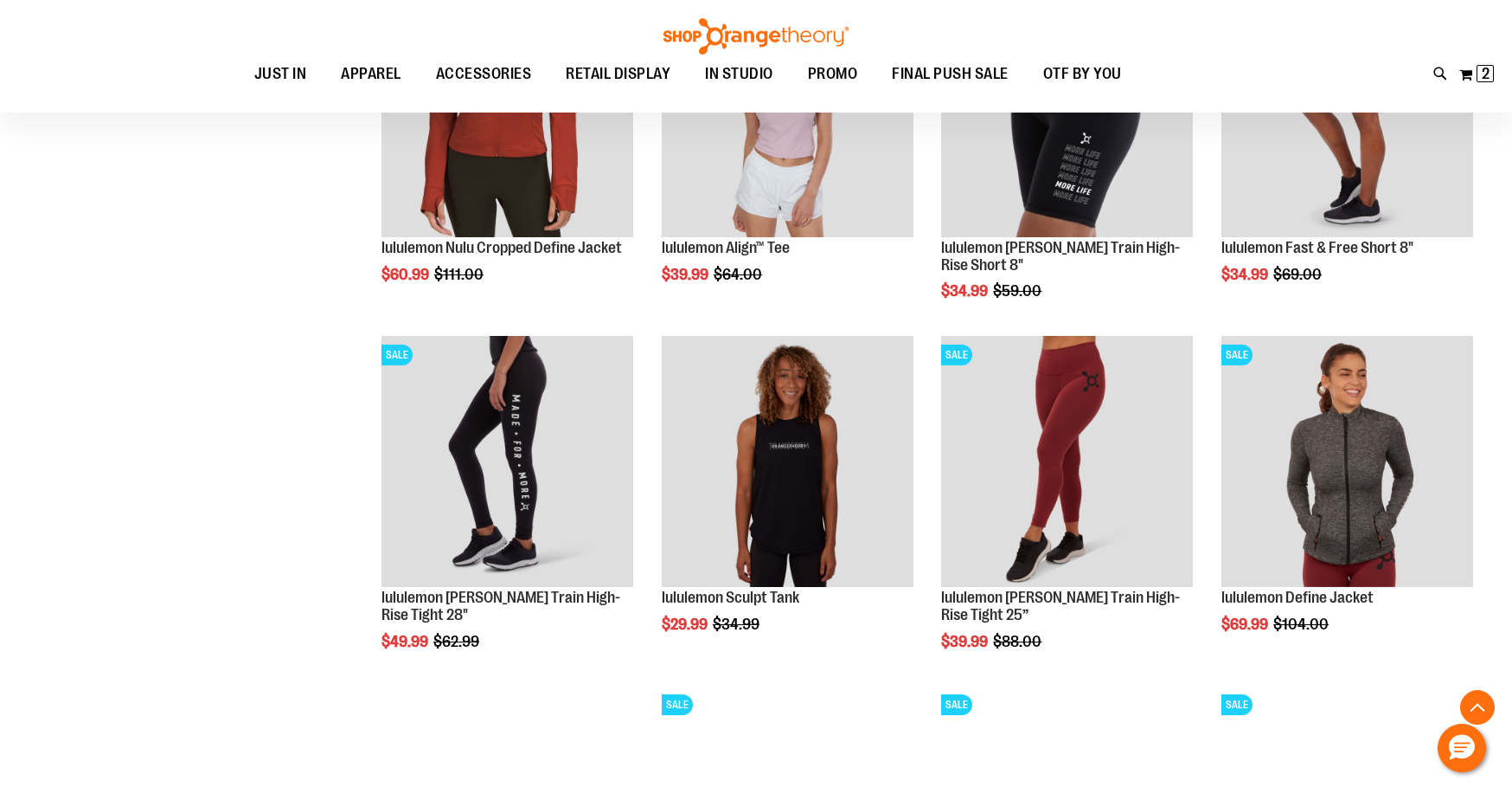
scroll to position [5201, 0]
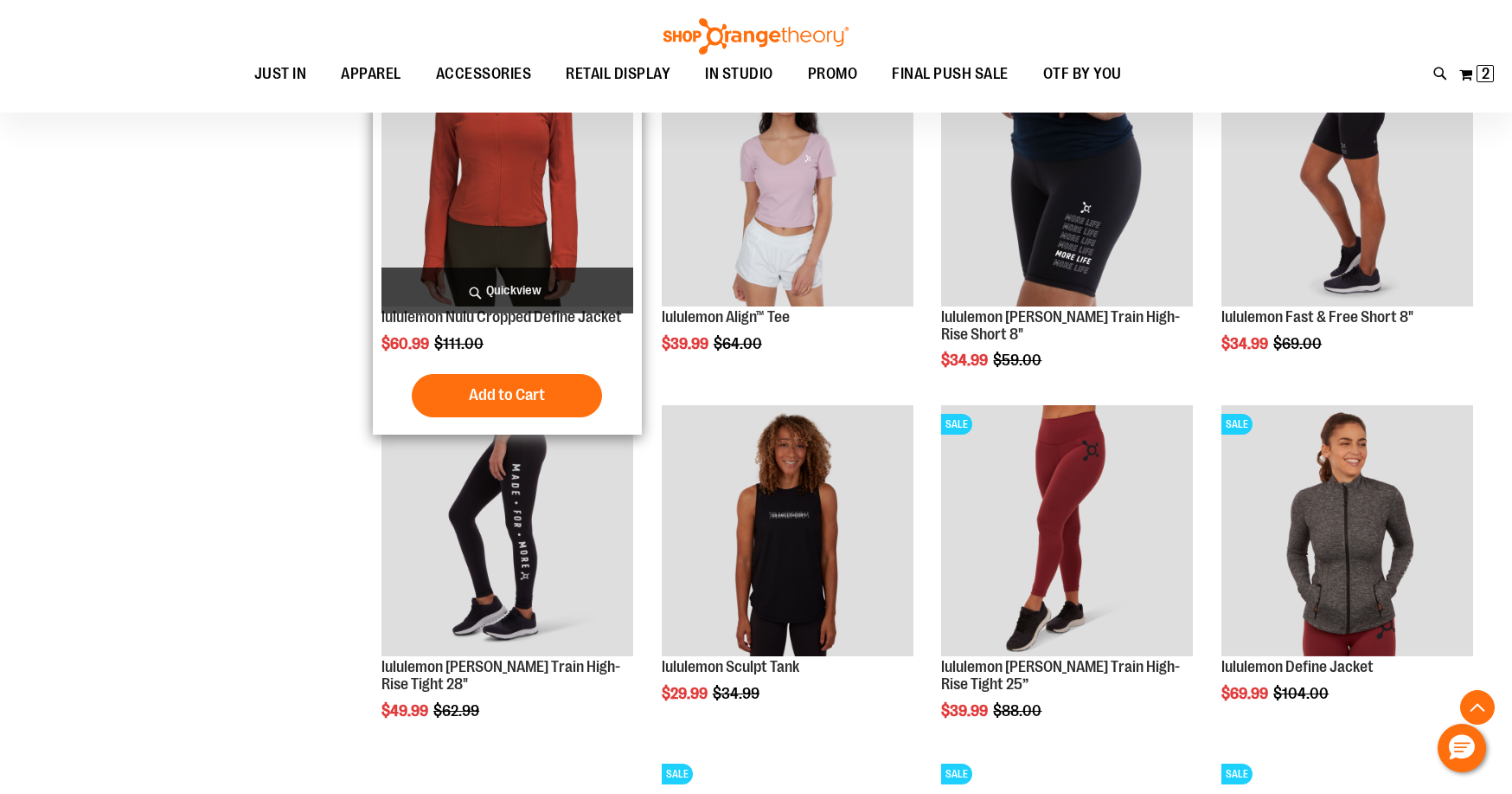
click at [541, 236] on img "product" at bounding box center [507, 180] width 252 height 252
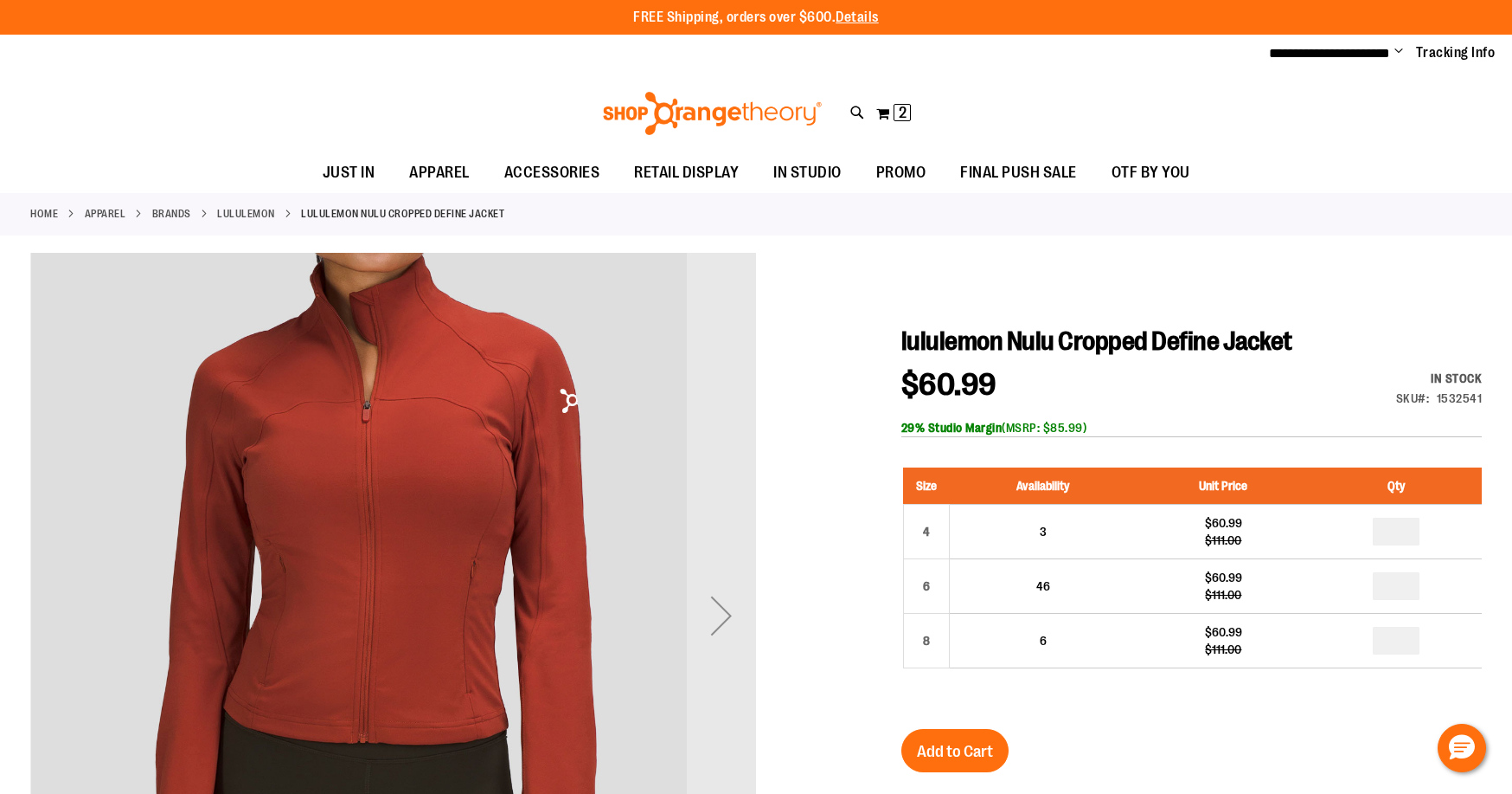
type input "**********"
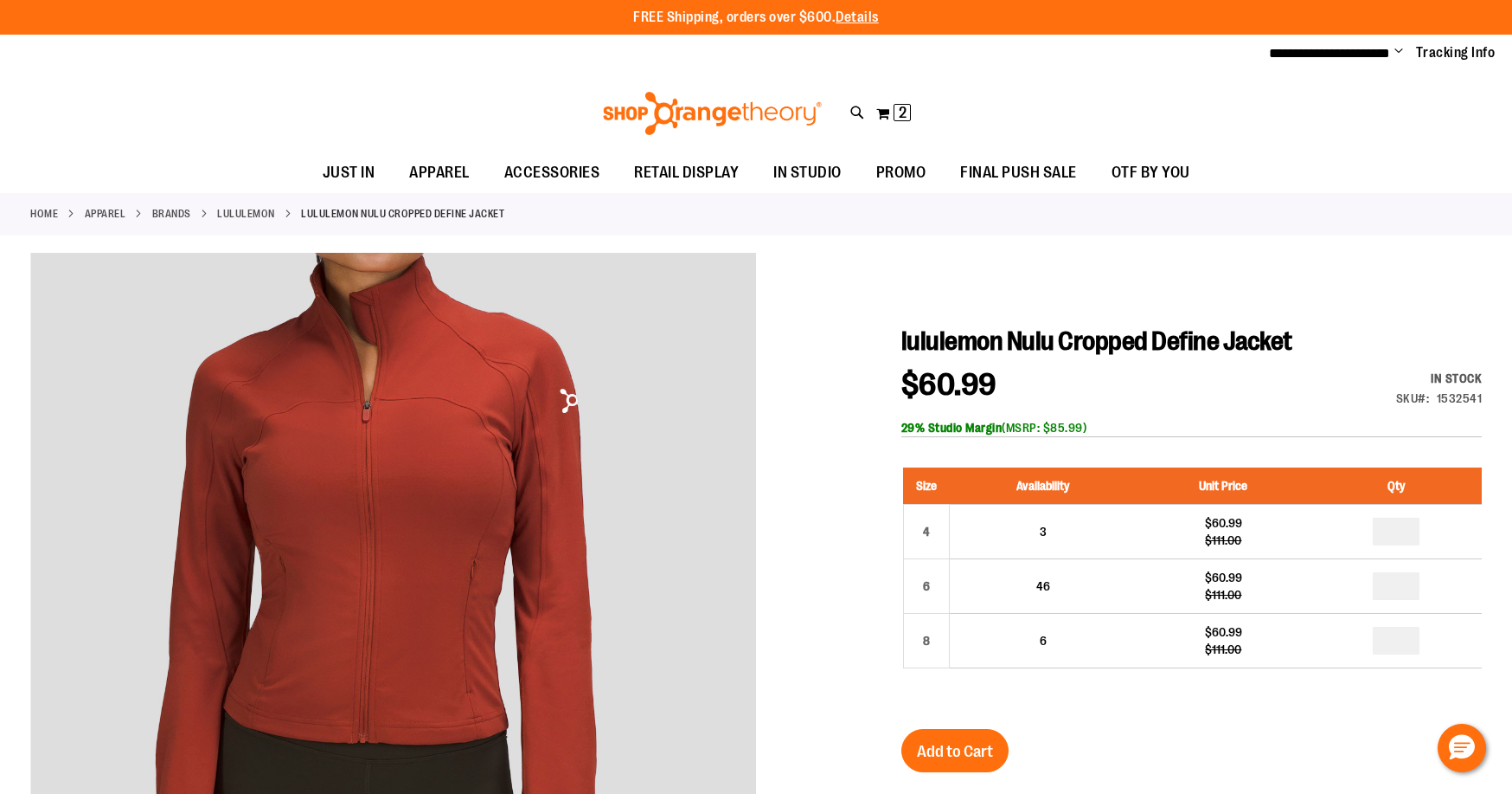
drag, startPoint x: 765, startPoint y: 629, endPoint x: 706, endPoint y: 630, distance: 59.0
click at [764, 629] on div at bounding box center [756, 744] width 1452 height 982
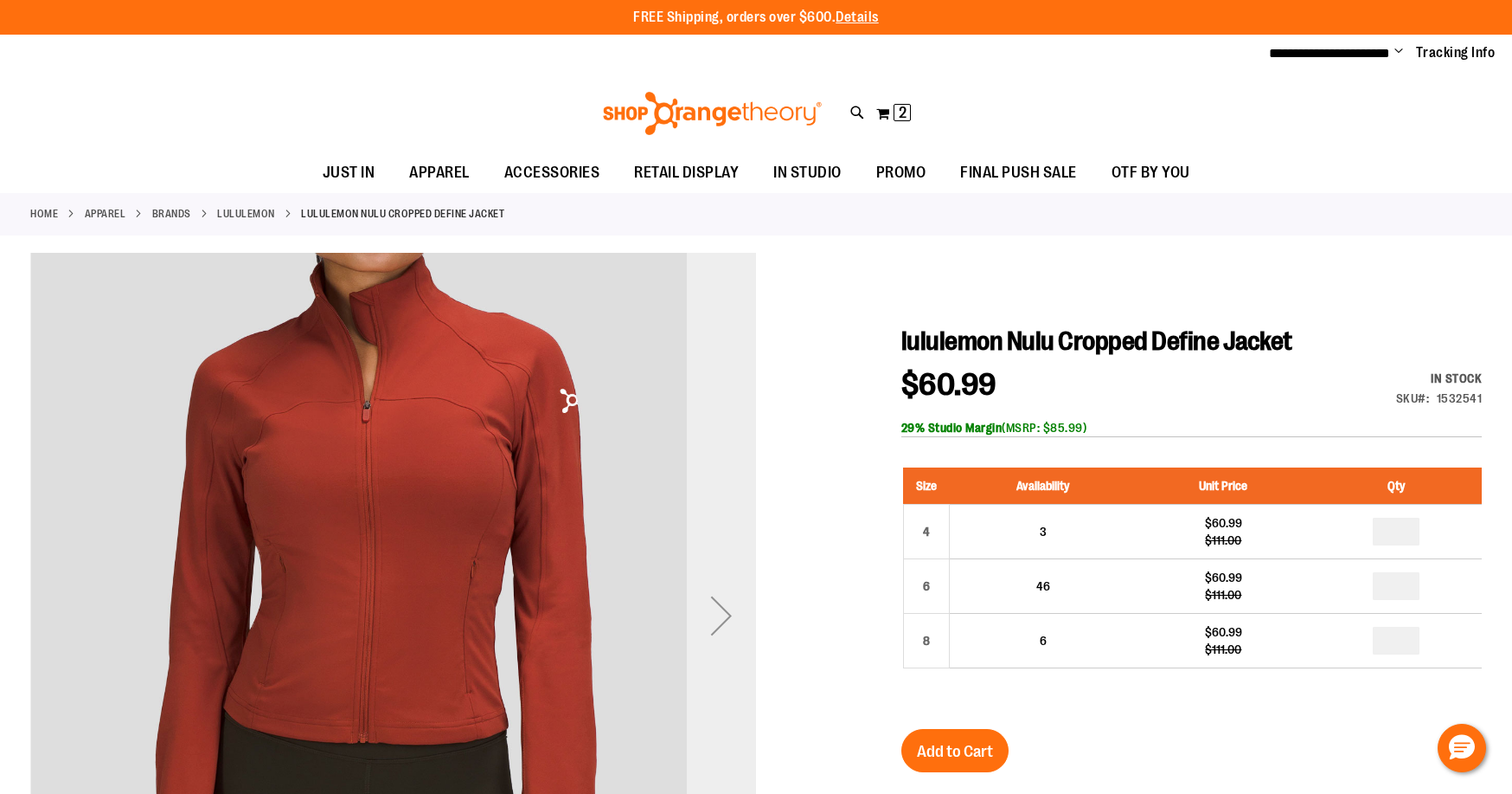
click at [709, 626] on div "Next" at bounding box center [722, 615] width 70 height 70
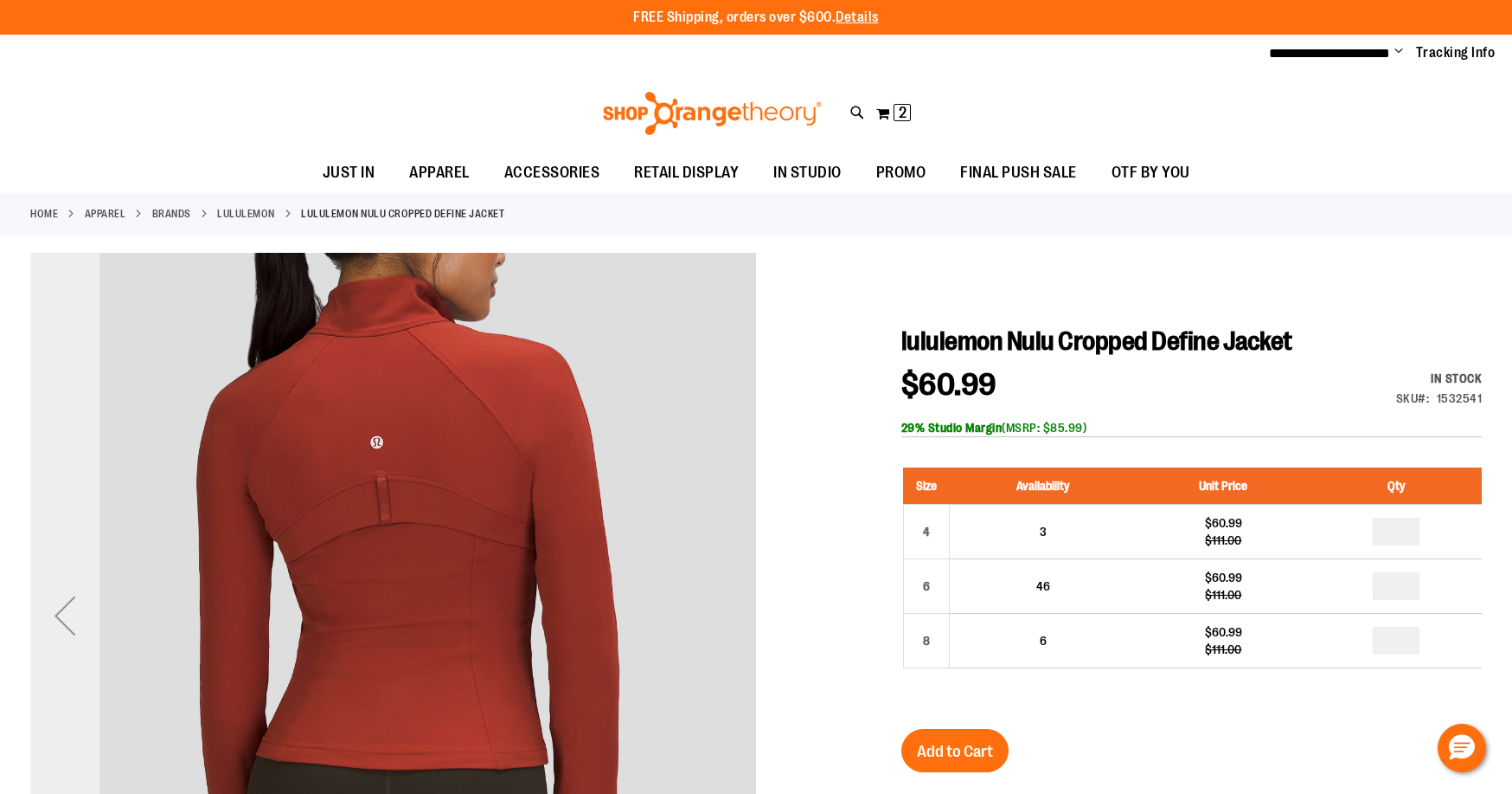
click at [87, 610] on div "Previous" at bounding box center [65, 615] width 70 height 70
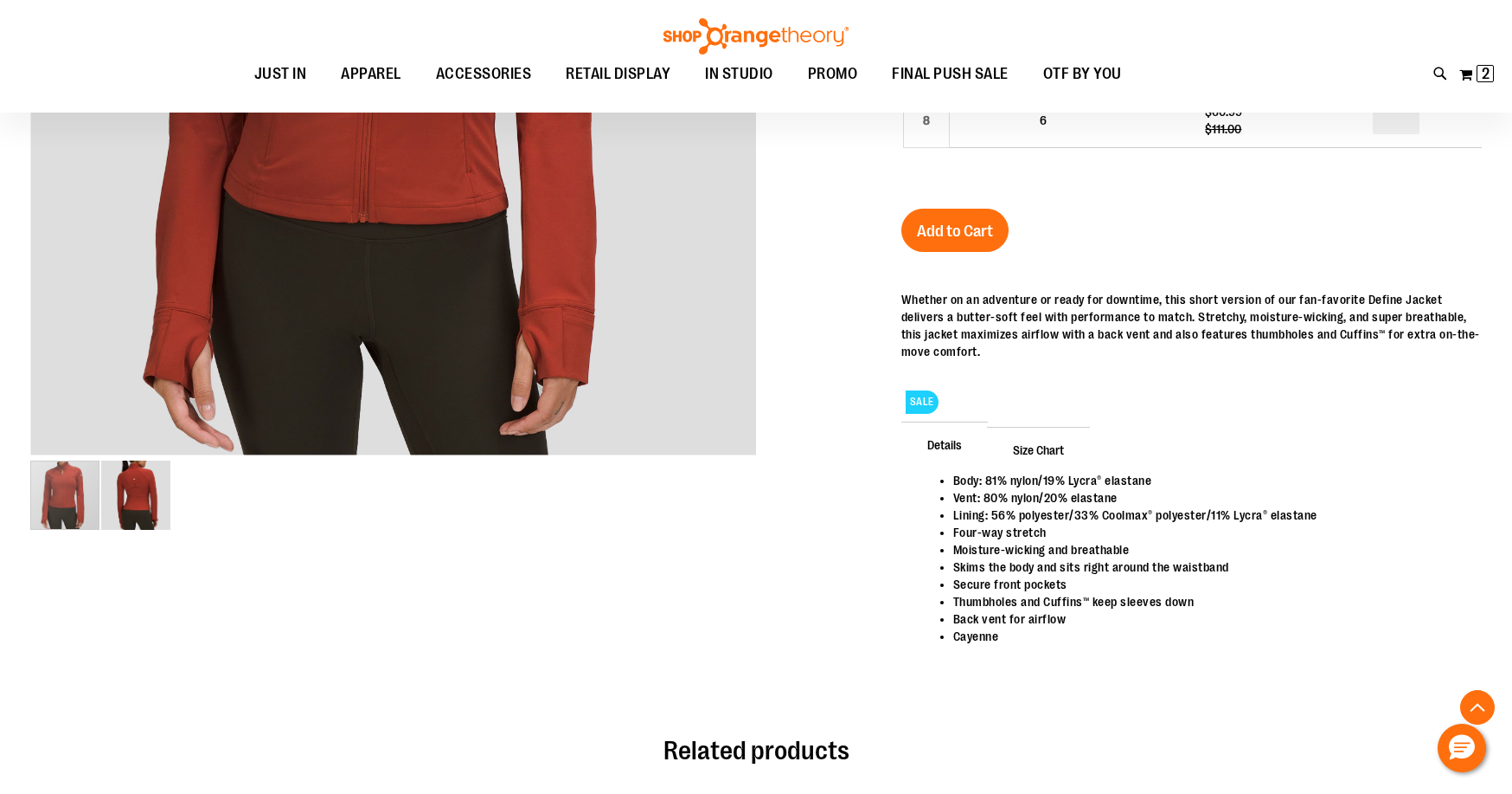
scroll to position [1124, 0]
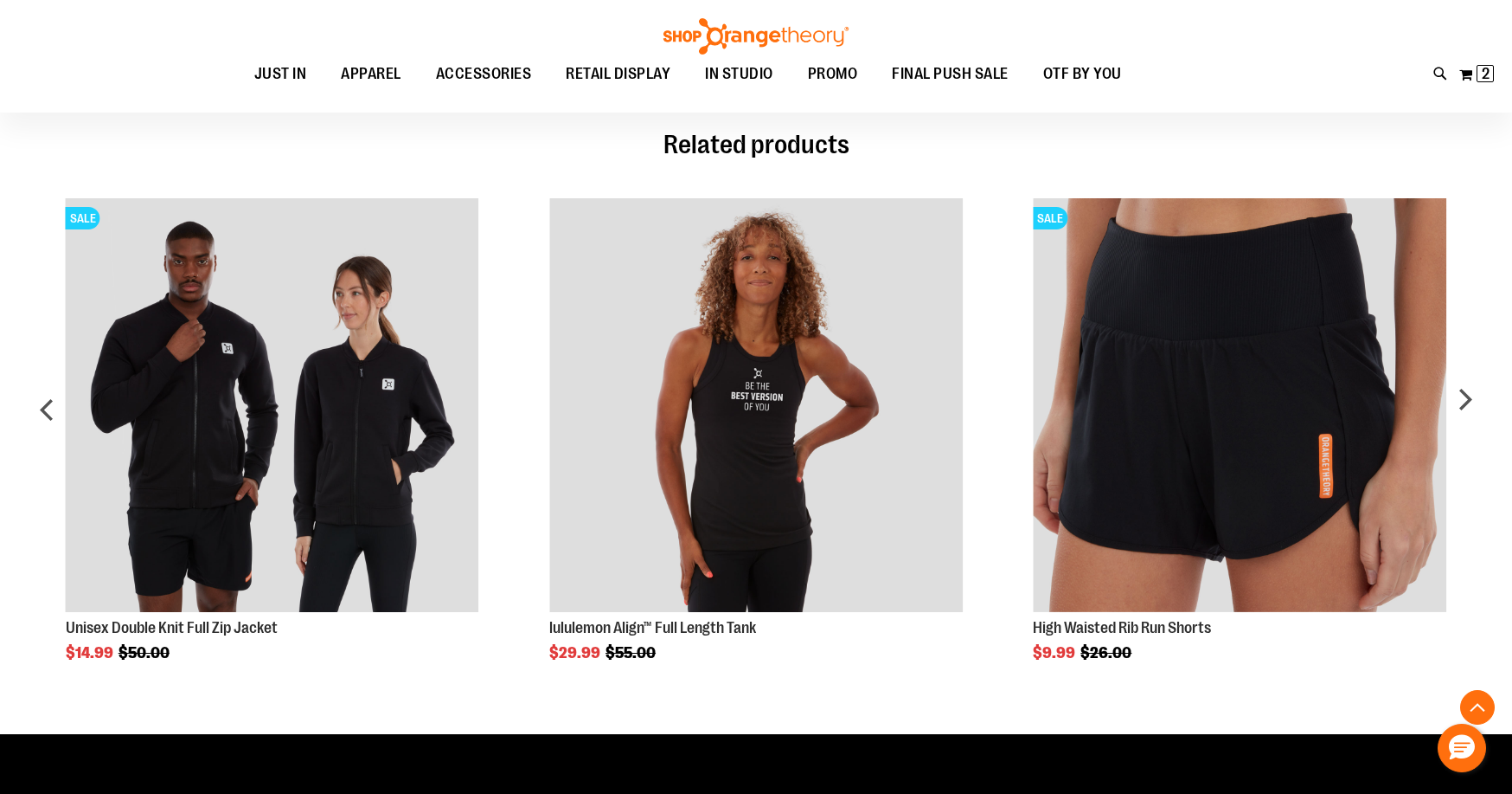
click at [1478, 408] on div "next" at bounding box center [1465, 415] width 35 height 488
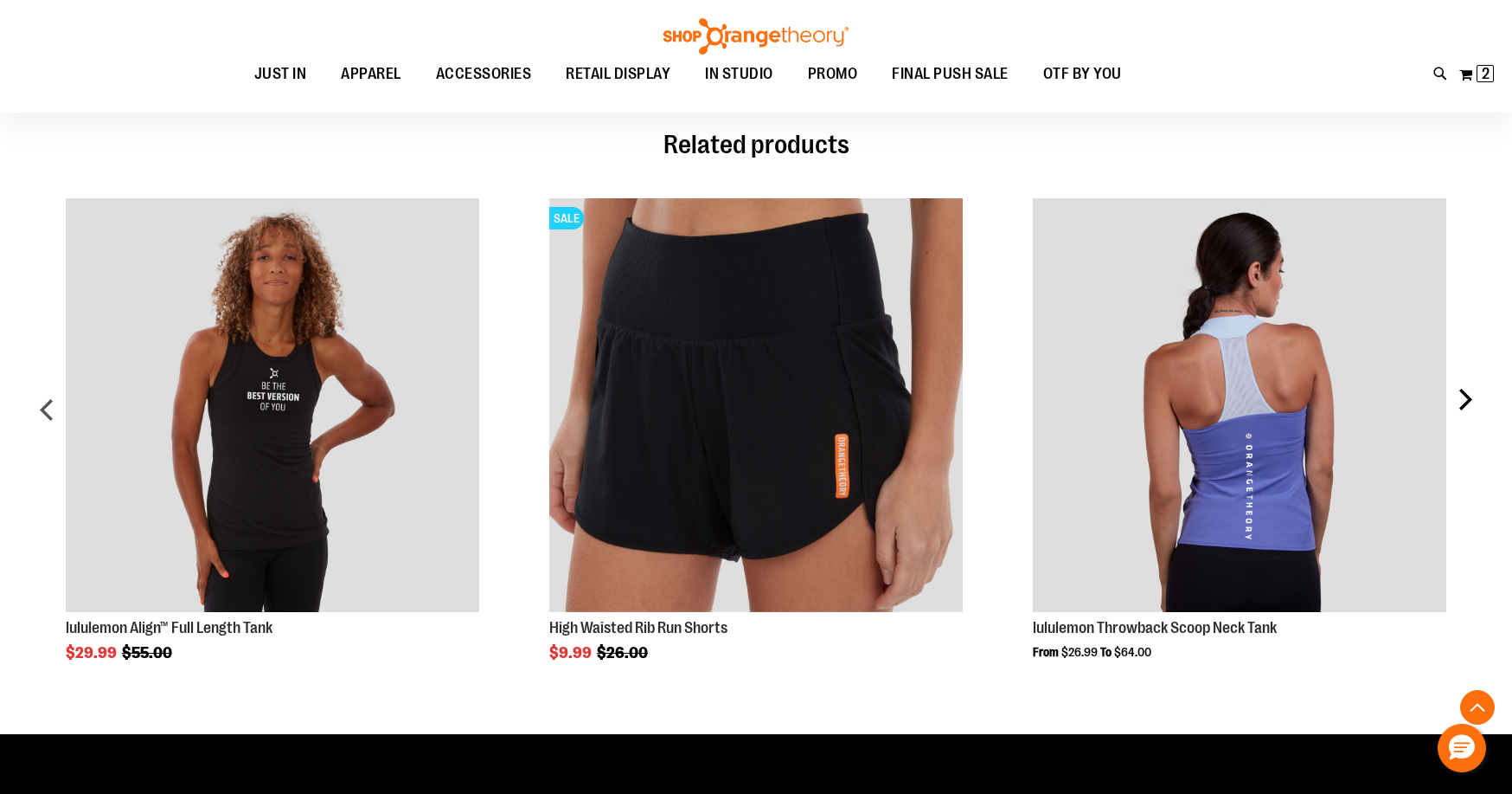
click at [1472, 403] on div "next" at bounding box center [1465, 415] width 35 height 488
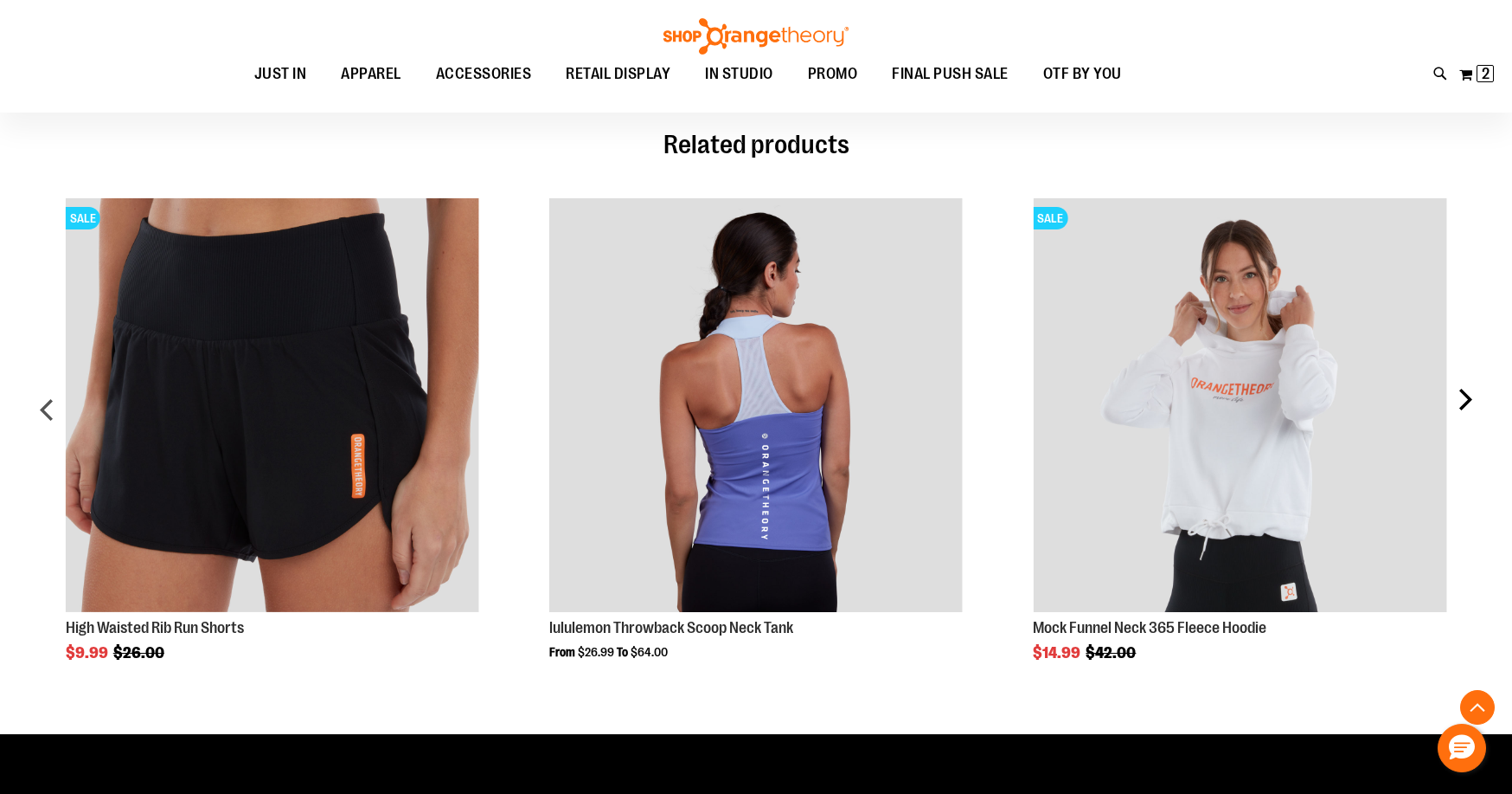
click at [1469, 403] on div "next" at bounding box center [1465, 415] width 35 height 488
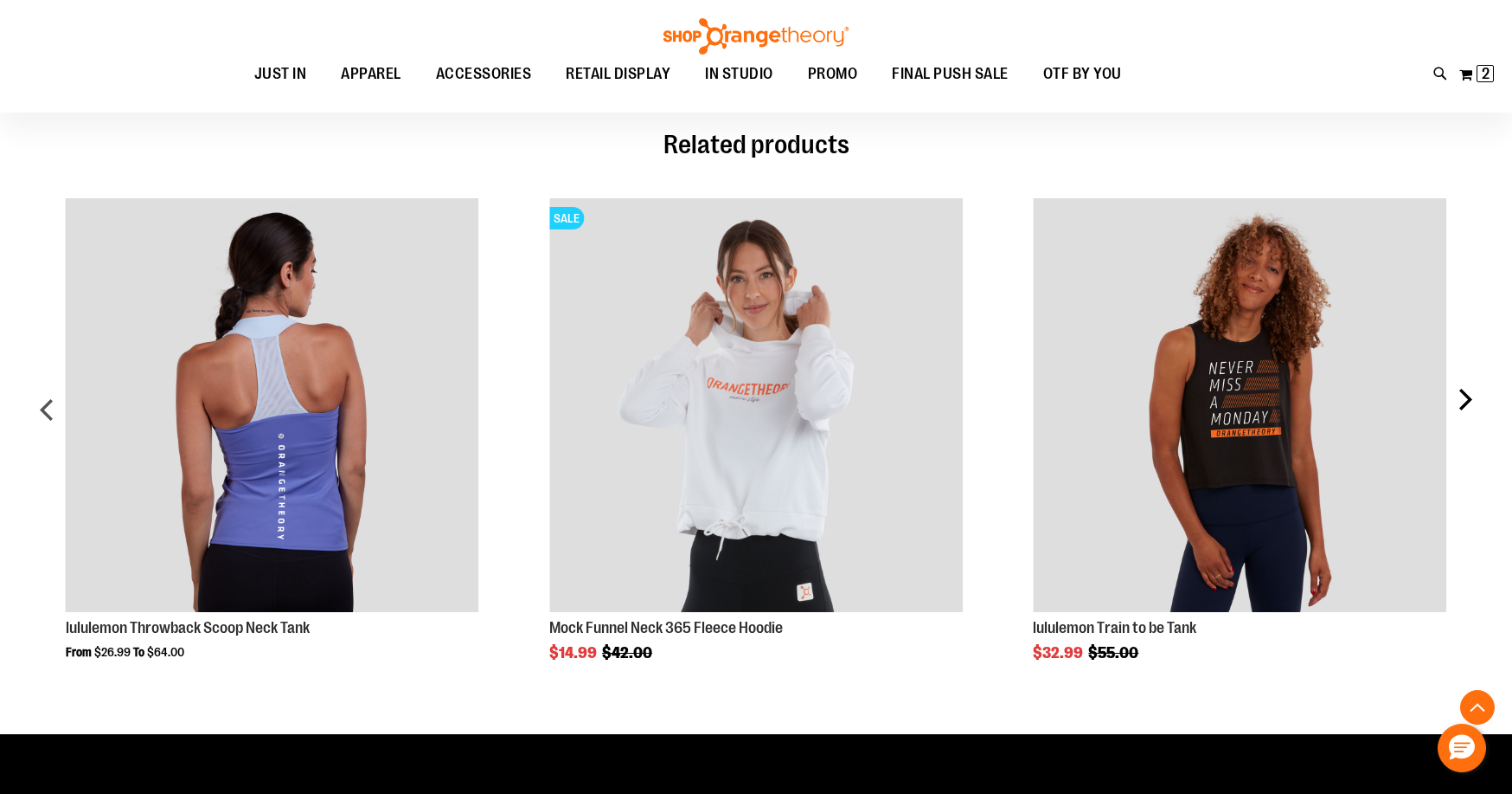
click at [1469, 403] on div "next" at bounding box center [1465, 415] width 35 height 488
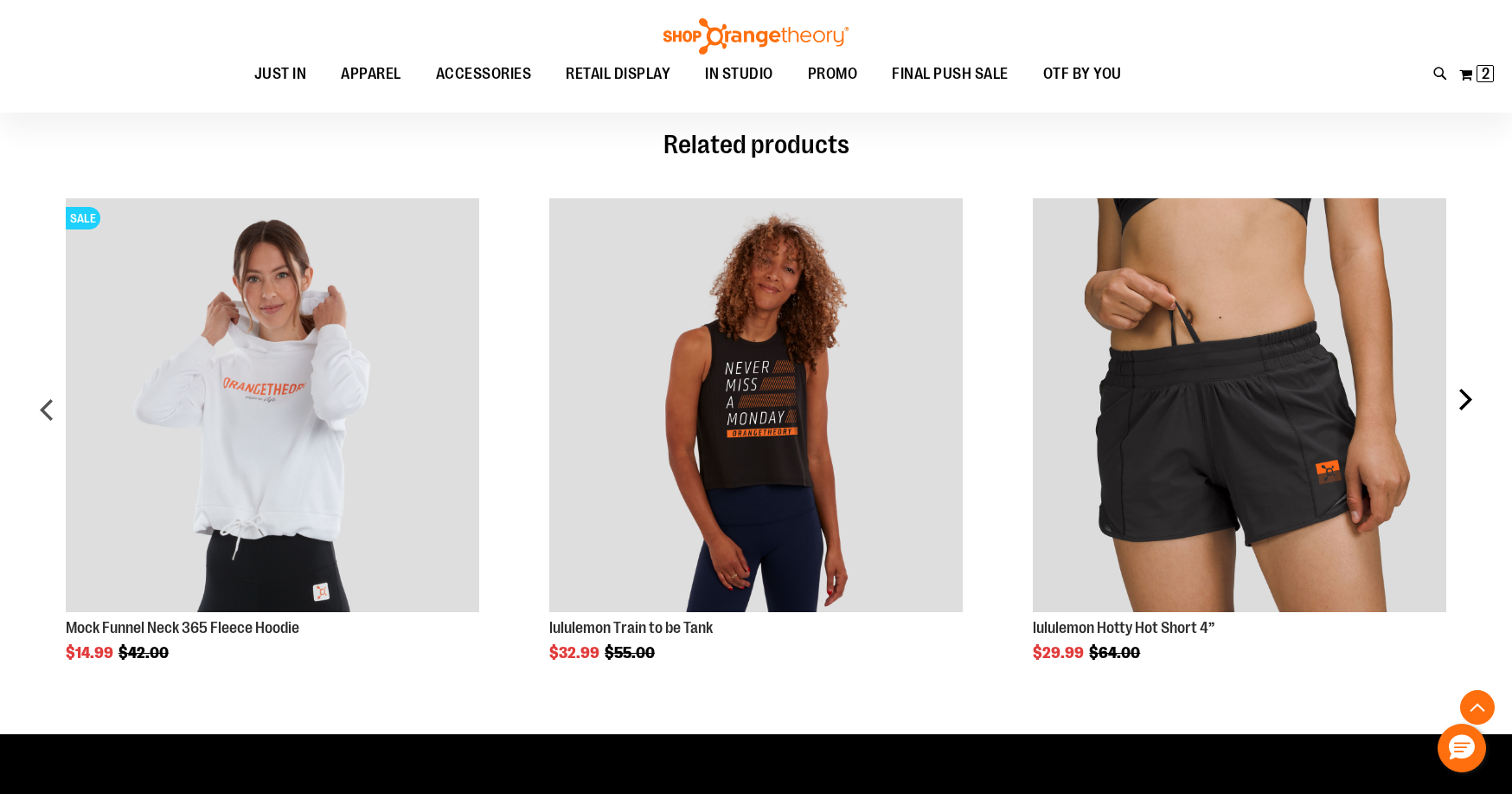
click at [1469, 403] on div "next" at bounding box center [1465, 415] width 35 height 488
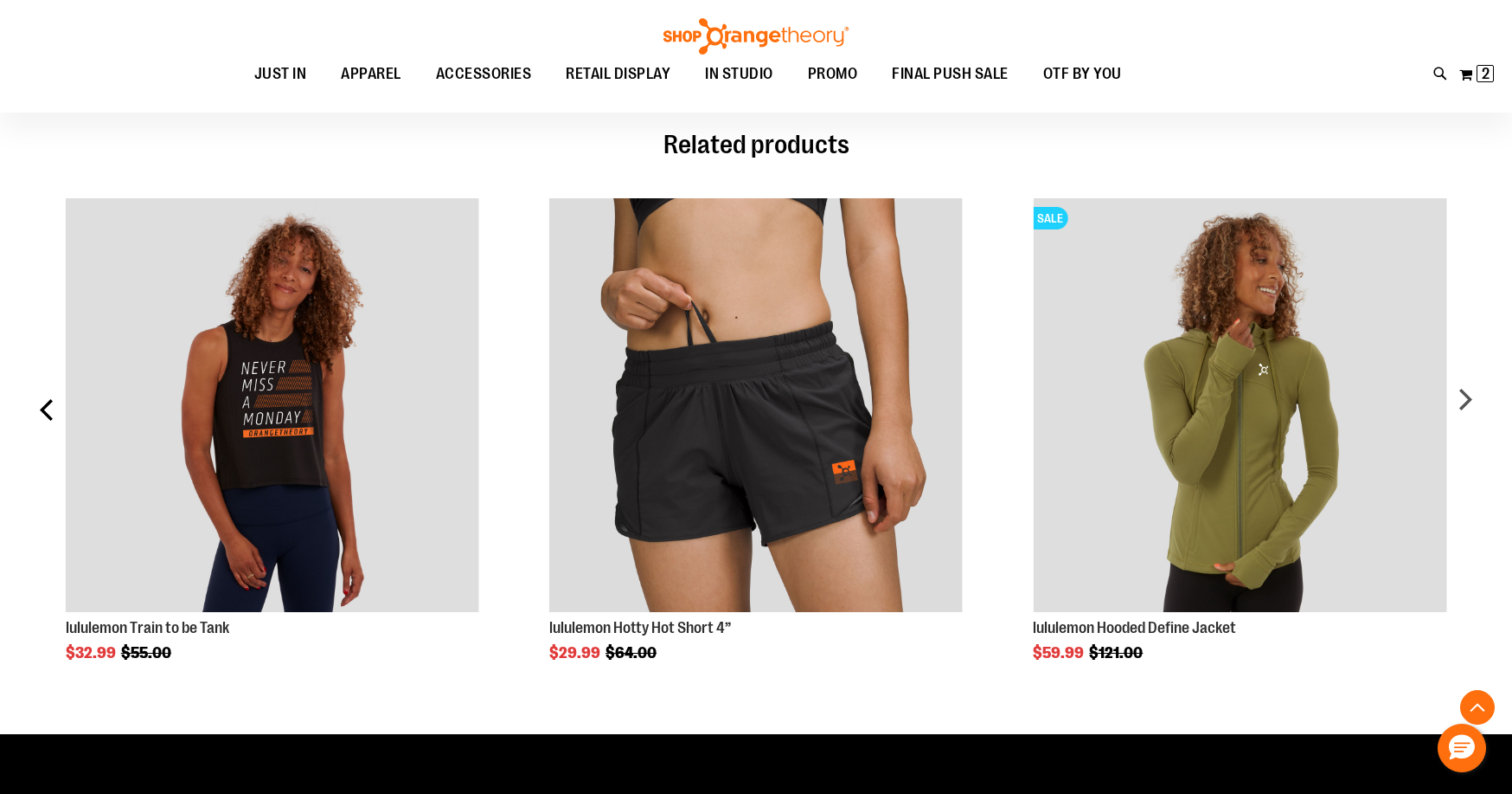
click at [42, 411] on div "prev" at bounding box center [47, 415] width 35 height 488
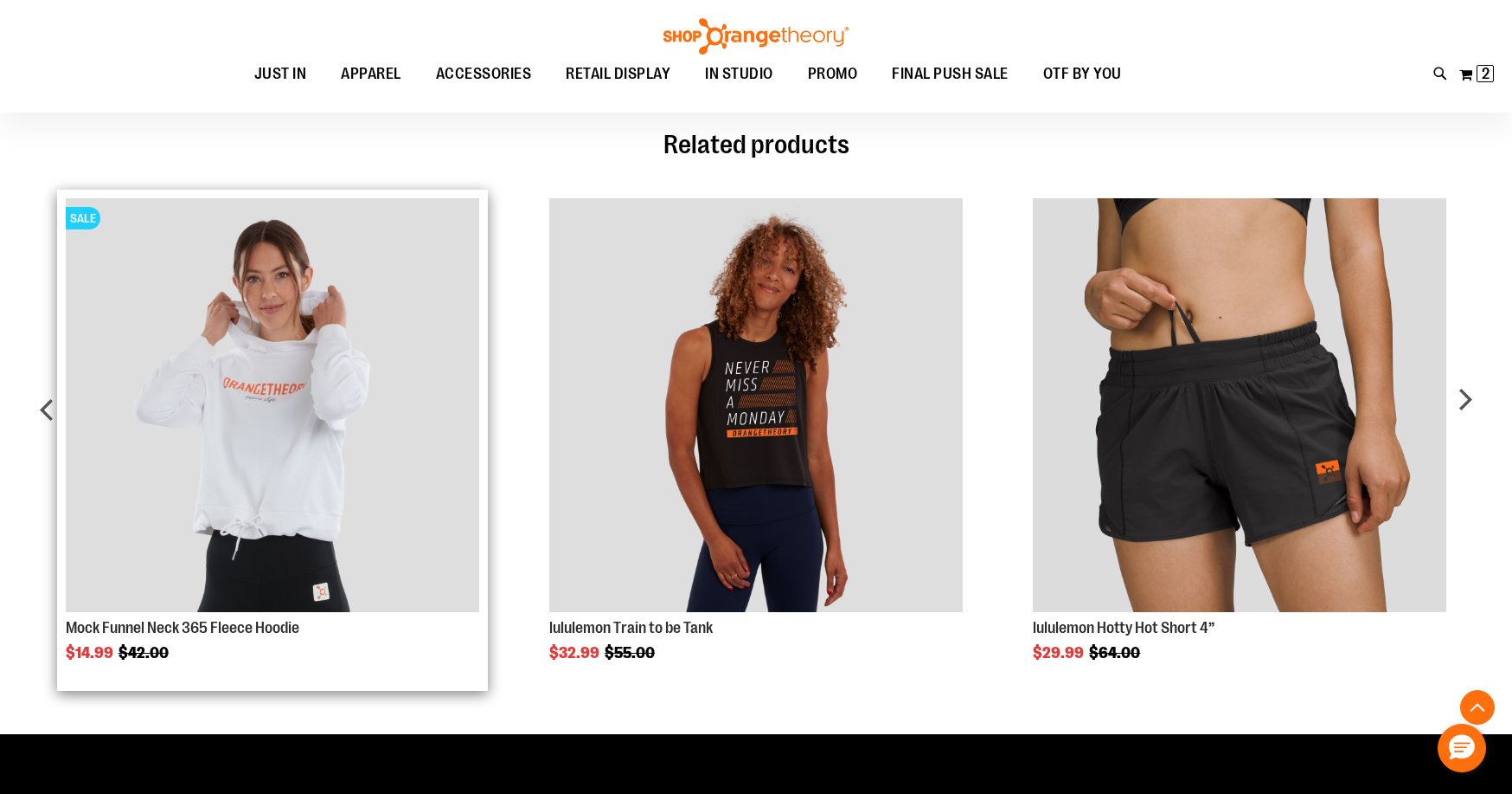
click at [268, 540] on img "Product Page Link" at bounding box center [272, 405] width 413 height 413
